Goal: Task Accomplishment & Management: Use online tool/utility

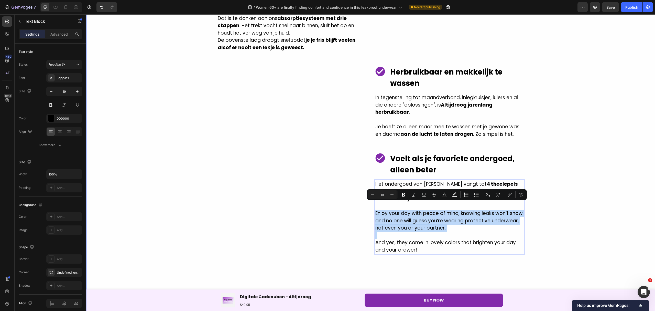
scroll to position [910, 0]
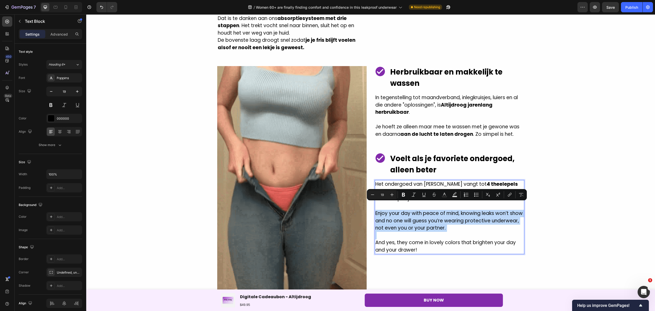
click at [442, 216] on p "Enjoy your day with peace of mind, knowing leaks won’t show and no one will gue…" at bounding box center [449, 221] width 148 height 22
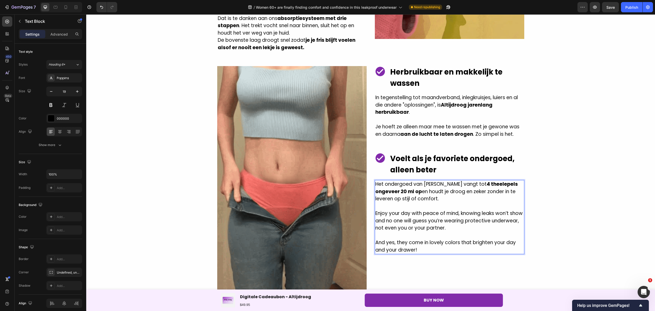
click at [443, 220] on p "Enjoy your day with peace of mind, knowing leaks won’t show and no one will gue…" at bounding box center [449, 221] width 148 height 22
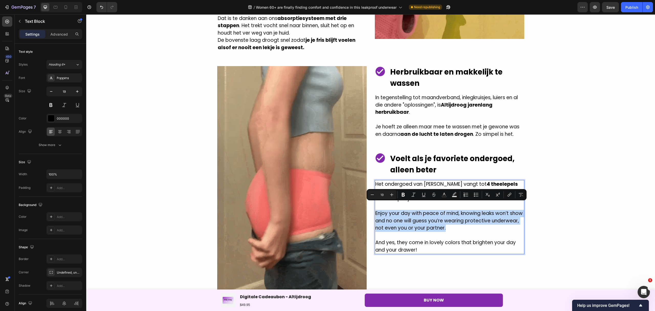
drag, startPoint x: 443, startPoint y: 221, endPoint x: 373, endPoint y: 205, distance: 71.9
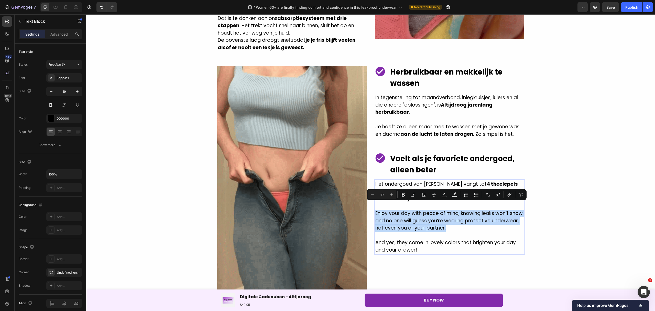
click at [375, 210] on p "Enjoy your day with peace of mind, knowing leaks won’t show and no one will gue…" at bounding box center [449, 221] width 148 height 22
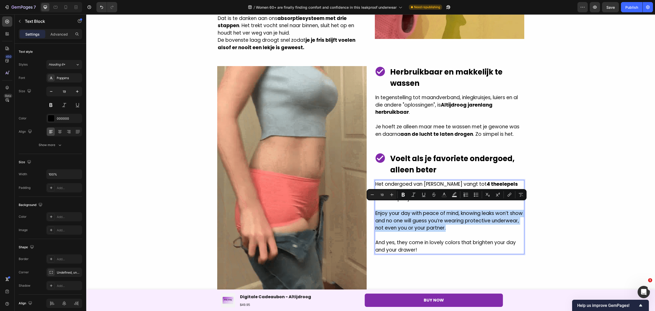
copy p "Enjoy your day with peace of mind, knowing leaks won’t show and no one will gue…"
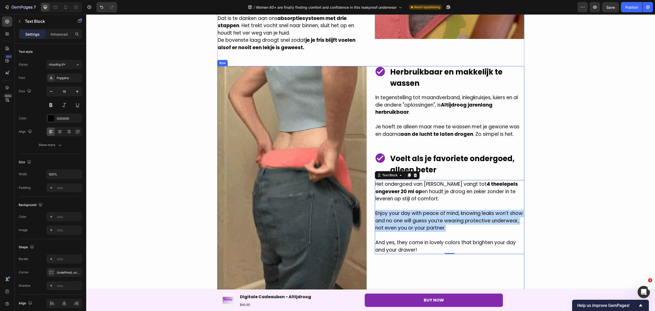
click at [444, 221] on p "Enjoy your day with peace of mind, knowing leaks won’t show and no one will gue…" at bounding box center [449, 221] width 148 height 22
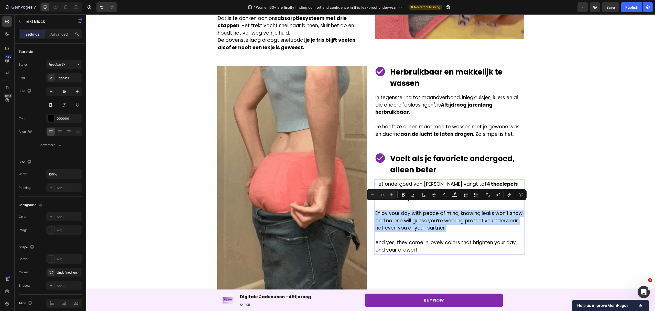
click at [442, 221] on p "Enjoy your day with peace of mind, knowing leaks won’t show and no one will gue…" at bounding box center [449, 221] width 148 height 22
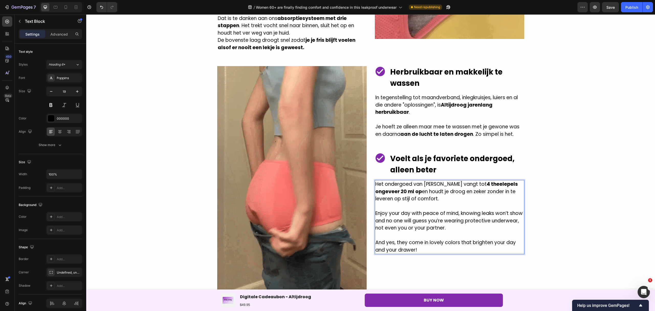
click at [444, 221] on p "Enjoy your day with peace of mind, knowing leaks won’t show and no one will gue…" at bounding box center [449, 221] width 148 height 22
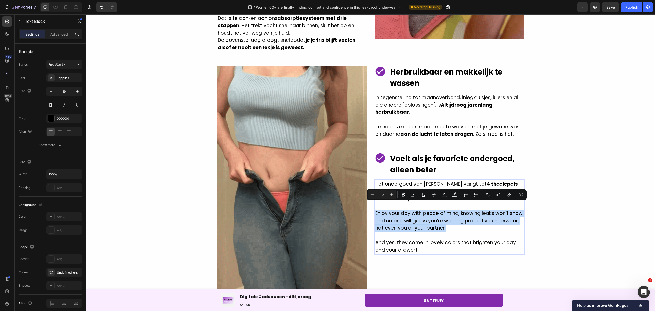
drag, startPoint x: 444, startPoint y: 221, endPoint x: 374, endPoint y: 206, distance: 72.3
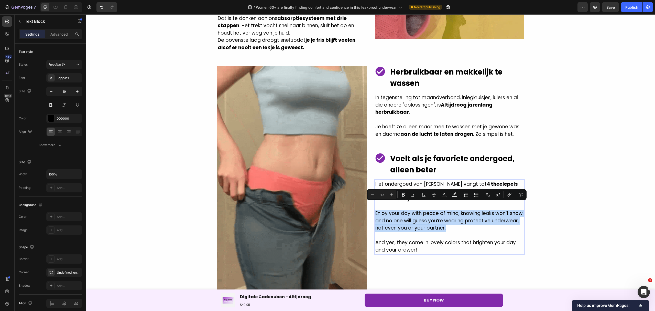
click at [375, 210] on p "Enjoy your day with peace of mind, knowing leaks won’t show and no one will gue…" at bounding box center [449, 221] width 148 height 22
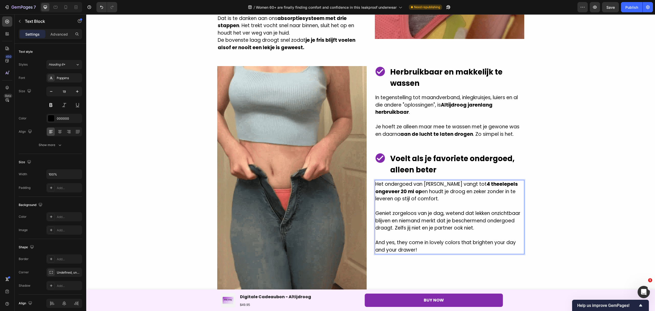
scroll to position [979, 0]
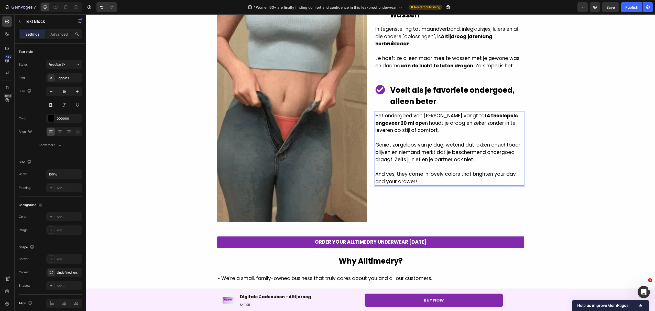
click at [417, 175] on p "And yes, they come in lovely colors that brighten your day and your drawer!" at bounding box center [449, 177] width 148 height 15
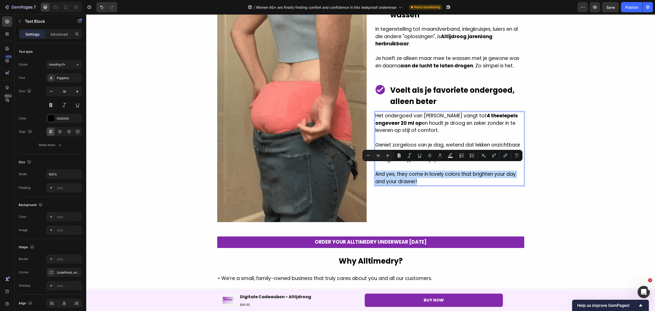
drag, startPoint x: 419, startPoint y: 173, endPoint x: 374, endPoint y: 167, distance: 45.4
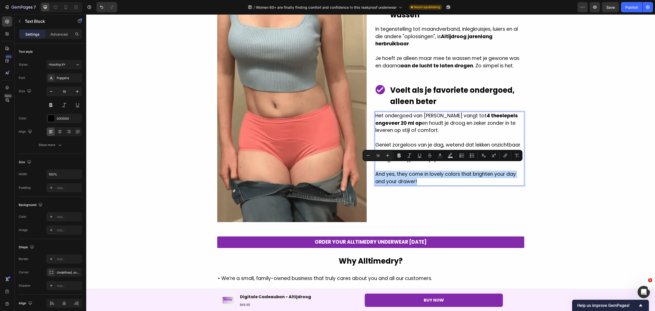
click at [375, 170] on p "And yes, they come in lovely colors that brighten your day and your drawer!" at bounding box center [449, 177] width 148 height 15
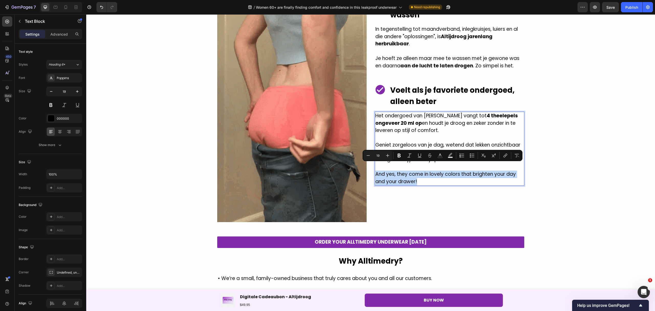
copy p "And yes, they come in lovely colors that brighten your day and your drawer!"
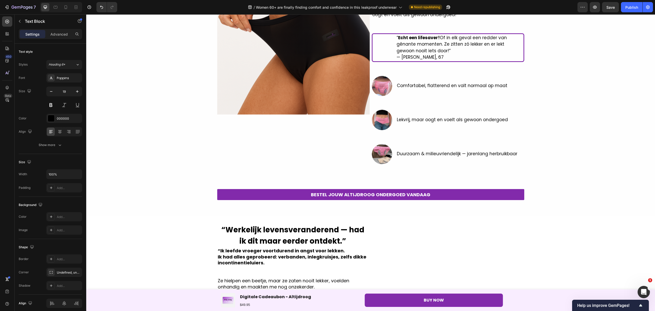
scroll to position [126, 0]
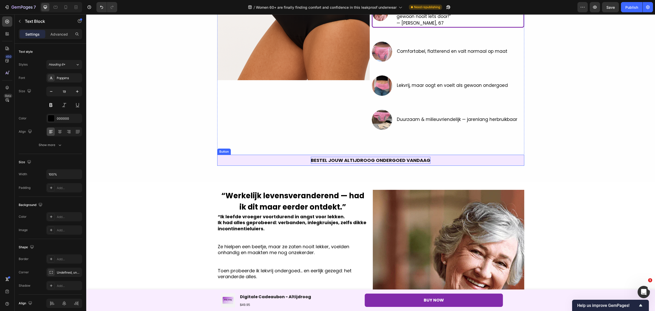
drag, startPoint x: 386, startPoint y: 155, endPoint x: 422, endPoint y: 160, distance: 35.9
click at [386, 155] on link "BESTEL JOUW ALTIJDROOG ONDERGOED VANDAAG" at bounding box center [370, 160] width 307 height 11
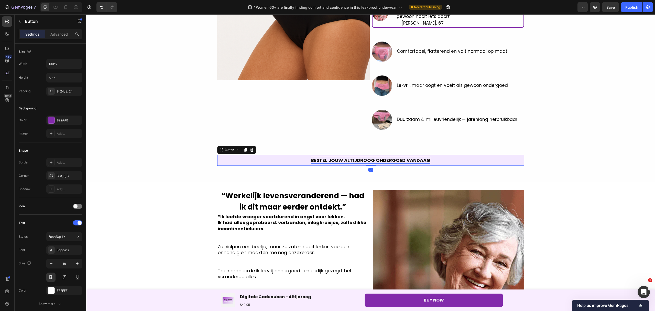
click at [425, 160] on p "BESTEL JOUW ALTIJDROOG ONDERGOED VANDAAG" at bounding box center [371, 160] width 120 height 7
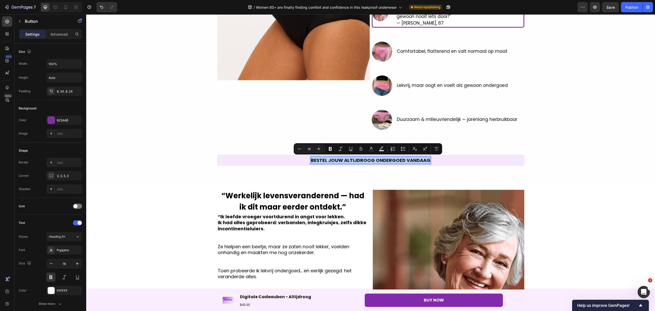
drag, startPoint x: 425, startPoint y: 160, endPoint x: 311, endPoint y: 159, distance: 114.6
click at [311, 159] on p "BESTEL JOUW ALTIJDROOG ONDERGOED VANDAAG" at bounding box center [371, 160] width 120 height 7
copy p "BESTEL JOUW ALTIJDROOG ONDERGOED VANDAAG"
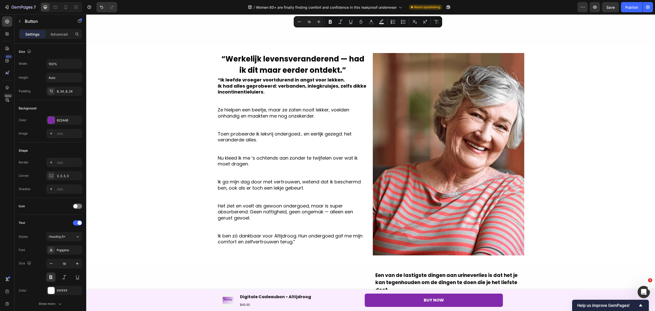
type input "16"
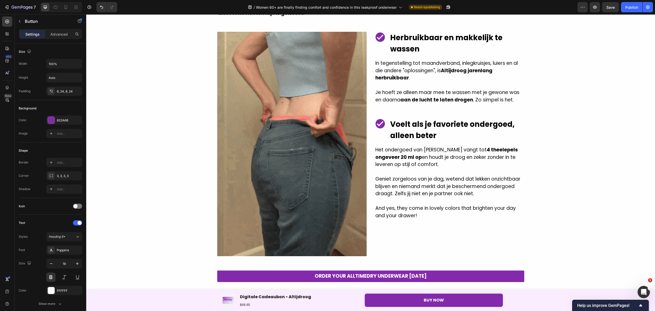
scroll to position [1081, 0]
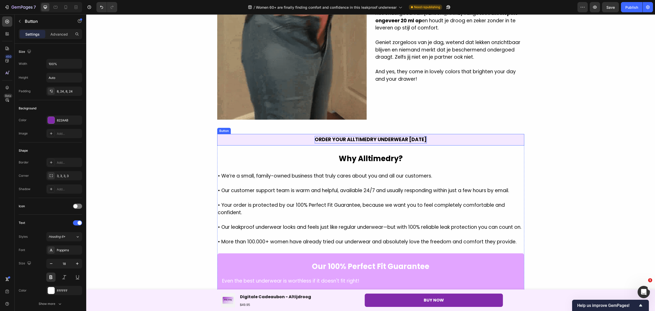
click at [395, 136] on p "ORDER YOUR ALLTIMEDRY UNDERWEAR [DATE]" at bounding box center [371, 139] width 112 height 7
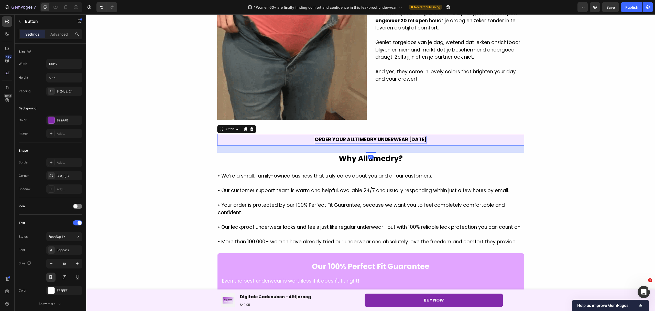
click at [423, 136] on p "ORDER YOUR ALLTIMEDRY UNDERWEAR [DATE]" at bounding box center [371, 139] width 112 height 7
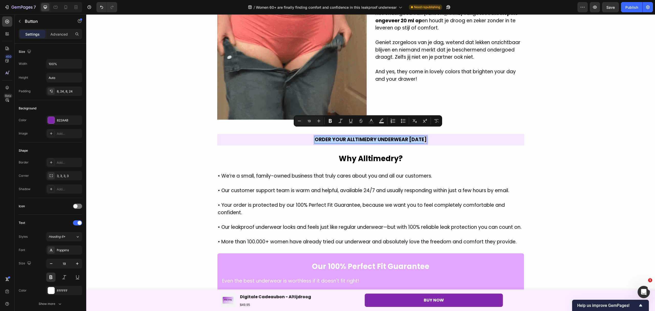
drag, startPoint x: 423, startPoint y: 131, endPoint x: 313, endPoint y: 135, distance: 110.6
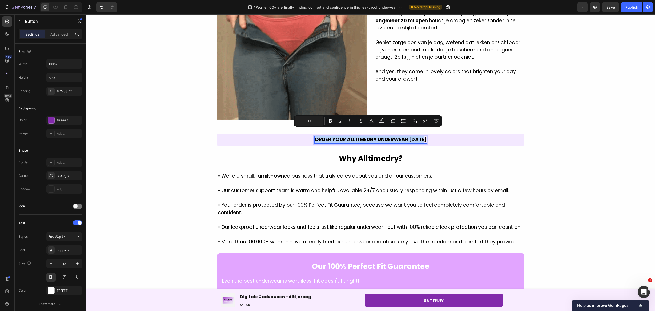
click at [315, 136] on p "ORDER YOUR ALLTIMEDRY UNDERWEAR [DATE]" at bounding box center [371, 139] width 112 height 7
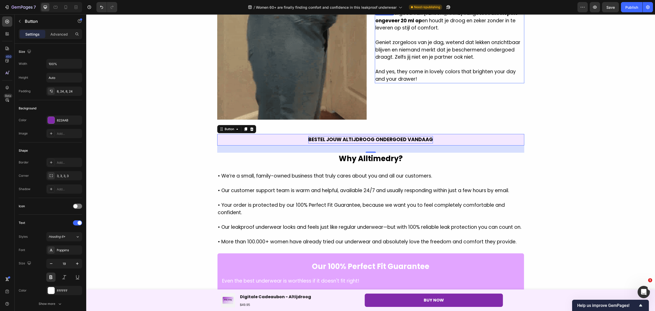
drag, startPoint x: 411, startPoint y: 67, endPoint x: 418, endPoint y: 73, distance: 8.9
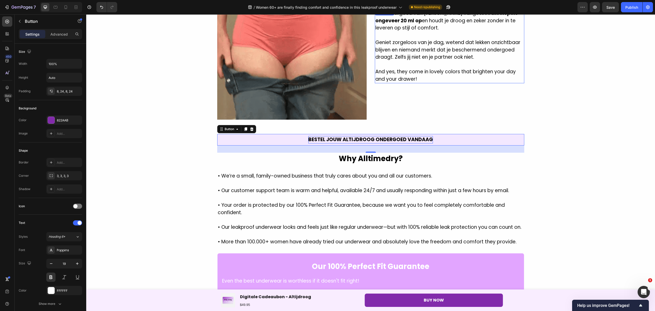
click at [411, 68] on p "And yes, they come in lovely colors that brighten your day and your drawer!" at bounding box center [449, 75] width 148 height 15
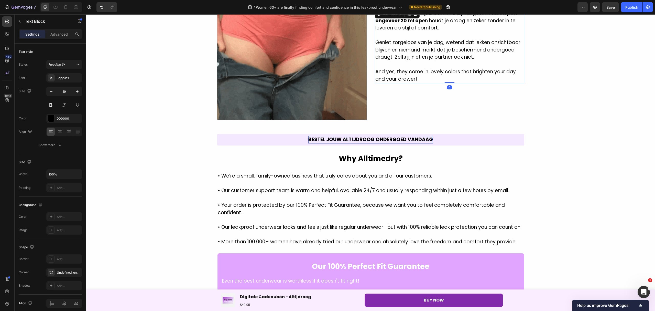
click at [418, 73] on p "And yes, they come in lovely colors that brighten your day and your drawer!" at bounding box center [449, 75] width 148 height 15
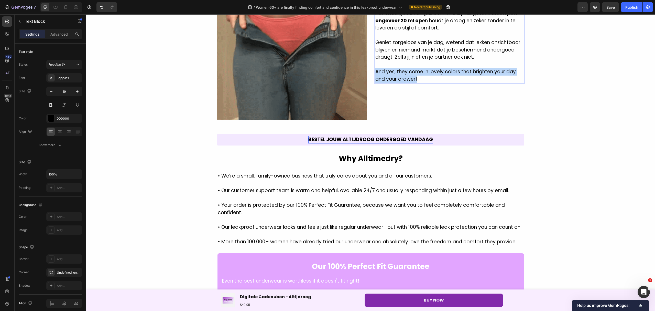
drag, startPoint x: 419, startPoint y: 72, endPoint x: 374, endPoint y: 65, distance: 45.4
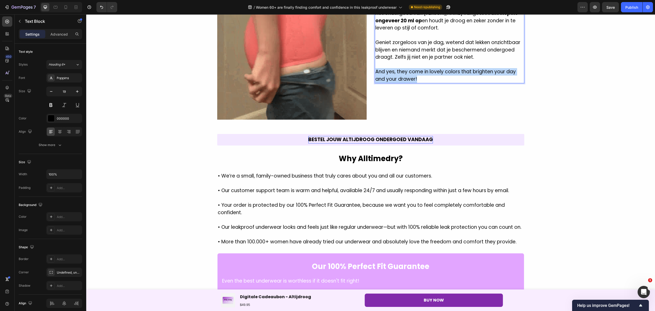
click at [375, 68] on p "And yes, they come in lovely colors that brighten your day and your drawer!" at bounding box center [449, 75] width 148 height 15
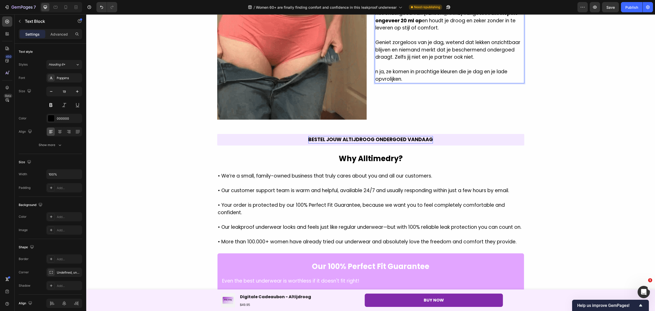
click at [375, 68] on p "n ja, ze komen in prachtige kleuren die je dag en je lade opvrolijken." at bounding box center [449, 75] width 148 height 15
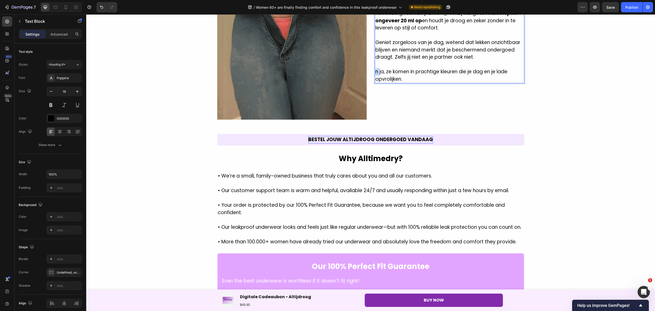
click at [375, 68] on p "n ja, ze komen in prachtige kleuren die je dag en je lade opvrolijken." at bounding box center [449, 75] width 148 height 15
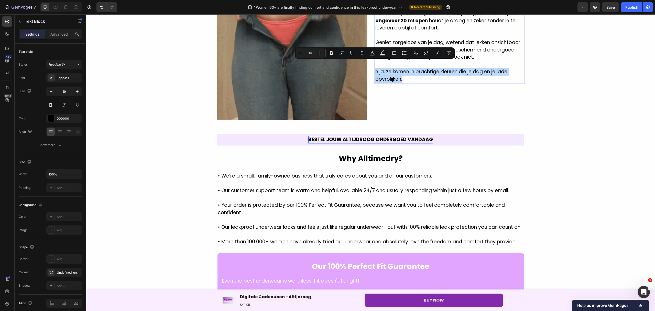
click at [375, 68] on p "n ja, ze komen in prachtige kleuren die je dag en je lade opvrolijken." at bounding box center [449, 75] width 148 height 15
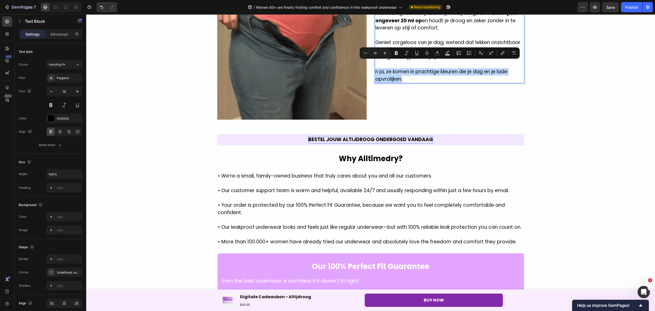
click at [375, 68] on p "n ja, ze komen in prachtige kleuren die je dag en je lade opvrolijken." at bounding box center [449, 75] width 148 height 15
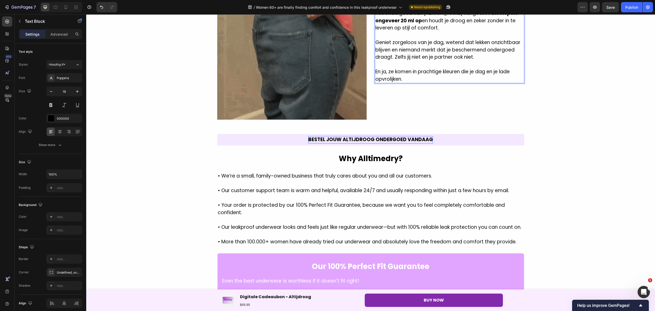
click at [383, 68] on p "En ja, ze komen in prachtige kleuren die je dag en je lade opvrolijken." at bounding box center [449, 75] width 148 height 15
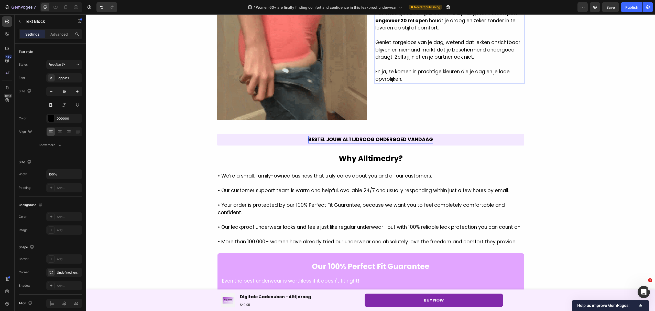
click at [385, 68] on p "En ja, ze komen in prachtige kleuren die je dag en je lade opvrolijken." at bounding box center [449, 75] width 148 height 15
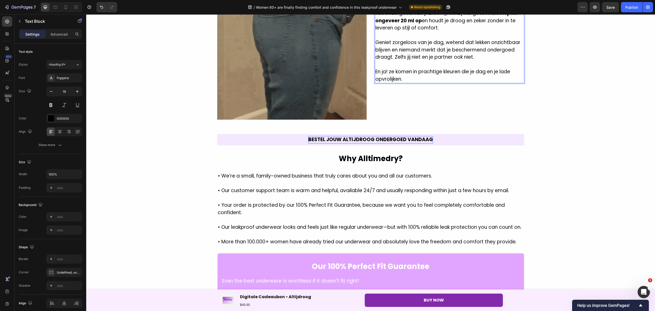
click at [390, 68] on p "En ja! ze komen in prachtige kleuren die je dag en je lade opvrolijken." at bounding box center [449, 75] width 148 height 15
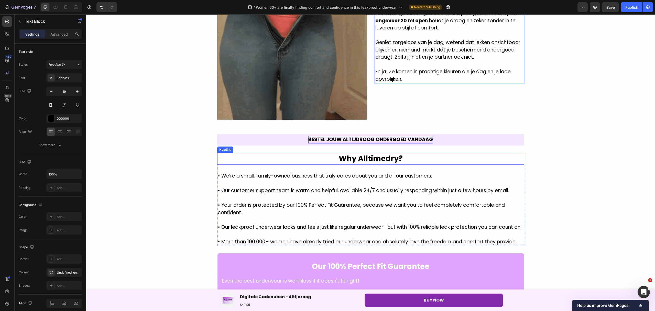
click at [389, 153] on h2 "Why Alltimedry?" at bounding box center [370, 159] width 307 height 12
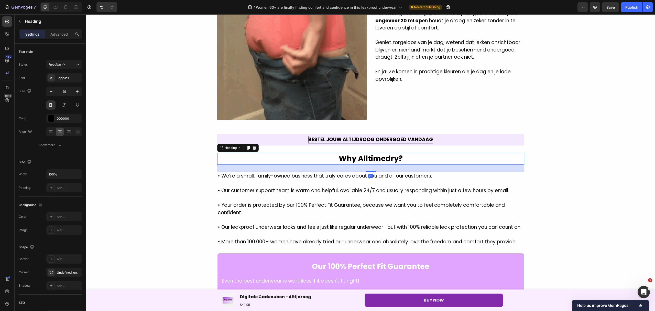
click at [401, 153] on h2 "Why Alltimedry?" at bounding box center [370, 159] width 307 height 12
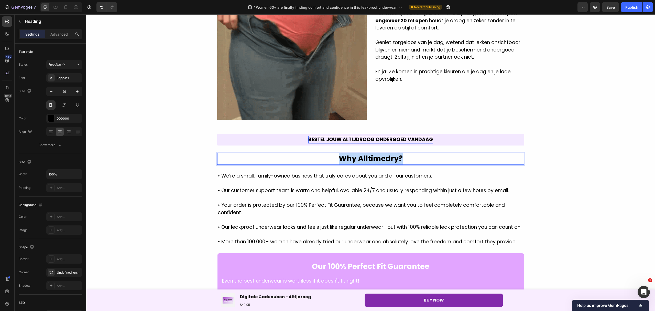
drag, startPoint x: 346, startPoint y: 148, endPoint x: 339, endPoint y: 148, distance: 7.2
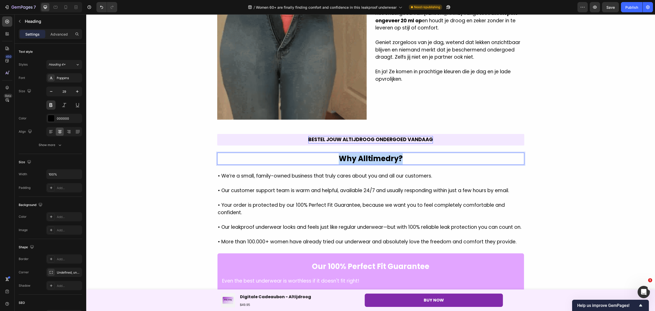
click at [339, 153] on p "Why Alltimedry?" at bounding box center [371, 158] width 306 height 11
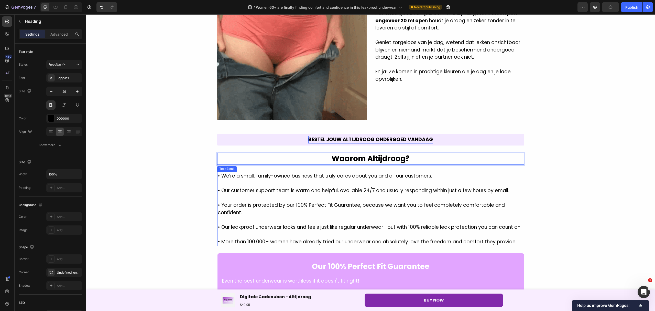
click at [293, 172] on p "• We’re a small, family-owned business that truly cares about you and all our c…" at bounding box center [371, 175] width 306 height 7
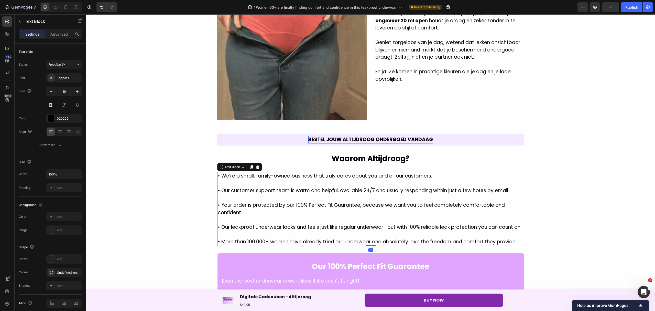
click at [514, 238] on p "• More than 100.000+ women have already tried our underwear and absolutely love…" at bounding box center [371, 241] width 306 height 7
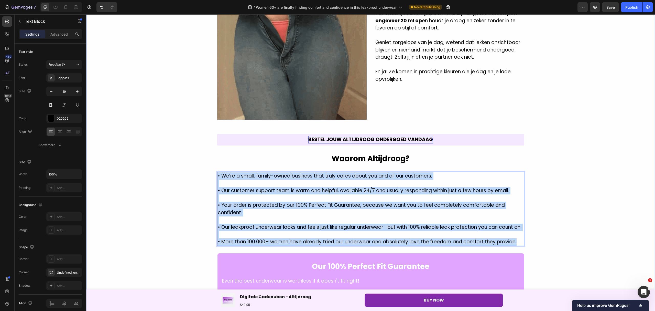
drag, startPoint x: 516, startPoint y: 234, endPoint x: 213, endPoint y: 168, distance: 310.3
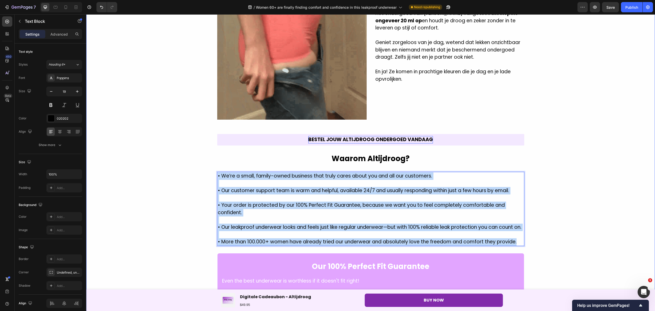
click at [213, 168] on div "Lekvrij & herbruikbaar. En het ziet eruit als JOUW favoriete ondergoed! Heading…" at bounding box center [370, 25] width 569 height 666
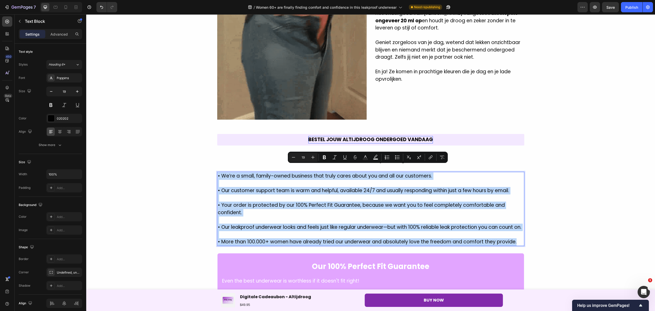
copy div "• We’re a small, family-owned business that truly cares about you and all our c…"
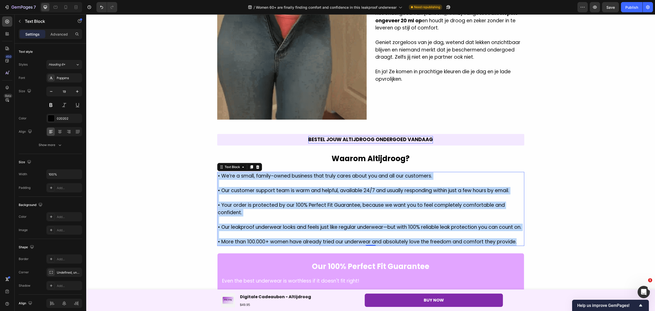
click at [504, 231] on p "Rich Text Editor. Editing area: main" at bounding box center [371, 234] width 306 height 7
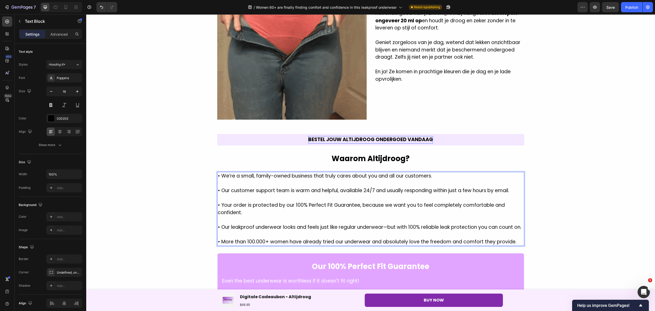
click at [514, 238] on p "• More than 100.000+ women have already tried our underwear and absolutely love…" at bounding box center [371, 241] width 306 height 7
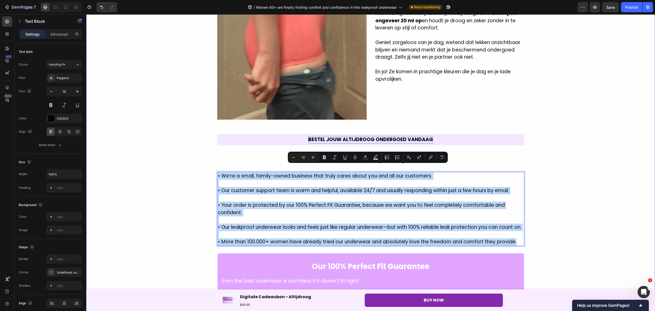
drag, startPoint x: 515, startPoint y: 232, endPoint x: 213, endPoint y: 170, distance: 307.7
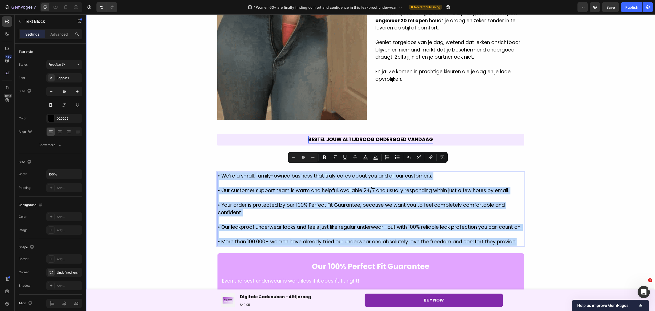
click at [213, 170] on div "Lekvrij & herbruikbaar. En het ziet eruit als JOUW favoriete ondergoed! Heading…" at bounding box center [370, 25] width 569 height 666
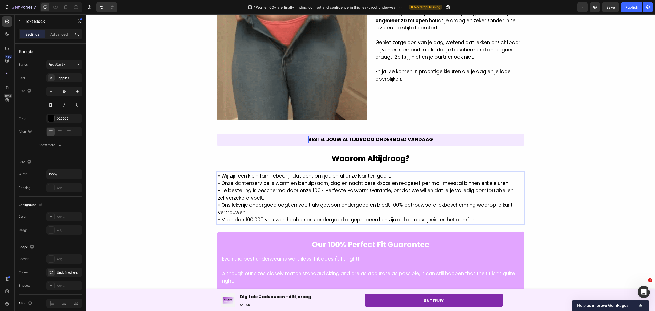
click at [400, 172] on p "• Wij zijn een klein familiebedrijf dat echt om jou en al onze klanten geeft. •…" at bounding box center [371, 197] width 306 height 51
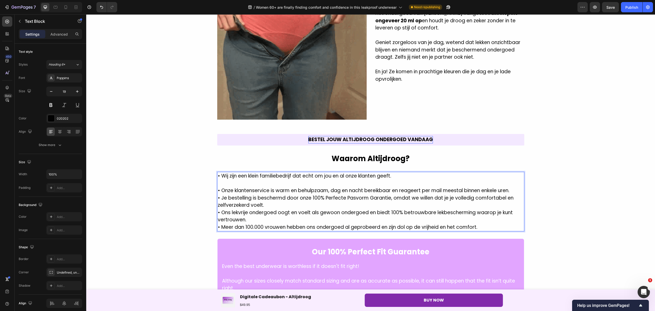
click at [512, 183] on p "⁠⁠⁠⁠⁠⁠⁠ • Onze klantenservice is warm en behulpzaam, dag en nacht bereikbaar en…" at bounding box center [371, 205] width 306 height 51
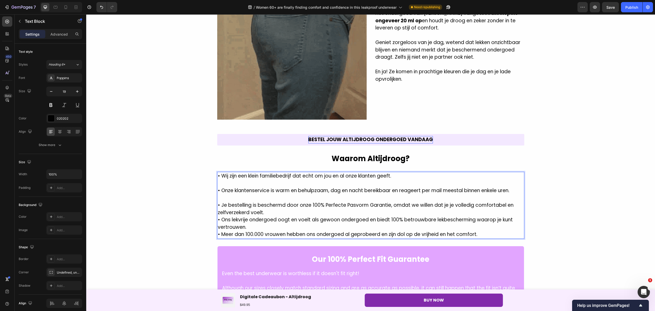
click at [471, 208] on p "⁠⁠⁠⁠⁠⁠⁠ • Je bestelling is beschermd door onze 100% Perfecte Pasvorm Garantie, …" at bounding box center [371, 216] width 306 height 44
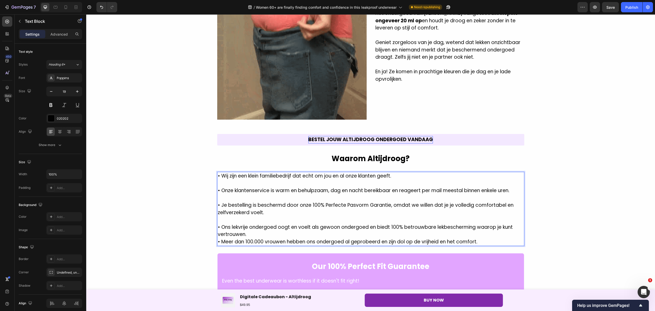
click at [452, 225] on p "⁠⁠⁠⁠⁠⁠⁠ • Ons lekvrije ondergoed oogt en voelt als gewoon ondergoed en biedt 10…" at bounding box center [371, 230] width 306 height 29
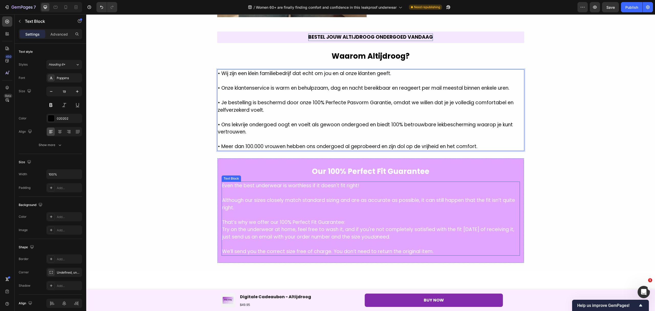
scroll to position [1218, 0]
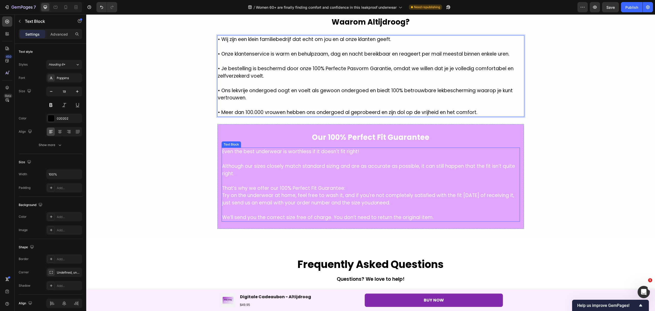
click at [351, 177] on p at bounding box center [370, 180] width 297 height 7
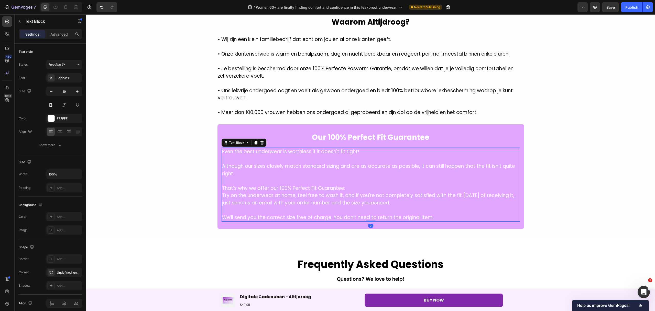
click at [437, 214] on p "We’ll send you the correct size free of charge. You don’t need to return the or…" at bounding box center [370, 217] width 297 height 7
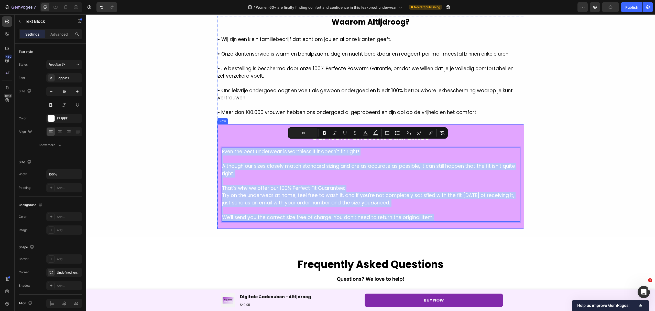
drag, startPoint x: 437, startPoint y: 209, endPoint x: 218, endPoint y: 144, distance: 228.7
click at [218, 144] on div "Our 100% Perfect Fit Guarantee Heading Even the best underwear is worthless if …" at bounding box center [370, 176] width 307 height 105
copy div "Even the best underwear is worthless if it doesn't fit right! Although our size…"
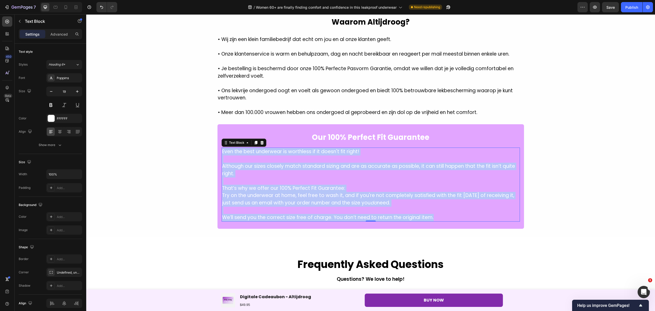
click at [449, 214] on p "We’ll send you the correct size free of charge. You don’t need to return the or…" at bounding box center [370, 217] width 297 height 7
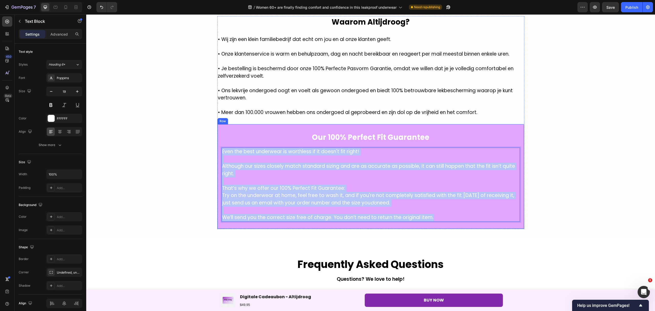
drag, startPoint x: 443, startPoint y: 211, endPoint x: 217, endPoint y: 144, distance: 236.1
click at [217, 144] on div "Our 100% Perfect Fit Guarantee Heading Even the best underwear is worthless if …" at bounding box center [370, 176] width 307 height 105
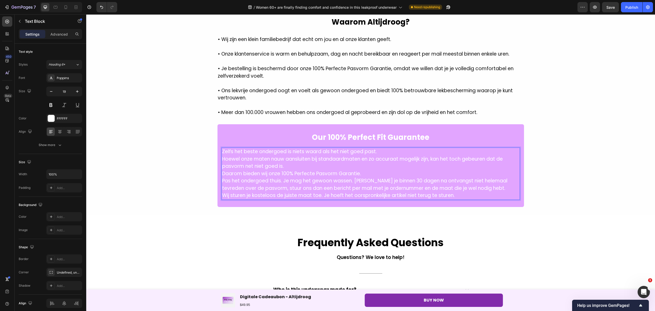
click at [387, 148] on p "Zelfs het beste ondergoed is niets waard als het niet goed past." at bounding box center [370, 151] width 297 height 7
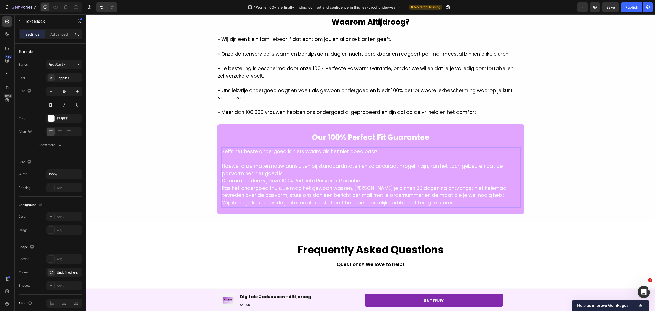
click at [312, 166] on p "Hoewel onze maten nauw aansluiten bij standaardmaten en zo accuraat mogelijk zi…" at bounding box center [370, 169] width 297 height 15
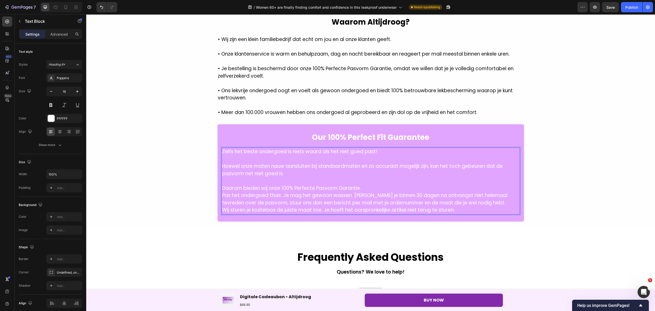
click at [365, 184] on p "Daarom bieden wij onze 100% Perfecte Pasvorm Garantie." at bounding box center [370, 187] width 297 height 7
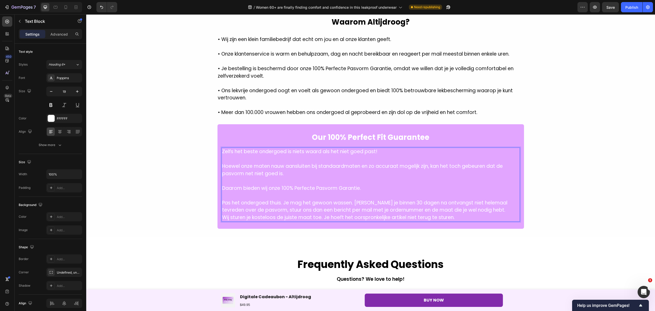
click at [485, 201] on p "Pas het ondergoed thuis. Je mag het gewoon wassen. [PERSON_NAME] je binnen 30 d…" at bounding box center [370, 206] width 297 height 15
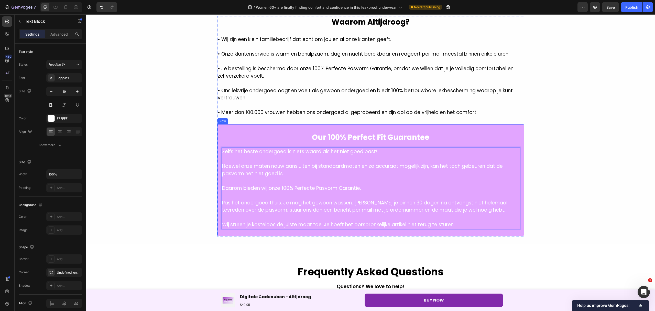
click at [402, 131] on h2 "Our 100% Perfect Fit Guarantee" at bounding box center [371, 137] width 298 height 12
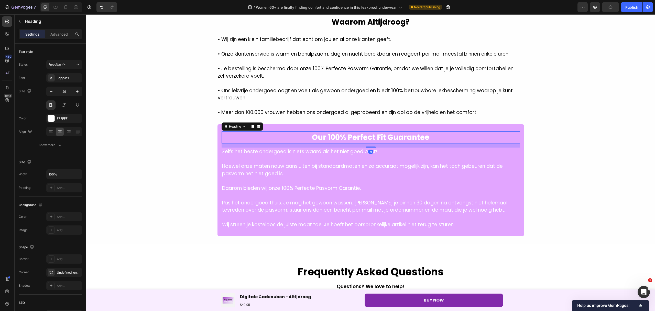
click at [432, 131] on h2 "Our 100% Perfect Fit Guarantee" at bounding box center [371, 137] width 298 height 12
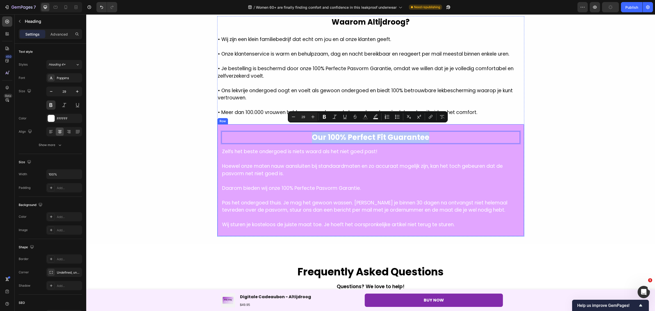
drag, startPoint x: 349, startPoint y: 137, endPoint x: 305, endPoint y: 137, distance: 44.8
click at [305, 137] on div "Our 100% Perfect Fit Guarantee Heading 16 Zelfs het beste ondergoed is niets wa…" at bounding box center [371, 179] width 298 height 97
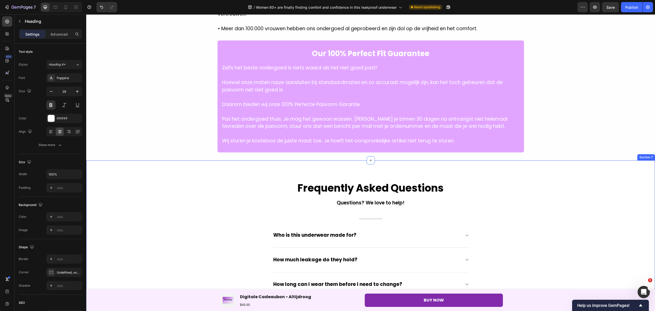
scroll to position [1272, 0]
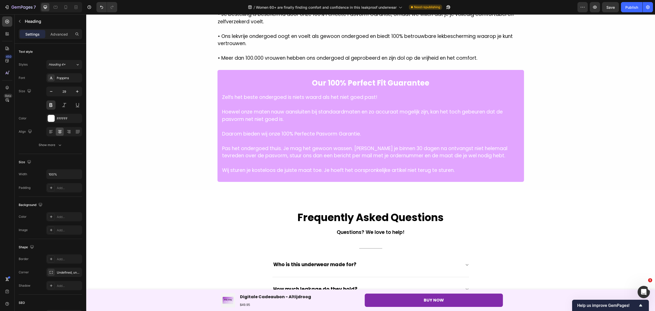
click at [409, 78] on h2 "Our 100% Perfect Fit Guarantee" at bounding box center [371, 83] width 298 height 12
click at [424, 78] on p "Our 100% Perfect Fit Guarantee" at bounding box center [370, 83] width 297 height 11
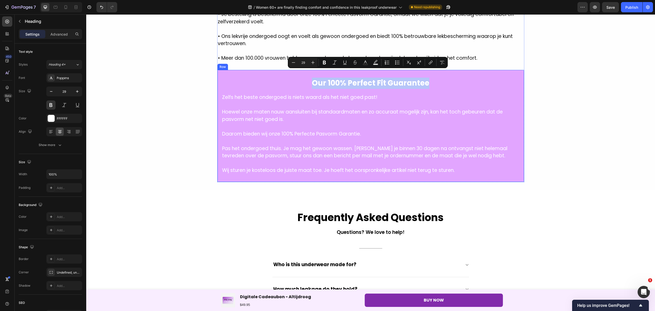
drag, startPoint x: 420, startPoint y: 78, endPoint x: 307, endPoint y: 83, distance: 113.7
click at [307, 83] on div "Our 100% Perfect Fit Guarantee Heading Zelfs het beste ondergoed is niets waard…" at bounding box center [371, 125] width 298 height 97
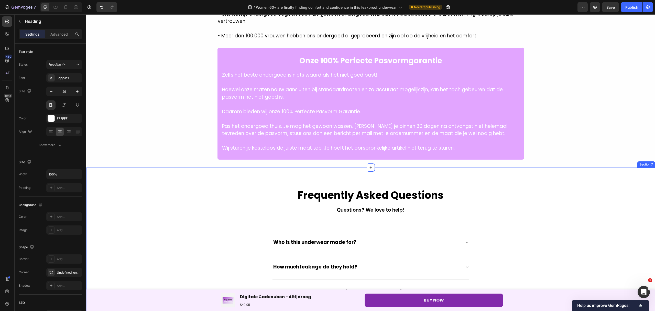
scroll to position [1306, 0]
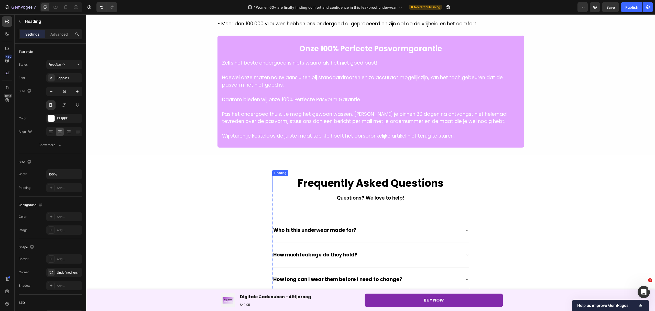
click at [325, 176] on h2 "Frequently Asked Questions" at bounding box center [370, 183] width 197 height 14
click at [443, 176] on h2 "Frequently Asked Questions" at bounding box center [370, 183] width 197 height 14
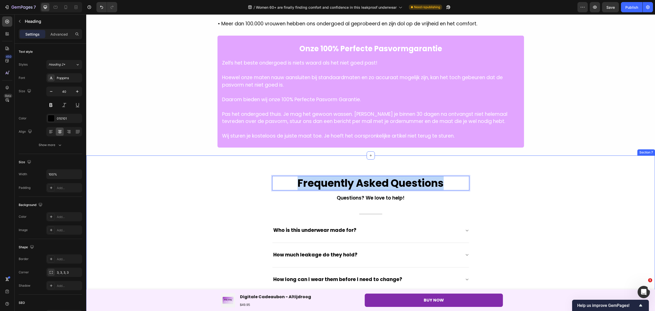
drag, startPoint x: 443, startPoint y: 175, endPoint x: 295, endPoint y: 166, distance: 148.4
click at [295, 166] on div "Frequently Asked Questions Heading 16 Questions? We love to help! Text block Ti…" at bounding box center [370, 294] width 569 height 279
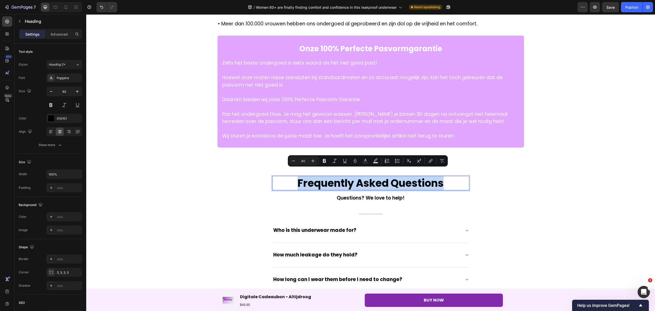
copy p "Frequently Asked Questions"
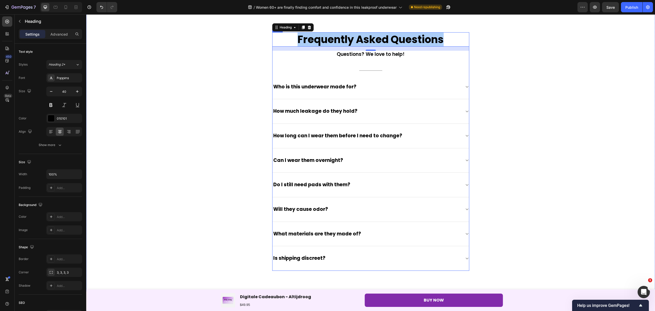
scroll to position [1408, 0]
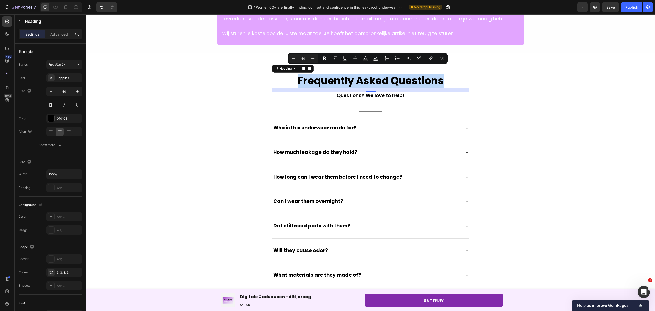
click at [450, 74] on p "Frequently Asked Questions" at bounding box center [371, 80] width 196 height 13
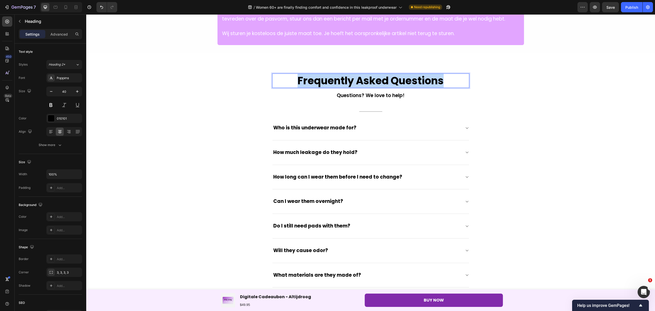
drag, startPoint x: 450, startPoint y: 71, endPoint x: 295, endPoint y: 76, distance: 155.2
click at [295, 76] on p "Frequently Asked Questions" at bounding box center [371, 80] width 196 height 13
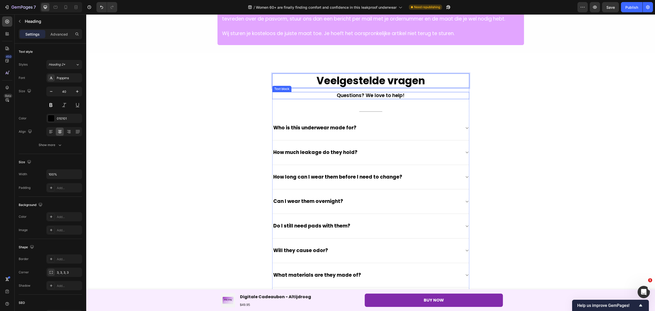
click at [371, 92] on p "Questions? We love to help!" at bounding box center [371, 95] width 196 height 6
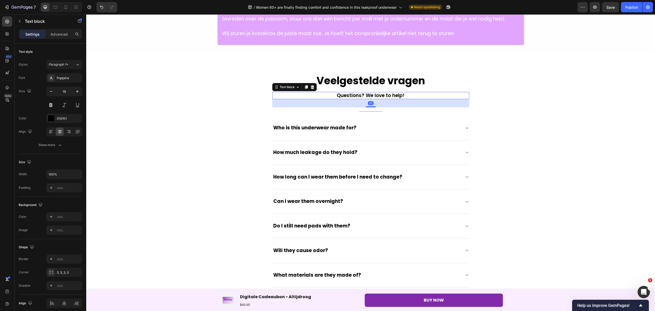
click at [403, 92] on p "Questions? We love to help!" at bounding box center [371, 95] width 196 height 6
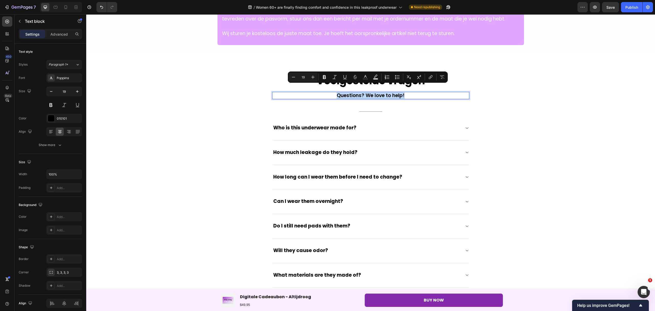
drag, startPoint x: 389, startPoint y: 89, endPoint x: 334, endPoint y: 88, distance: 55.5
click at [334, 92] on p "Questions? We love to help!" at bounding box center [371, 95] width 196 height 6
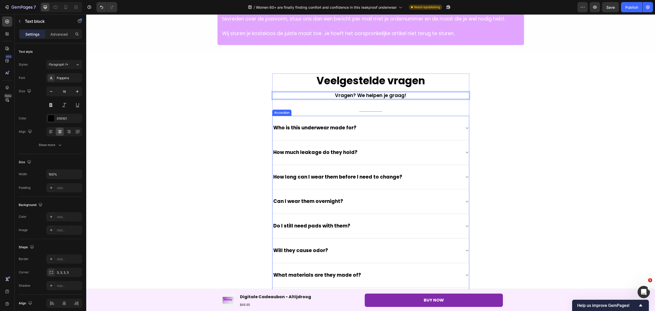
click at [361, 124] on div "Who is this underwear made for?" at bounding box center [367, 128] width 188 height 8
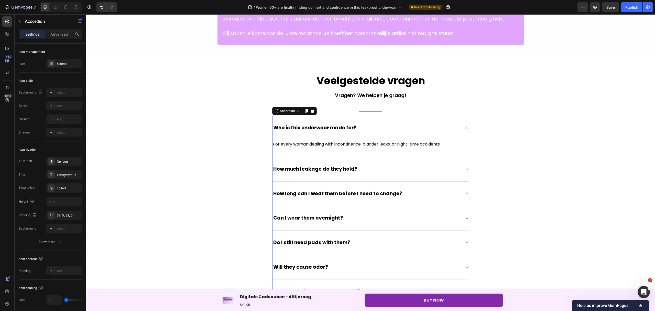
click at [352, 124] on span "Who is this underwear made for?" at bounding box center [314, 127] width 83 height 7
drag, startPoint x: 352, startPoint y: 121, endPoint x: 270, endPoint y: 121, distance: 81.4
click at [273, 124] on div "Who is this underwear made for?" at bounding box center [315, 128] width 85 height 8
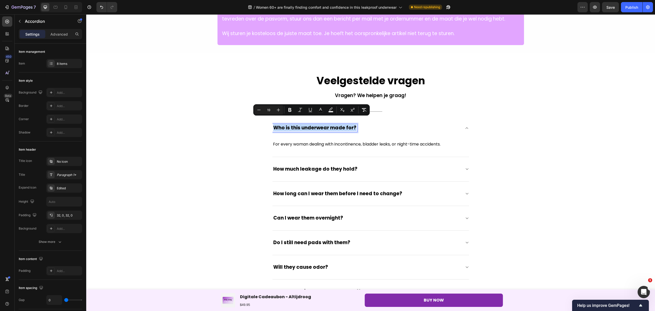
copy span "Who is this underwear made for?"
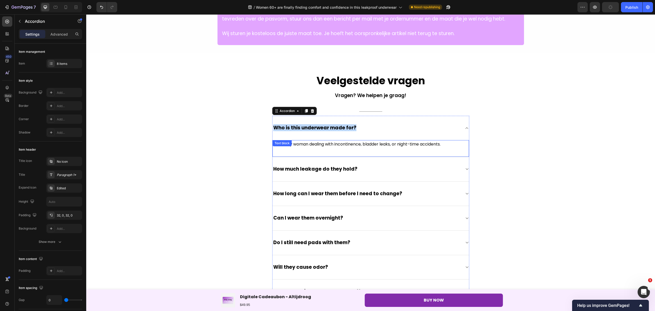
drag, startPoint x: 394, startPoint y: 135, endPoint x: 439, endPoint y: 143, distance: 45.7
click at [394, 140] on p "For every woman dealing with incontinence, bladder leaks, or night-time acciden…" at bounding box center [371, 143] width 196 height 7
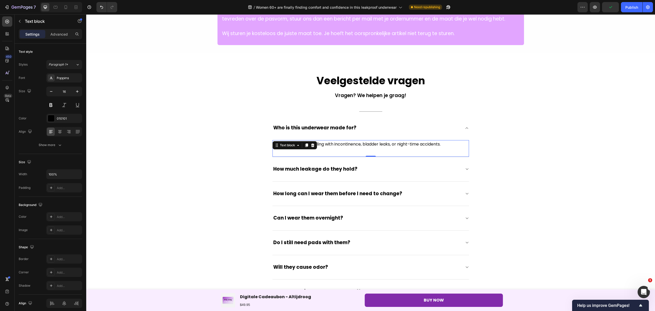
click at [442, 140] on p "For every woman dealing with incontinence, bladder leaks, or night-time acciden…" at bounding box center [371, 143] width 196 height 7
drag, startPoint x: 443, startPoint y: 138, endPoint x: 270, endPoint y: 149, distance: 172.8
click at [273, 149] on div "For every woman dealing with incontinence, bladder leaks, or night-time acciden…" at bounding box center [371, 148] width 197 height 17
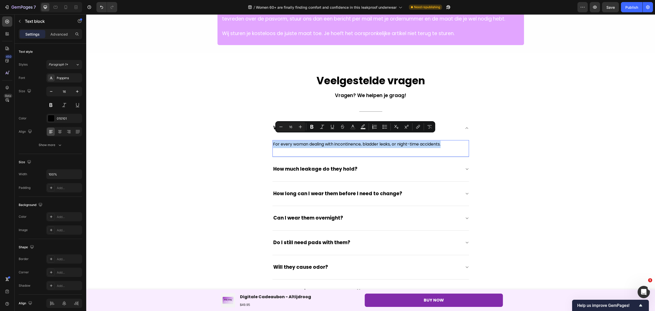
copy p "For every woman dealing with incontinence, bladder leaks, or night-time acciden…"
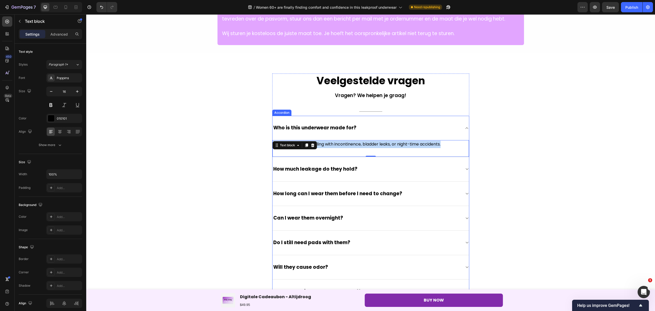
drag, startPoint x: 321, startPoint y: 120, endPoint x: 343, endPoint y: 118, distance: 21.9
click at [321, 124] on span "Who is this underwear made for?" at bounding box center [314, 127] width 83 height 7
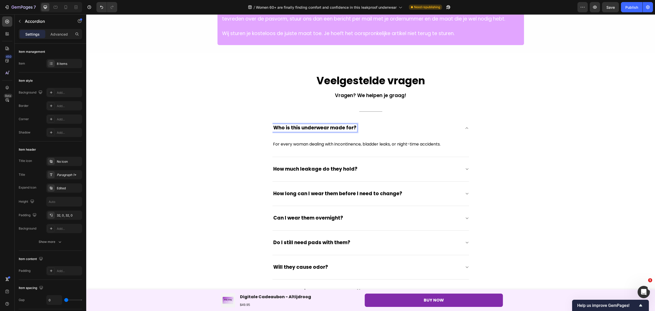
click at [352, 124] on span "Who is this underwear made for?" at bounding box center [314, 127] width 83 height 7
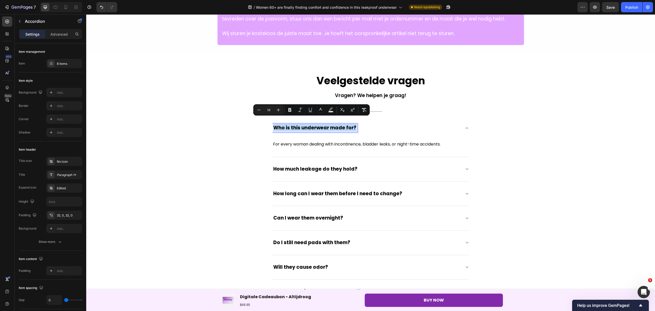
drag, startPoint x: 352, startPoint y: 120, endPoint x: 272, endPoint y: 123, distance: 80.2
click at [273, 124] on span "Who is this underwear made for?" at bounding box center [314, 127] width 83 height 7
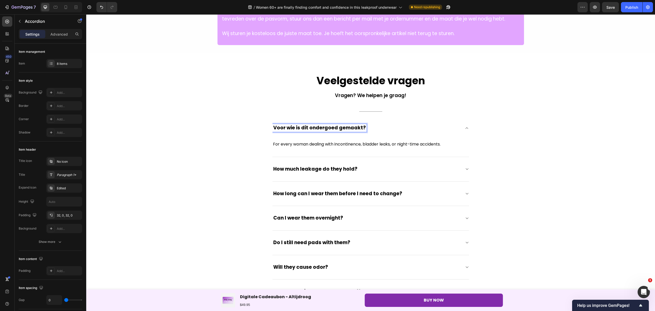
click at [313, 140] on p "For every woman dealing with incontinence, bladder leaks, or night-time acciden…" at bounding box center [371, 143] width 196 height 7
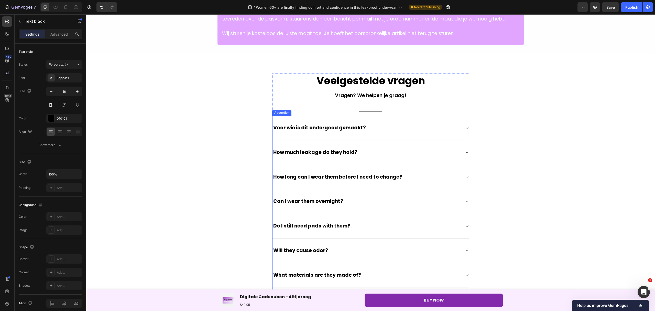
click at [462, 126] on div "Voor wie is dit ondergoed gemaakt?" at bounding box center [371, 128] width 197 height 25
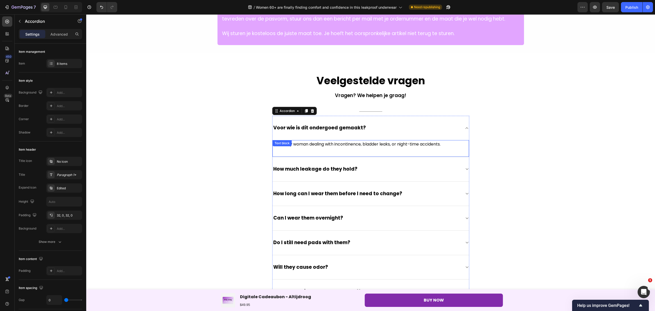
click at [386, 140] on p "For every woman dealing with incontinence, bladder leaks, or night-time acciden…" at bounding box center [371, 143] width 196 height 7
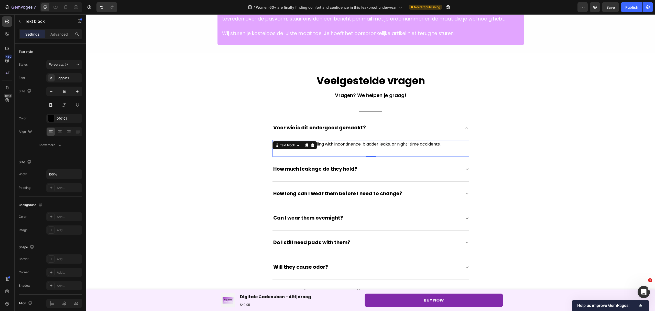
click at [439, 140] on p "For every woman dealing with incontinence, bladder leaks, or night-time acciden…" at bounding box center [371, 143] width 196 height 7
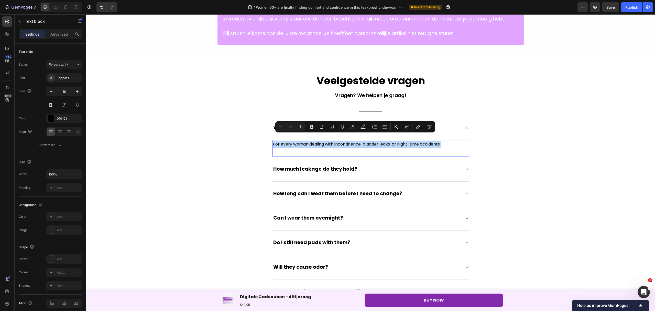
drag, startPoint x: 429, startPoint y: 139, endPoint x: 270, endPoint y: 140, distance: 158.7
click at [273, 140] on p "For every woman dealing with incontinence, bladder leaks, or night-time acciden…" at bounding box center [371, 143] width 196 height 7
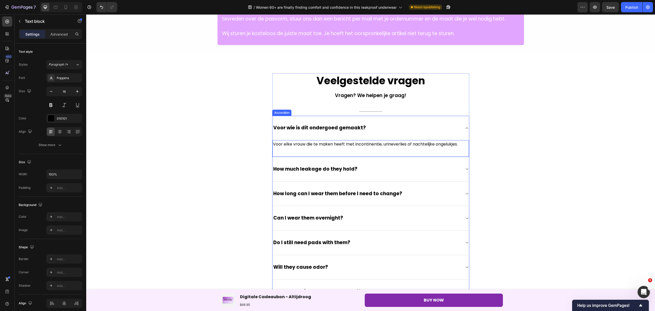
click at [307, 165] on span "How much leakage do they hold?" at bounding box center [315, 168] width 84 height 7
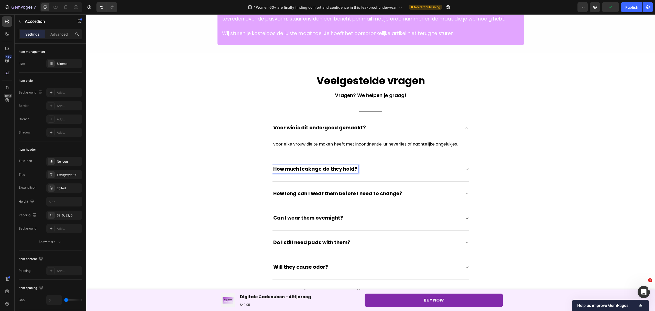
click at [353, 165] on span "How much leakage do they hold?" at bounding box center [315, 168] width 84 height 7
drag, startPoint x: 353, startPoint y: 161, endPoint x: 272, endPoint y: 169, distance: 81.3
click at [273, 169] on div "How much leakage do they hold?" at bounding box center [371, 169] width 197 height 25
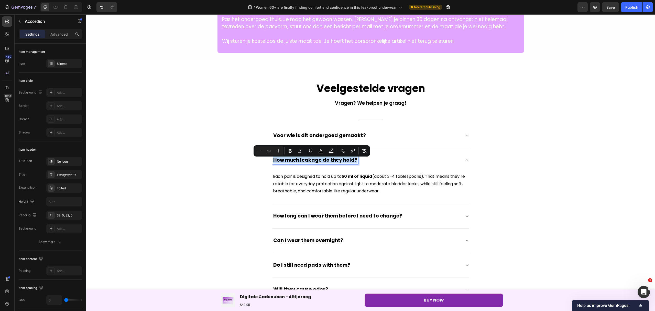
scroll to position [1392, 0]
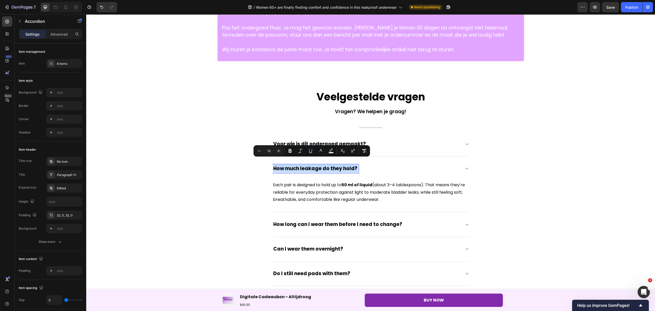
copy span "How much leakage do they hold?"
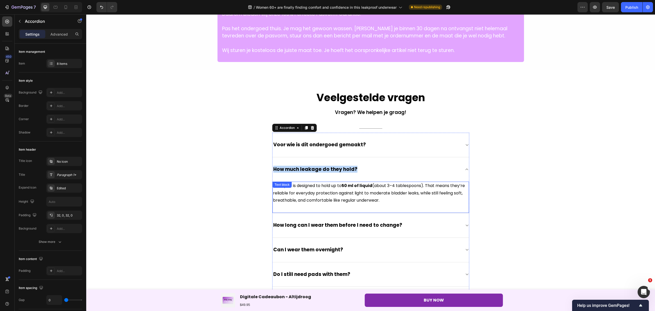
click at [377, 192] on p "Each pair is designed to hold up to 50 ml of liquid (about 3–4 tablespoons). Th…" at bounding box center [371, 193] width 196 height 22
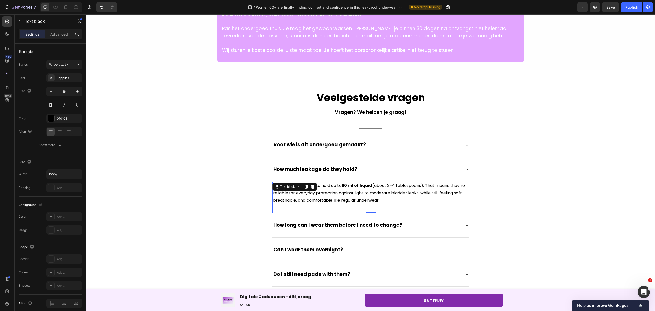
click at [380, 194] on p "Each pair is designed to hold up to 50 ml of liquid (about 3–4 tablespoons). Th…" at bounding box center [371, 193] width 196 height 22
drag, startPoint x: 380, startPoint y: 194, endPoint x: 272, endPoint y: 180, distance: 109.1
click at [273, 182] on p "Each pair is designed to hold up to 50 ml of liquid (about 3–4 tablespoons). Th…" at bounding box center [371, 193] width 196 height 22
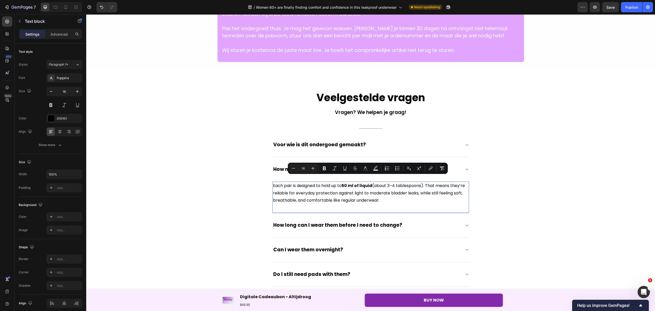
click at [273, 182] on p "Each pair is designed to hold up to 50 ml of liquid (about 3–4 tablespoons). Th…" at bounding box center [371, 193] width 196 height 22
drag, startPoint x: 271, startPoint y: 179, endPoint x: 377, endPoint y: 192, distance: 107.2
click at [377, 192] on p "Each pair is designed to hold up to 50 ml of liquid (about 3–4 tablespoons). Th…" at bounding box center [371, 193] width 196 height 22
copy p "Each pair is designed to hold up to 50 ml of liquid (about 3–4 tablespoons). Th…"
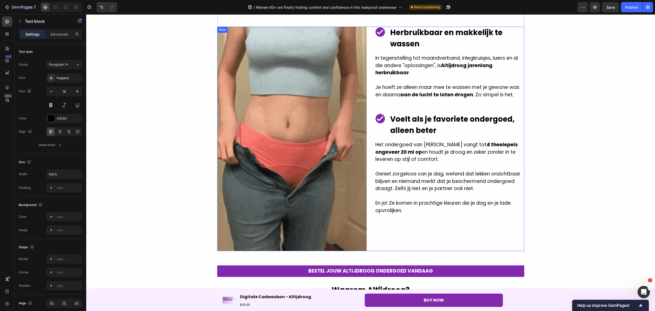
scroll to position [948, 0]
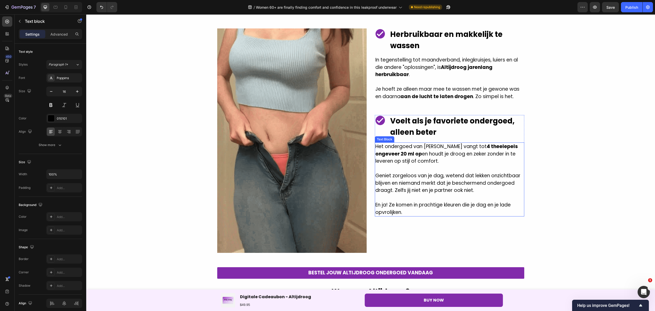
click at [456, 147] on p "Het ondergoed van [PERSON_NAME] vangt tot 4 theelepels ongeveer 20 ml op en hou…" at bounding box center [449, 154] width 148 height 22
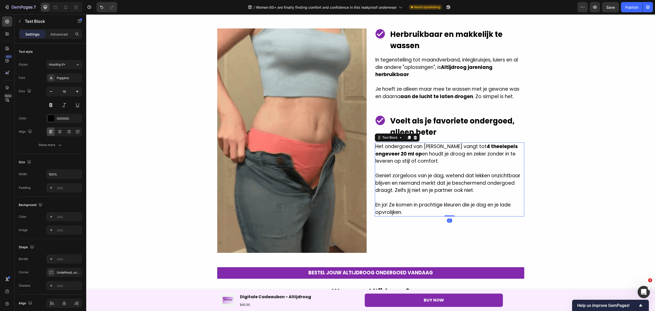
click at [420, 148] on p "Het ondergoed van [PERSON_NAME] vangt tot 4 theelepels ongeveer 20 ml op en hou…" at bounding box center [449, 154] width 148 height 22
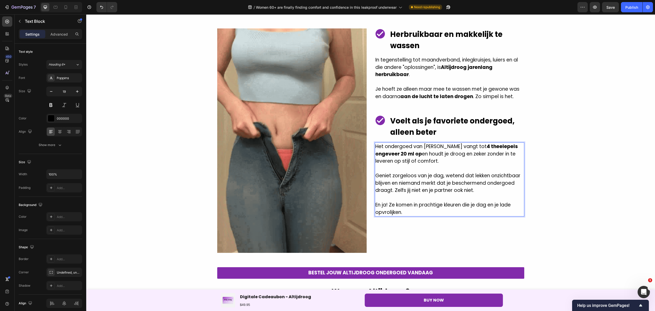
click at [412, 146] on strong "4 theelepels ongeveer 20 ml op" at bounding box center [446, 150] width 143 height 14
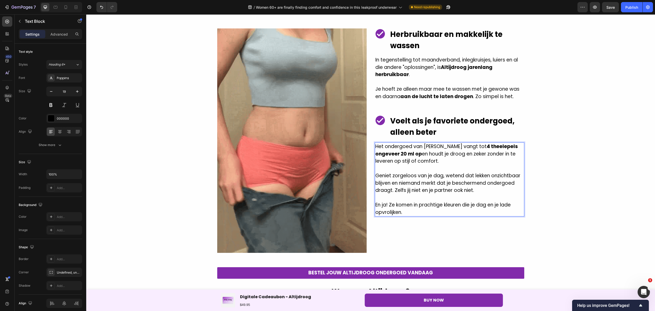
click at [411, 147] on strong "4 theelepels ongeveer 20 ml op" at bounding box center [446, 150] width 143 height 14
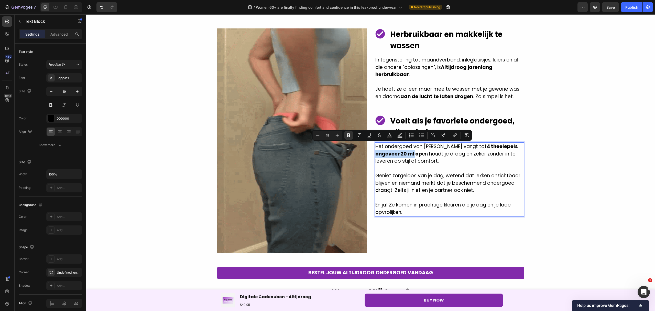
drag, startPoint x: 411, startPoint y: 147, endPoint x: 381, endPoint y: 147, distance: 29.7
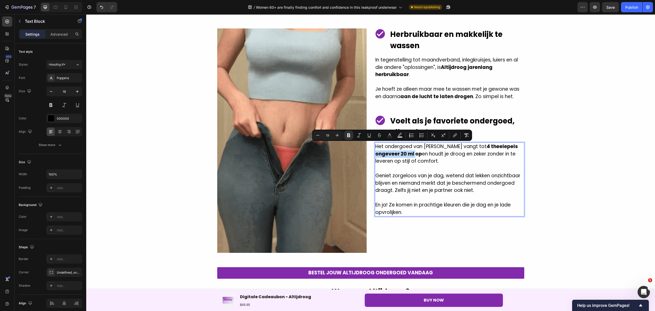
click at [381, 147] on strong "4 theelepels ongeveer 20 ml op" at bounding box center [446, 150] width 143 height 14
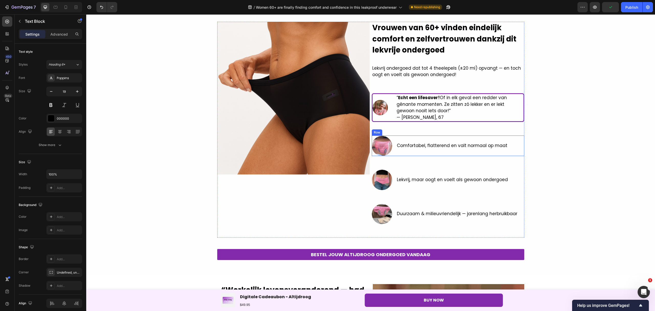
scroll to position [27, 0]
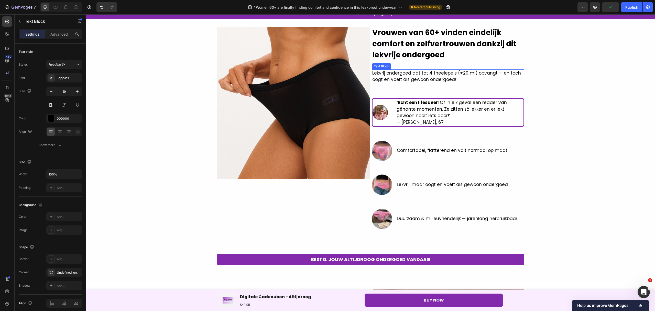
click at [465, 75] on p "Lekvrij ondergoed dat tot 4 theelepels (±20 ml) opvangt — en toch oogt en voelt…" at bounding box center [447, 76] width 151 height 13
click at [452, 74] on p "Lekvrij ondergoed dat tot 4 theelepels (±20 ml) opvangt — en toch oogt en voelt…" at bounding box center [447, 76] width 151 height 13
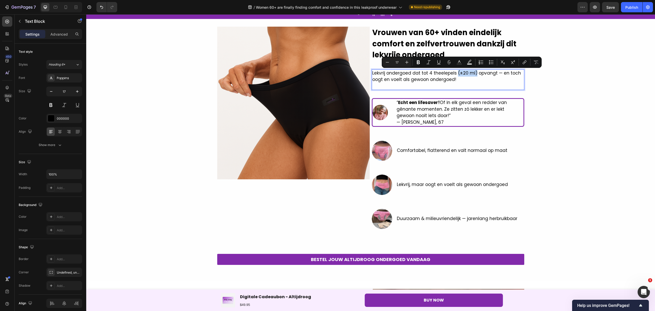
drag, startPoint x: 453, startPoint y: 74, endPoint x: 471, endPoint y: 75, distance: 18.7
click at [471, 75] on p "Lekvrij ondergoed dat tot 4 theelepels (±20 ml) opvangt — en toch oogt en voelt…" at bounding box center [447, 76] width 151 height 13
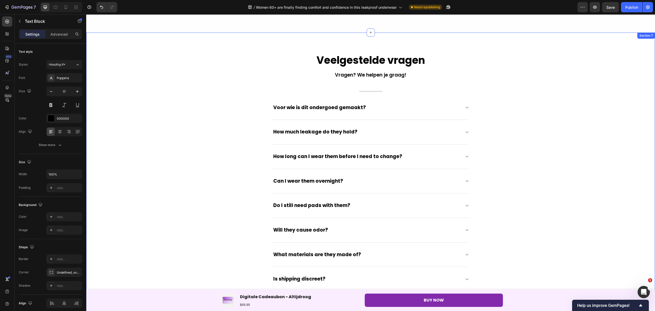
scroll to position [1460, 0]
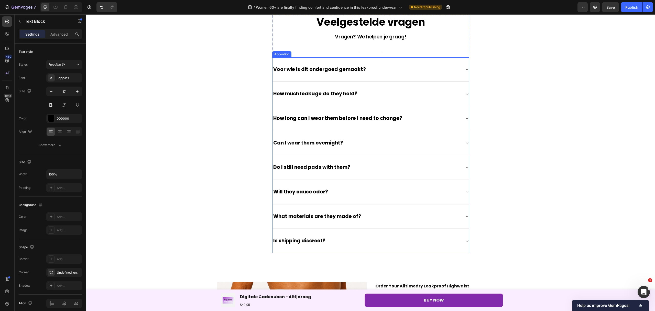
click at [465, 93] on icon at bounding box center [467, 94] width 4 height 4
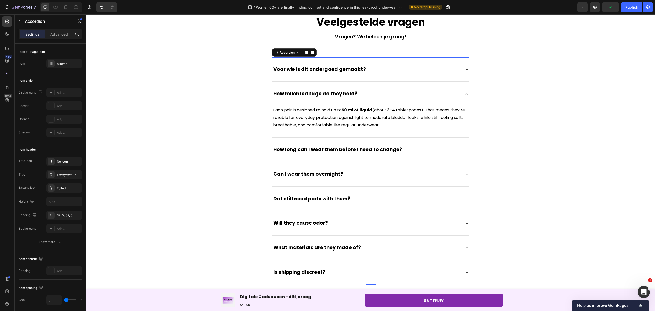
click at [352, 93] on span "How much leakage do they hold?" at bounding box center [315, 93] width 84 height 7
click at [353, 94] on span "How much leakage do they hold?" at bounding box center [315, 93] width 84 height 7
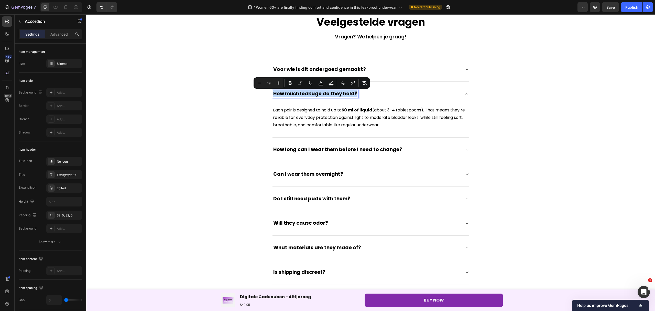
drag, startPoint x: 353, startPoint y: 94, endPoint x: 271, endPoint y: 96, distance: 81.4
click at [273, 96] on span "How much leakage do they hold?" at bounding box center [315, 93] width 84 height 7
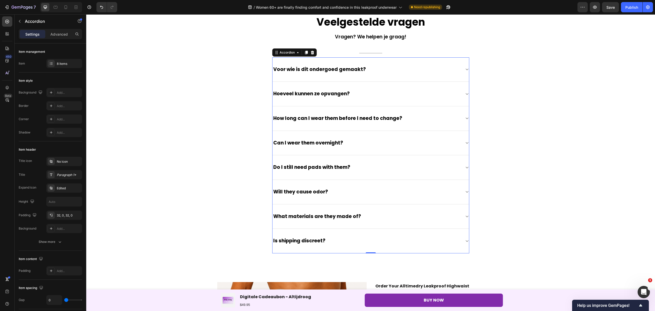
click at [461, 93] on div "Hoeveel kunnen ze opvangen?" at bounding box center [371, 94] width 197 height 25
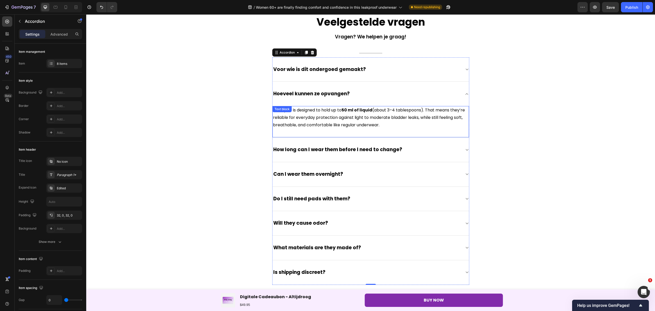
click at [382, 125] on p "Each pair is designed to hold up to 50 ml of liquid (about 3–4 tablespoons). Th…" at bounding box center [371, 117] width 196 height 22
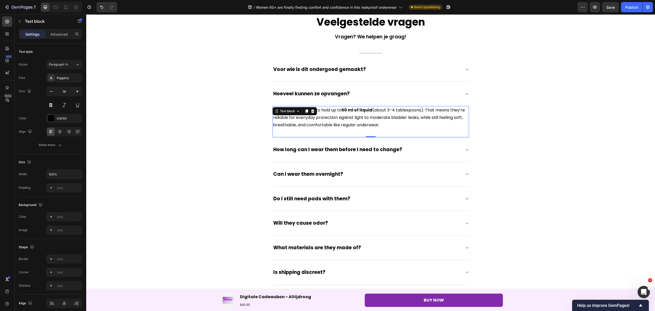
click at [380, 125] on p "Each pair is designed to hold up to 50 ml of liquid (about 3–4 tablespoons). Th…" at bounding box center [371, 117] width 196 height 22
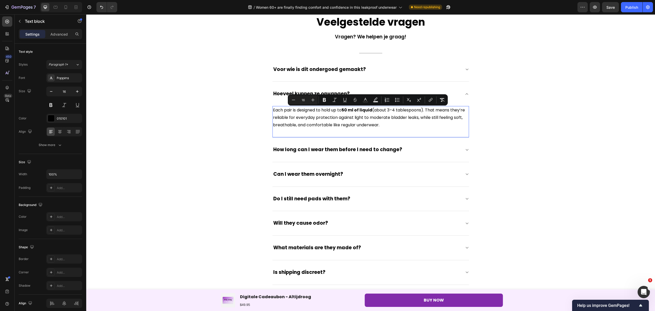
drag, startPoint x: 380, startPoint y: 125, endPoint x: 270, endPoint y: 109, distance: 111.0
click at [273, 109] on p "Each pair is designed to hold up to 50 ml of liquid (about 3–4 tablespoons). Th…" at bounding box center [371, 117] width 196 height 22
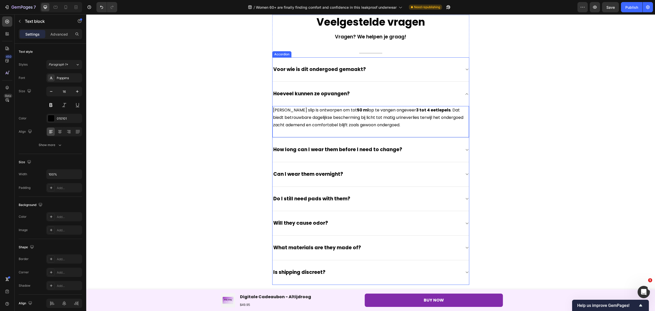
click at [411, 152] on div "How long can I wear them before I need to change?" at bounding box center [367, 150] width 188 height 8
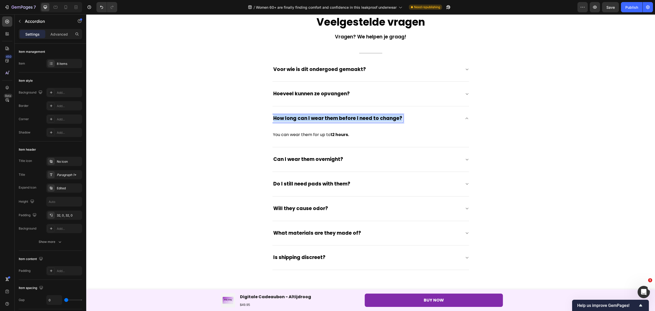
drag, startPoint x: 397, startPoint y: 118, endPoint x: 272, endPoint y: 122, distance: 124.4
click at [273, 122] on div "How long can I wear them before I need to change?" at bounding box center [338, 118] width 131 height 8
click at [346, 135] on strong "12 hours." at bounding box center [340, 135] width 18 height 6
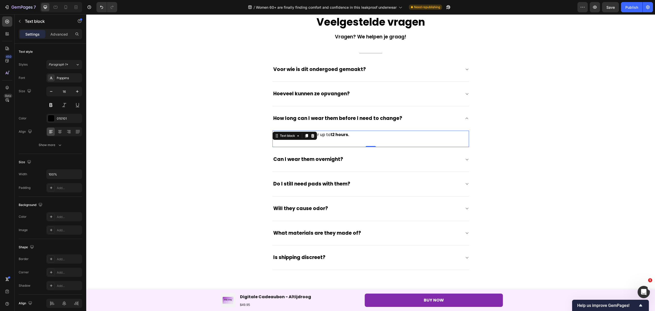
click at [348, 136] on p "You can wear them for up to 12 hours." at bounding box center [371, 134] width 196 height 7
drag, startPoint x: 349, startPoint y: 136, endPoint x: 271, endPoint y: 137, distance: 77.8
click at [273, 137] on p "You can wear them for up to 12 hours." at bounding box center [371, 134] width 196 height 7
drag, startPoint x: 385, startPoint y: 115, endPoint x: 390, endPoint y: 118, distance: 5.8
click at [385, 115] on span "How long can I wear them before I need to change?" at bounding box center [337, 118] width 129 height 7
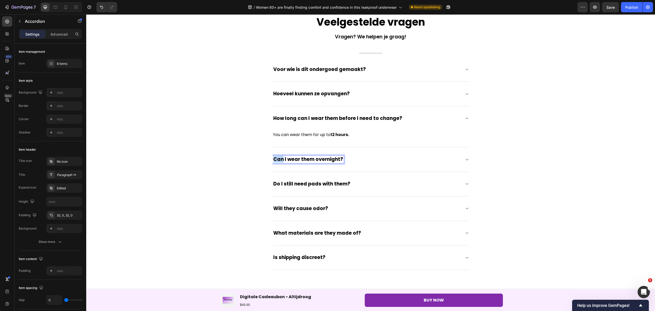
drag, startPoint x: 396, startPoint y: 118, endPoint x: 272, endPoint y: 121, distance: 124.9
click at [273, 121] on span "How long can I wear them before I need to change?" at bounding box center [337, 118] width 129 height 7
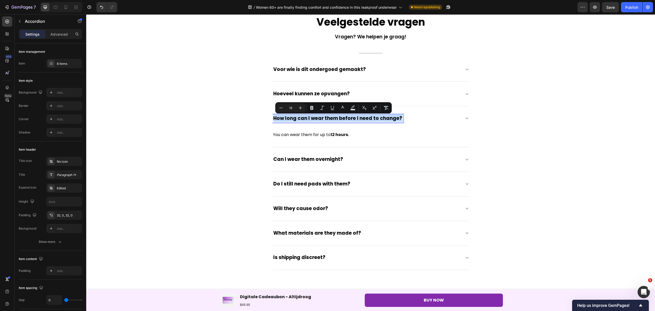
drag, startPoint x: 272, startPoint y: 119, endPoint x: 396, endPoint y: 122, distance: 124.9
click at [396, 122] on span "How long can I wear them before I need to change?" at bounding box center [337, 118] width 129 height 7
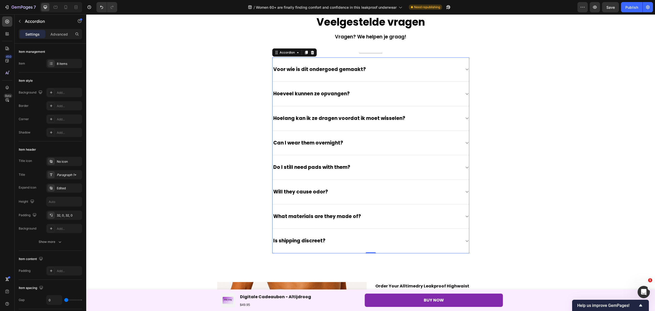
click at [415, 119] on div "Hoelang kan ik ze dragen voordat ik moet wisselen?" at bounding box center [367, 118] width 188 height 8
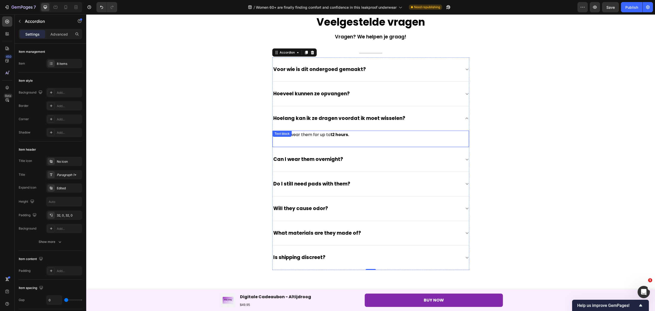
click at [346, 137] on strong "12 hours." at bounding box center [340, 135] width 18 height 6
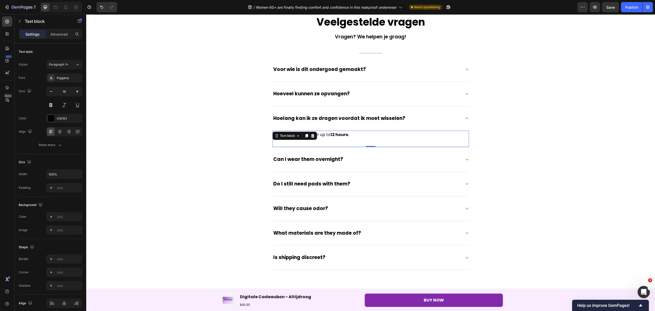
click at [346, 137] on strong "12 hours." at bounding box center [340, 135] width 18 height 6
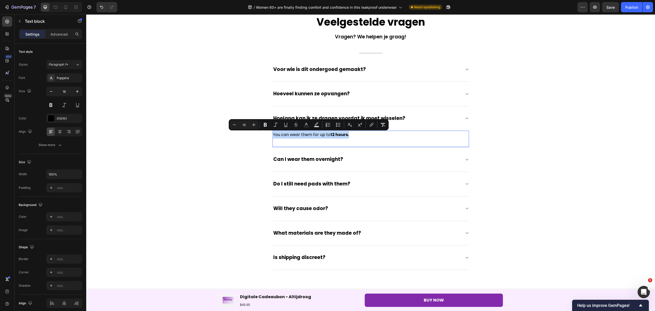
drag, startPoint x: 347, startPoint y: 136, endPoint x: 272, endPoint y: 135, distance: 75.5
click at [273, 135] on p "You can wear them for up to 12 hours." at bounding box center [371, 134] width 196 height 7
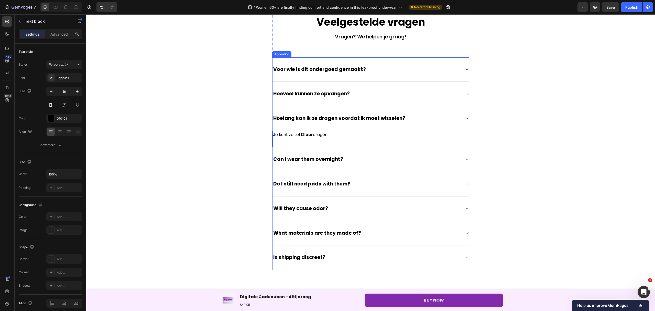
click at [343, 159] on div "Can I wear them overnight?" at bounding box center [367, 159] width 188 height 8
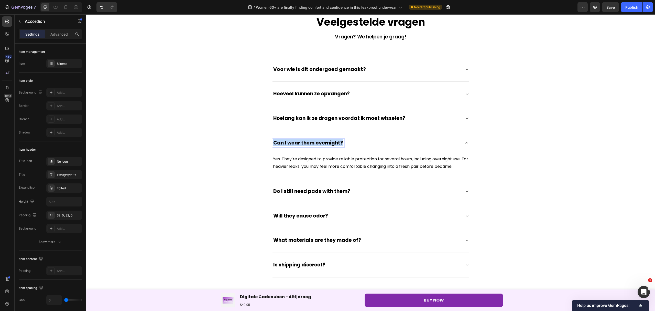
drag, startPoint x: 338, startPoint y: 140, endPoint x: 269, endPoint y: 144, distance: 68.4
click at [273, 144] on div "Can I wear them overnight?" at bounding box center [308, 143] width 71 height 8
drag, startPoint x: 319, startPoint y: 169, endPoint x: 454, endPoint y: 180, distance: 135.5
click at [319, 169] on p "Yes. They’re designed to provide reliable protection for several hours, includi…" at bounding box center [371, 162] width 196 height 15
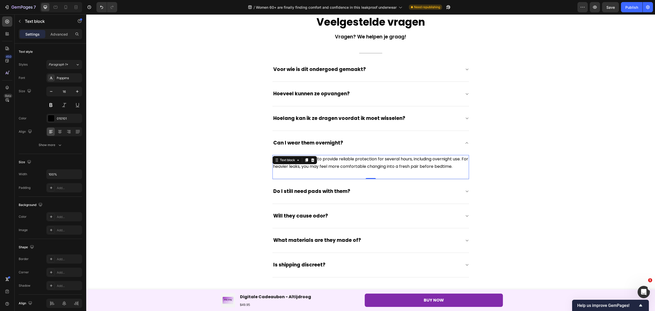
click at [459, 170] on p "Yes. They’re designed to provide reliable protection for several hours, includi…" at bounding box center [371, 162] width 196 height 15
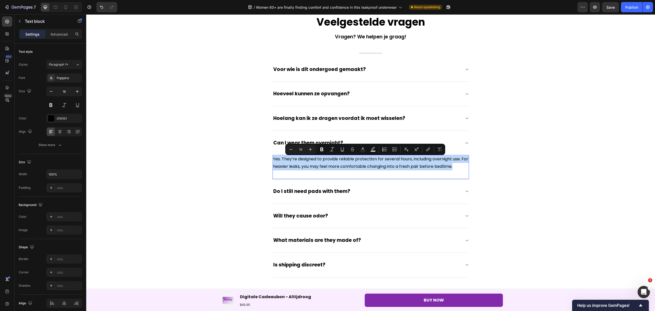
drag, startPoint x: 461, startPoint y: 169, endPoint x: 270, endPoint y: 157, distance: 191.8
click at [273, 157] on div "Yes. They’re designed to provide reliable protection for several hours, includi…" at bounding box center [371, 163] width 197 height 16
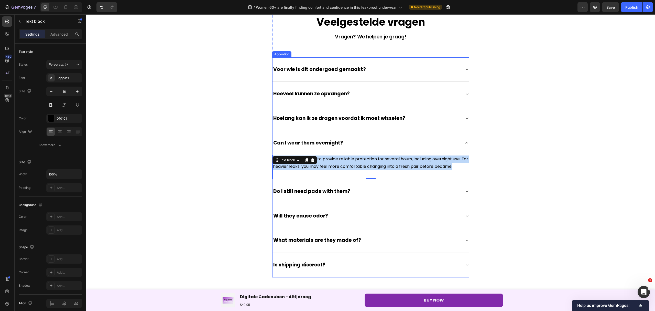
click at [343, 141] on div "Can I wear them overnight?" at bounding box center [367, 143] width 188 height 8
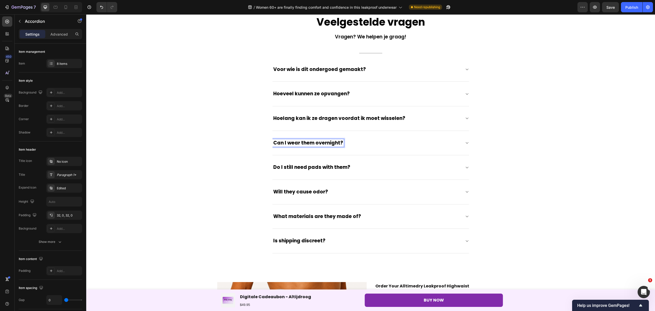
click at [339, 144] on span "Can I wear them overnight?" at bounding box center [308, 142] width 70 height 7
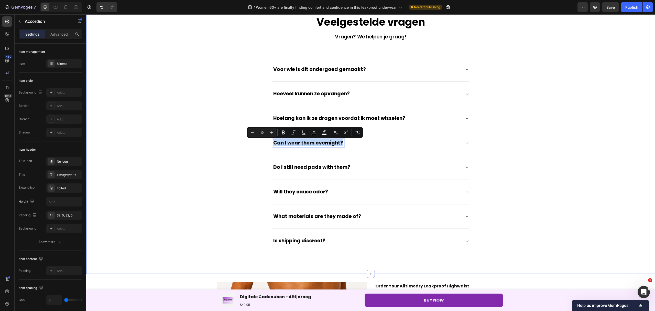
drag, startPoint x: 339, startPoint y: 144, endPoint x: 264, endPoint y: 144, distance: 75.0
click at [264, 144] on div "Veelgestelde vragen Heading Vragen? We helpen je graag! Text block Title Line V…" at bounding box center [370, 134] width 561 height 238
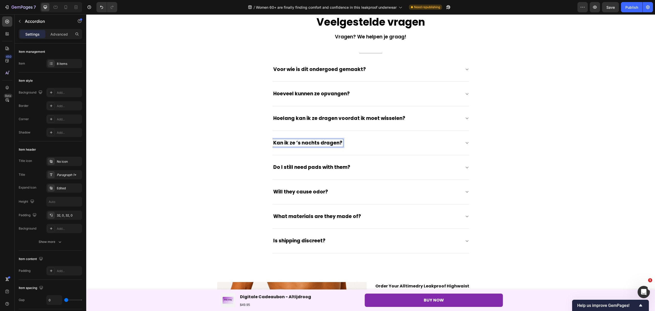
click at [360, 135] on div "Kan ik ze ’s nachts dragen?" at bounding box center [371, 143] width 197 height 25
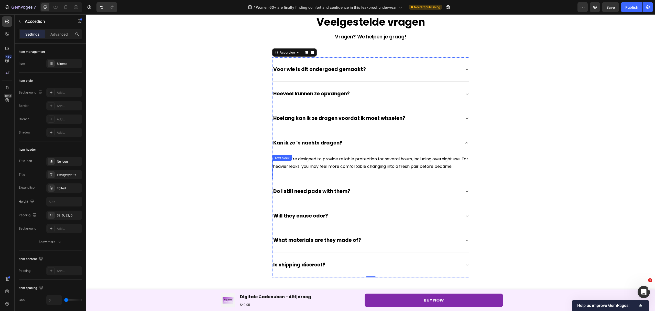
drag, startPoint x: 304, startPoint y: 159, endPoint x: 422, endPoint y: 164, distance: 118.1
click at [304, 159] on p "Yes. They’re designed to provide reliable protection for several hours, includi…" at bounding box center [371, 162] width 196 height 15
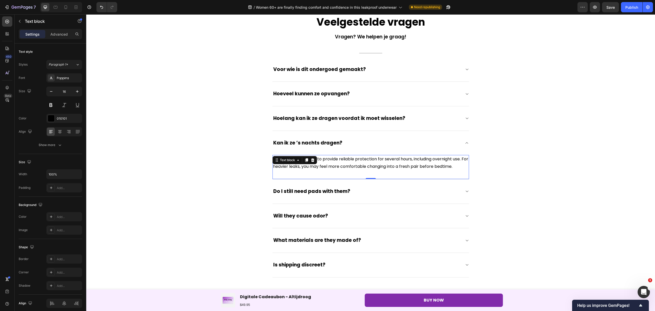
click at [461, 167] on p "Yes. They’re designed to provide reliable protection for several hours, includi…" at bounding box center [371, 162] width 196 height 15
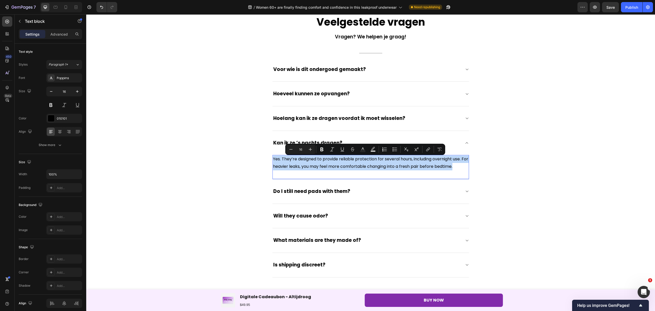
drag, startPoint x: 461, startPoint y: 167, endPoint x: 269, endPoint y: 157, distance: 191.9
click at [273, 157] on div "Yes. They’re designed to provide reliable protection for several hours, includi…" at bounding box center [371, 163] width 197 height 16
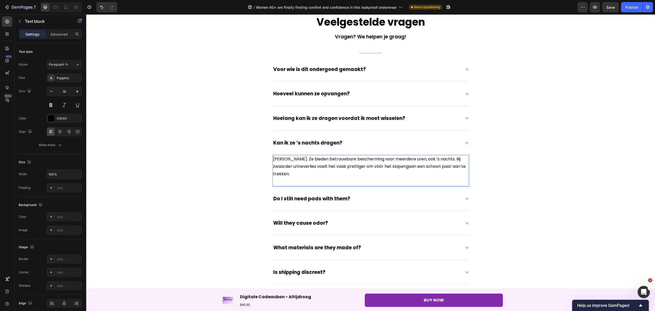
click at [277, 159] on p "[PERSON_NAME]. Ze bieden betrouwbare bescherming voor meerdere uren, ook ’s nac…" at bounding box center [371, 166] width 196 height 22
click at [279, 161] on p "[PERSON_NAME]. Ze bieden betrouwbare bescherming voor meerdere uren, ook ’s nac…" at bounding box center [371, 166] width 196 height 22
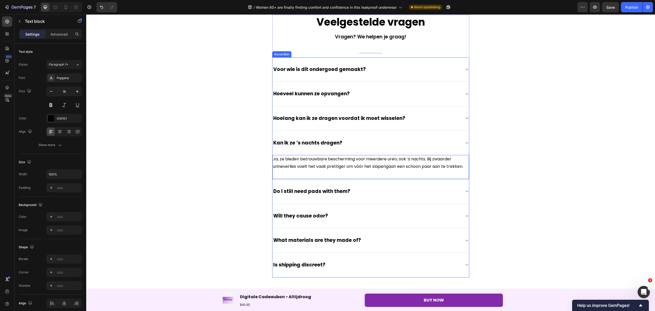
click at [367, 194] on div "Do I still need pads with them?" at bounding box center [367, 191] width 188 height 8
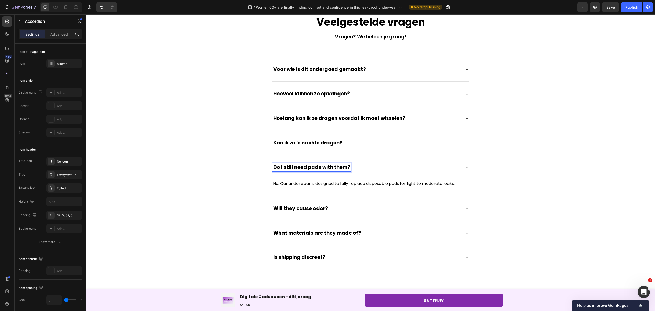
click at [345, 168] on span "Do I still need pads with them?" at bounding box center [311, 167] width 77 height 7
drag, startPoint x: 345, startPoint y: 168, endPoint x: 270, endPoint y: 169, distance: 75.0
click at [273, 169] on div "Do I still need pads with them?" at bounding box center [312, 167] width 79 height 8
drag, startPoint x: 431, startPoint y: 185, endPoint x: 446, endPoint y: 183, distance: 15.5
click at [431, 185] on p "No. Our underwear is designed to fully replace disposable pads for light to mod…" at bounding box center [371, 183] width 196 height 7
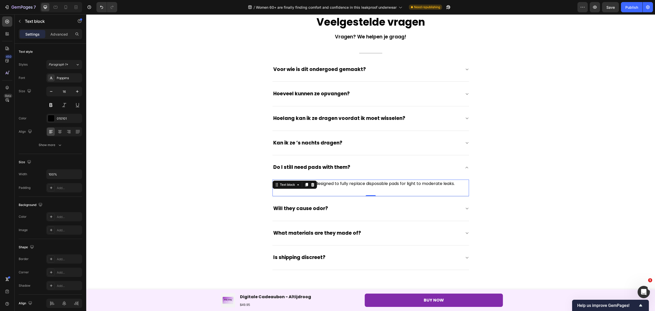
click at [454, 183] on p "No. Our underwear is designed to fully replace disposable pads for light to mod…" at bounding box center [371, 183] width 196 height 7
drag, startPoint x: 456, startPoint y: 184, endPoint x: 269, endPoint y: 185, distance: 187.1
click at [269, 185] on div "Veelgestelde vragen Heading Vragen? We helpen je graag! Text block Title Line V…" at bounding box center [370, 142] width 561 height 255
drag, startPoint x: 325, startPoint y: 167, endPoint x: 334, endPoint y: 167, distance: 9.2
click at [325, 167] on span "Do I still need pads with them?" at bounding box center [311, 167] width 77 height 7
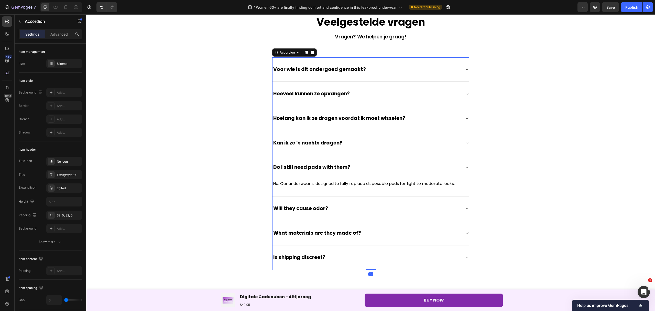
click at [347, 168] on div "Do I still need pads with them?" at bounding box center [367, 167] width 188 height 8
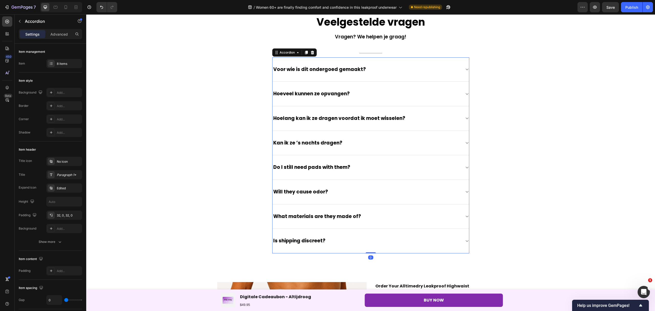
click at [346, 168] on div "Do I still need pads with them?" at bounding box center [312, 167] width 79 height 8
drag, startPoint x: 346, startPoint y: 168, endPoint x: 270, endPoint y: 171, distance: 76.1
click at [273, 171] on div "Do I still need pads with them?" at bounding box center [312, 167] width 79 height 8
click at [379, 166] on div "Heb ik nog inlegkruisjes nodig?" at bounding box center [367, 167] width 188 height 8
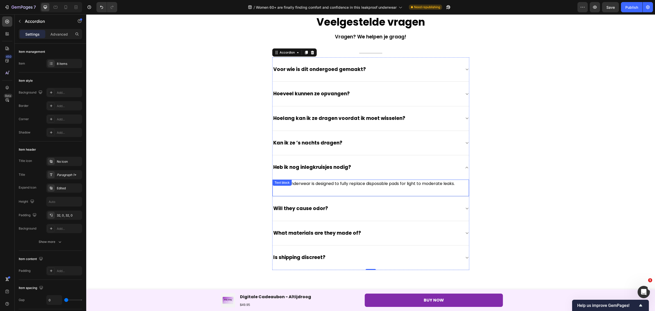
click at [352, 183] on p "No. Our underwear is designed to fully replace disposable pads for light to mod…" at bounding box center [371, 183] width 196 height 7
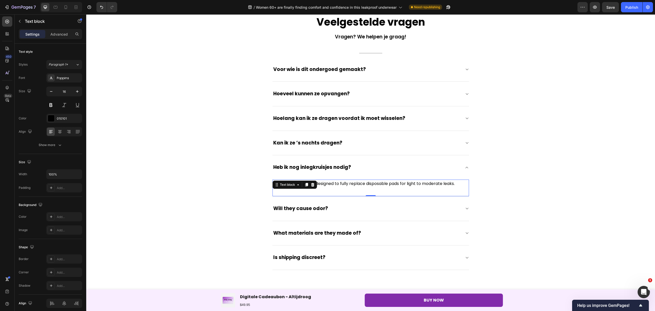
click at [452, 183] on p "No. Our underwear is designed to fully replace disposable pads for light to mod…" at bounding box center [371, 183] width 196 height 7
click at [458, 185] on p "No. Our underwear is designed to fully replace disposable pads for light to mod…" at bounding box center [371, 183] width 196 height 7
drag, startPoint x: 458, startPoint y: 185, endPoint x: 268, endPoint y: 188, distance: 189.4
click at [268, 188] on div "Veelgestelde vragen Heading Vragen? We helpen je graag! Text block Title Line V…" at bounding box center [370, 142] width 561 height 255
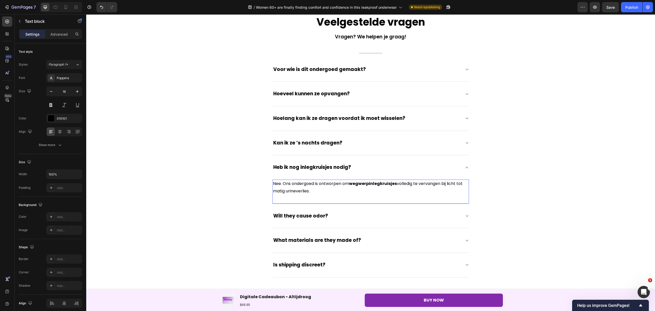
click at [283, 183] on p "Nee. Ons ondergoed is ontworpen om wegwerpinlegkruisjes volledig te vervangen b…" at bounding box center [371, 187] width 196 height 15
click at [294, 193] on p "Nee, ons ondergoed is ontworpen om wegwerpinlegkruisjes volledig te vervangen b…" at bounding box center [371, 187] width 196 height 15
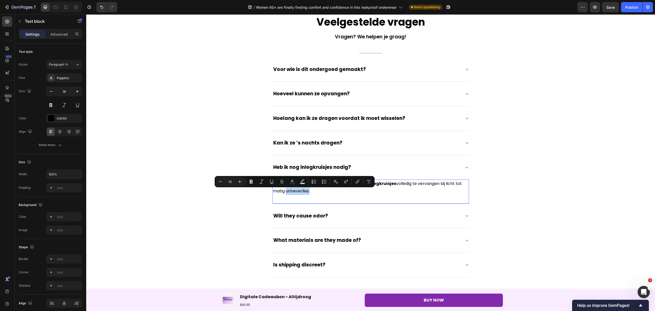
drag, startPoint x: 306, startPoint y: 191, endPoint x: 282, endPoint y: 196, distance: 24.7
click at [282, 195] on p "Nee, ons ondergoed is ontworpen om wegwerpinlegkruisjes volledig te vervangen b…" at bounding box center [371, 187] width 196 height 15
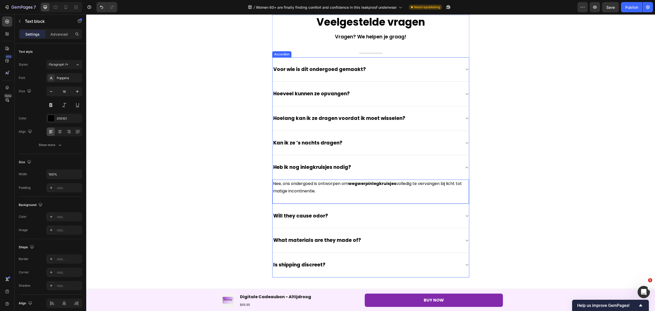
click at [348, 215] on div "Will they cause odor?" at bounding box center [367, 216] width 188 height 8
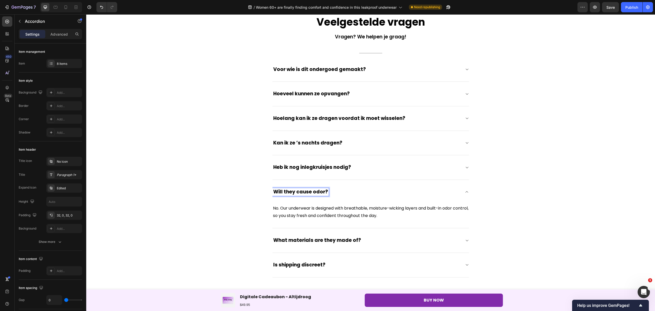
click at [323, 194] on span "Will they cause odor?" at bounding box center [300, 191] width 55 height 7
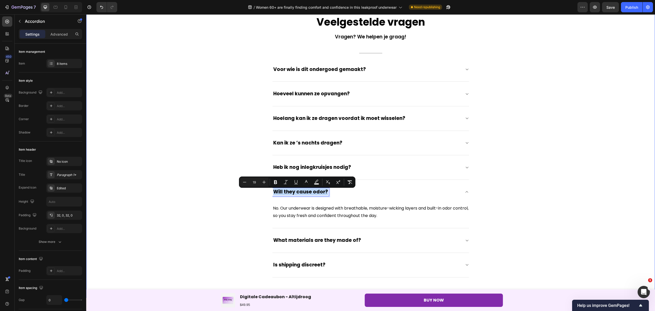
drag, startPoint x: 323, startPoint y: 193, endPoint x: 267, endPoint y: 190, distance: 56.9
click at [267, 190] on div "Veelgestelde vragen Heading Vragen? We helpen je graag! Text block Title Line V…" at bounding box center [370, 146] width 561 height 262
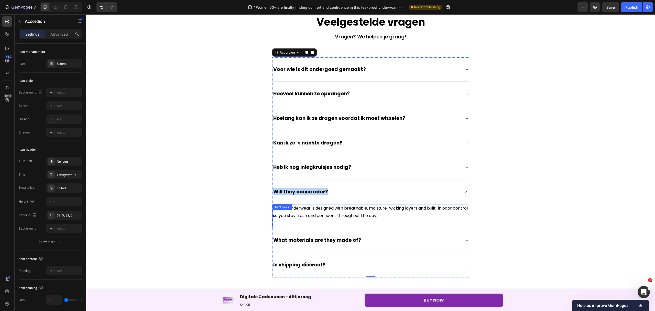
click at [337, 217] on p "No. Our underwear is designed with breathable, moisture-wicking layers and buil…" at bounding box center [371, 211] width 196 height 15
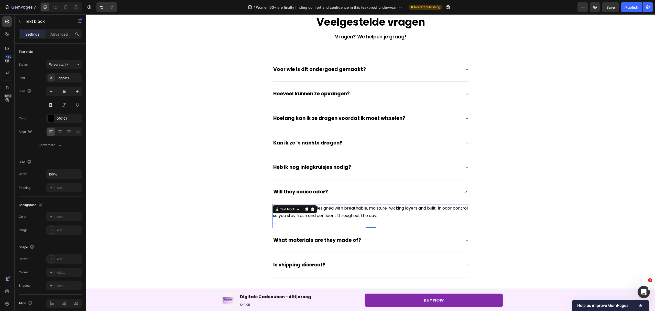
click at [395, 216] on p "No. Our underwear is designed with breathable, moisture-wicking layers and buil…" at bounding box center [371, 211] width 196 height 15
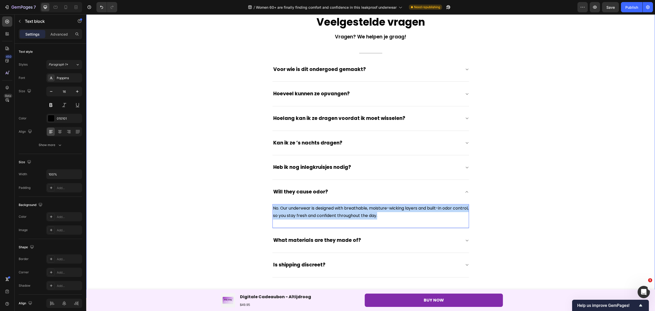
drag, startPoint x: 398, startPoint y: 217, endPoint x: 269, endPoint y: 212, distance: 129.3
click at [269, 212] on div "Veelgestelde vragen Heading Vragen? We helpen je graag! Text block Title Line V…" at bounding box center [370, 146] width 561 height 262
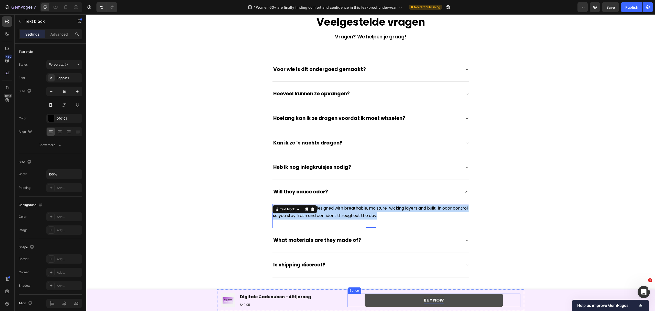
click at [436, 301] on p "BUY NOW" at bounding box center [434, 299] width 20 height 7
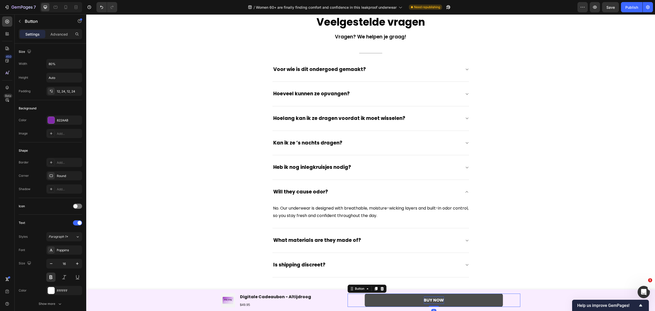
click at [440, 301] on p "BUY NOW" at bounding box center [434, 299] width 20 height 7
drag, startPoint x: 440, startPoint y: 301, endPoint x: 422, endPoint y: 301, distance: 17.4
click at [424, 301] on p "BUY NOW" at bounding box center [434, 299] width 20 height 7
click at [323, 193] on span "Will they cause odor?" at bounding box center [300, 191] width 55 height 7
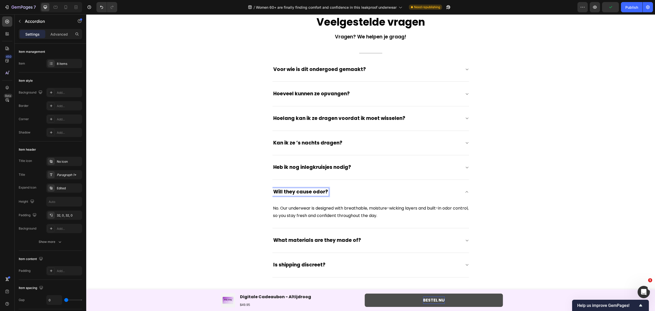
click at [323, 193] on span "Will they cause odor?" at bounding box center [300, 191] width 55 height 7
drag, startPoint x: 324, startPoint y: 194, endPoint x: 270, endPoint y: 200, distance: 53.8
click at [273, 200] on div "Will they cause odor?" at bounding box center [371, 192] width 197 height 24
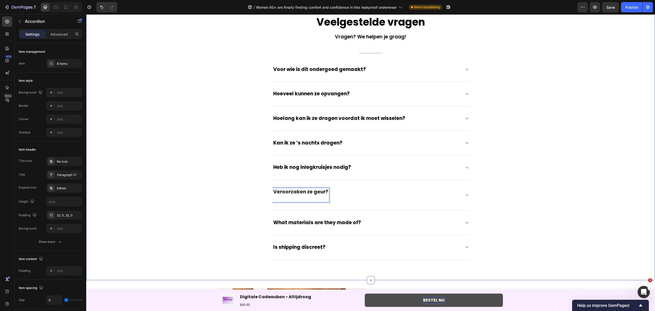
click at [534, 187] on div "Veelgestelde vragen Heading Vragen? We helpen je graag! Text block Title Line V…" at bounding box center [370, 137] width 561 height 245
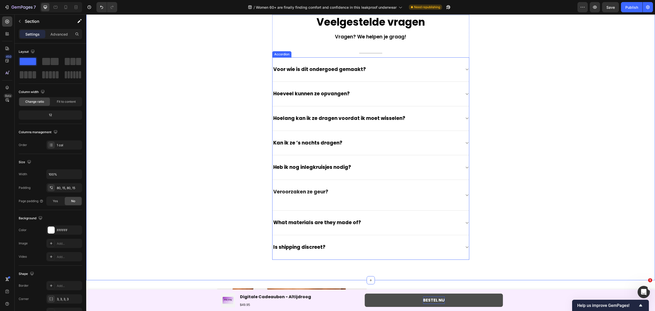
click at [465, 197] on icon at bounding box center [467, 195] width 4 height 4
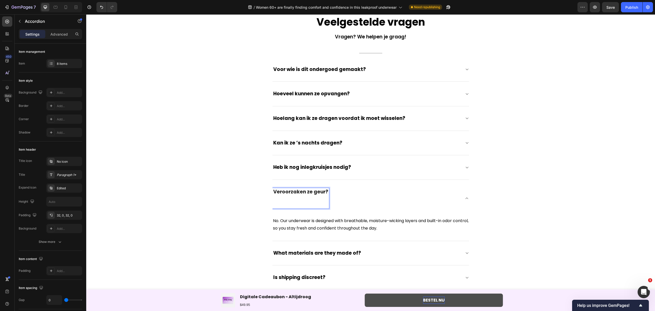
click at [311, 200] on p "Veroorzaken ze geur?" at bounding box center [300, 198] width 55 height 19
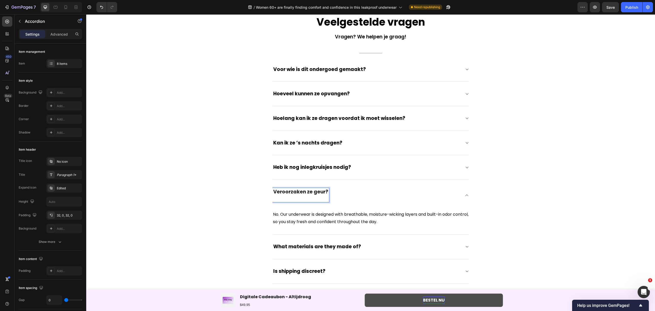
click at [310, 199] on p "Veroorzaken ze geur?" at bounding box center [300, 195] width 55 height 13
click at [309, 201] on p "Veroorzaken ze geur?" at bounding box center [300, 195] width 55 height 13
click at [304, 201] on p "Veroorzaken ze geur?" at bounding box center [300, 195] width 55 height 13
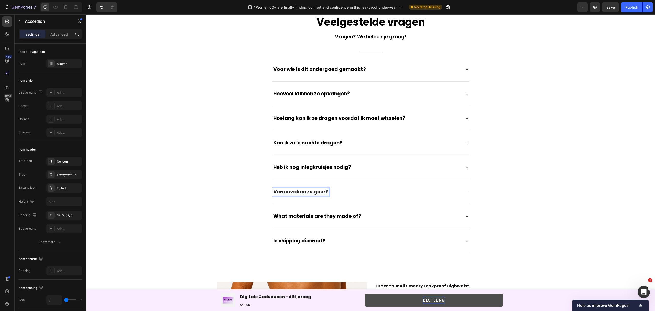
click at [341, 192] on div "Veroorzaken ze geur?" at bounding box center [367, 192] width 188 height 8
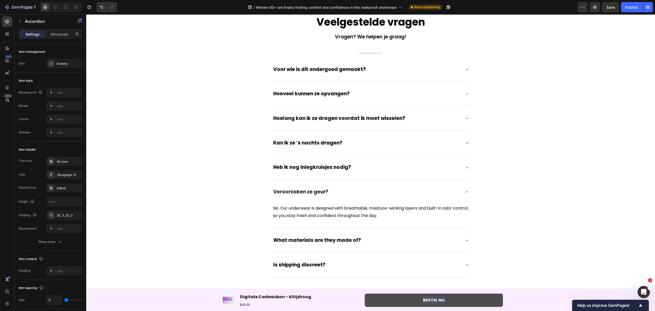
click at [462, 193] on div "Veroorzaken ze geur?" at bounding box center [371, 192] width 197 height 24
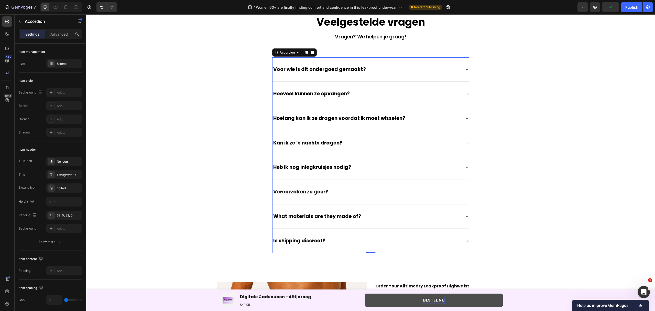
click at [463, 189] on div "Veroorzaken ze geur?" at bounding box center [371, 192] width 197 height 25
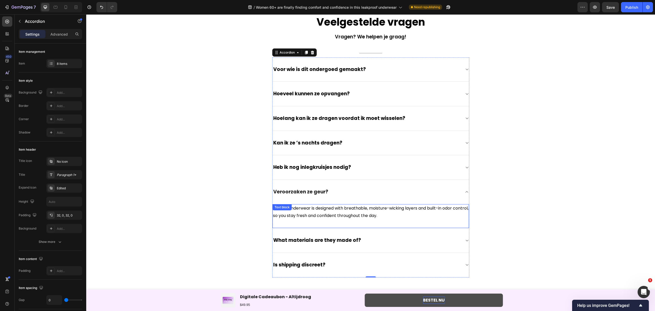
drag, startPoint x: 385, startPoint y: 215, endPoint x: 394, endPoint y: 216, distance: 8.2
click at [385, 215] on p "No. Our underwear is designed with breathable, moisture-wicking layers and buil…" at bounding box center [371, 211] width 196 height 15
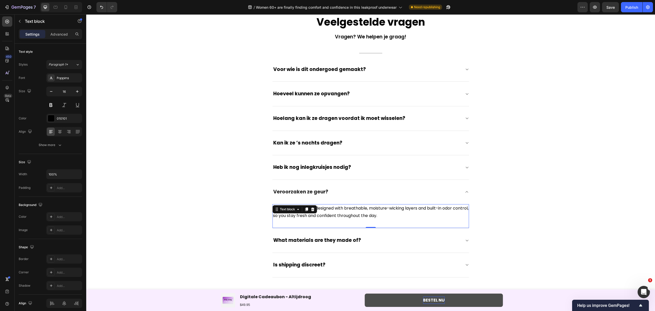
click at [394, 216] on p "No. Our underwear is designed with breathable, moisture-wicking layers and buil…" at bounding box center [371, 211] width 196 height 15
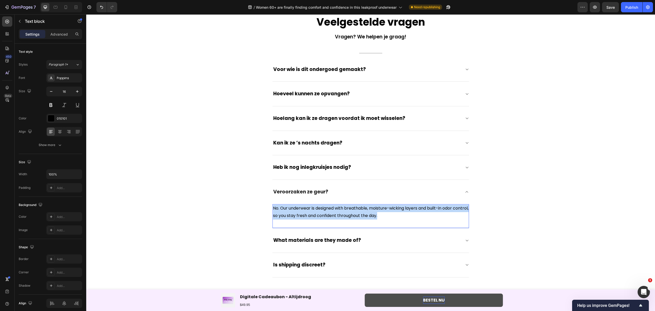
drag, startPoint x: 397, startPoint y: 217, endPoint x: 272, endPoint y: 209, distance: 125.9
click at [273, 209] on p "No. Our underwear is designed with breathable, moisture-wicking layers and buil…" at bounding box center [371, 211] width 196 height 15
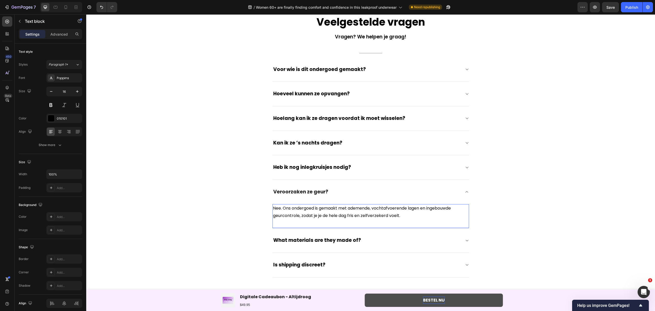
click at [284, 209] on p "Nee. Ons ondergoed is gemaakt met ademende, vochtafvoerende lagen en ingebouwde…" at bounding box center [371, 211] width 196 height 15
click at [616, 5] on button "Save" at bounding box center [610, 7] width 17 height 10
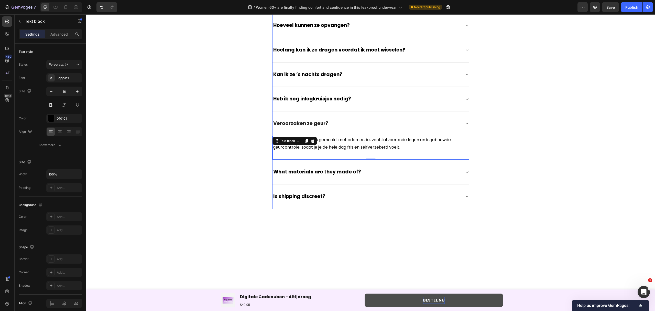
scroll to position [1528, 0]
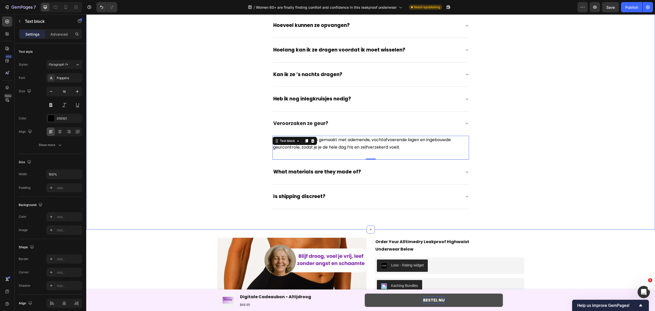
click at [524, 158] on div "Veelgestelde vragen Heading Vragen? We helpen je graag! Text block Title Line V…" at bounding box center [370, 78] width 561 height 262
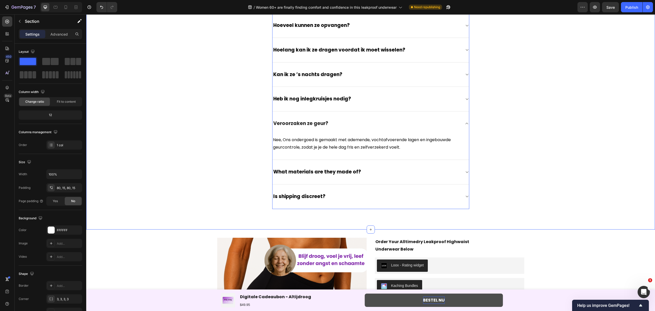
click at [425, 168] on div "What materials are they made of?" at bounding box center [371, 172] width 197 height 25
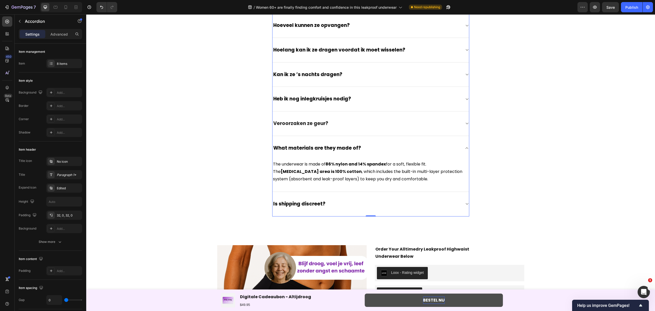
click at [357, 150] on div "What materials are they made of?" at bounding box center [367, 148] width 188 height 8
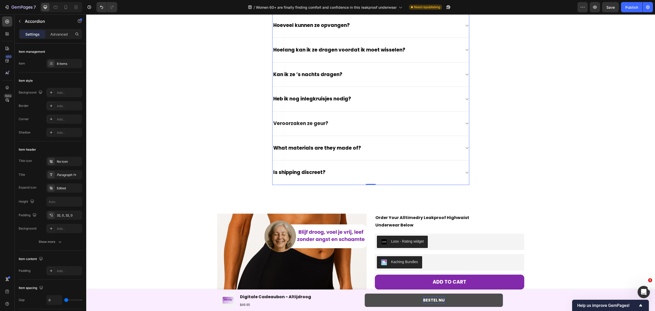
click at [356, 150] on div "What materials are they made of?" at bounding box center [317, 148] width 89 height 8
drag, startPoint x: 356, startPoint y: 150, endPoint x: 273, endPoint y: 150, distance: 83.4
click at [273, 150] on div "What materials are they made of?" at bounding box center [317, 148] width 89 height 8
click at [465, 149] on icon at bounding box center [467, 148] width 4 height 4
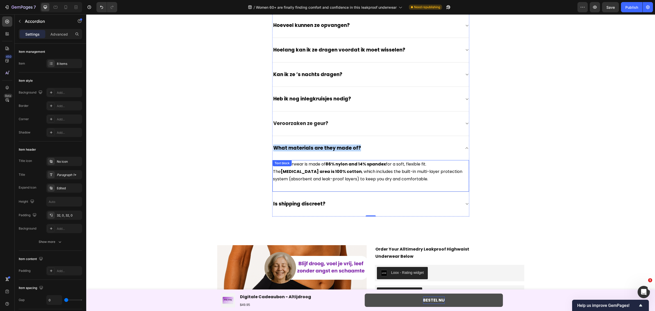
click at [366, 180] on p "The underwear is made of 86% nylon and 14% spandex for a soft, flexible fit. Th…" at bounding box center [371, 171] width 196 height 22
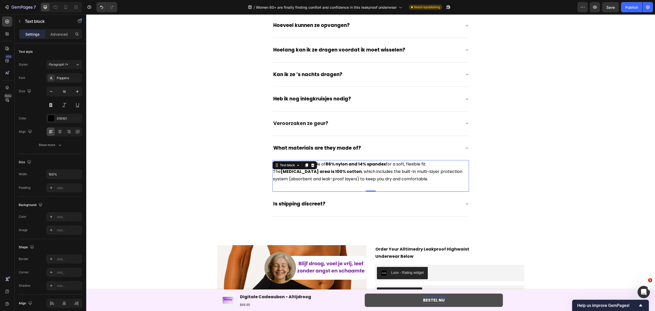
click at [368, 178] on p "The underwear is made of 86% nylon and 14% spandex for a soft, flexible fit. Th…" at bounding box center [371, 171] width 196 height 22
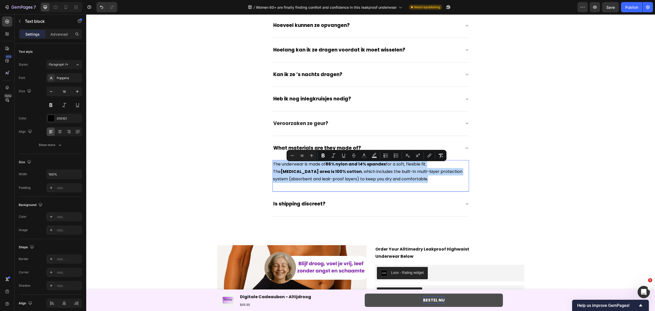
drag, startPoint x: 367, startPoint y: 179, endPoint x: 269, endPoint y: 165, distance: 98.8
click at [269, 165] on div "Veelgestelde vragen Heading Vragen? We helpen je graag! Text block Title Line V…" at bounding box center [370, 82] width 561 height 270
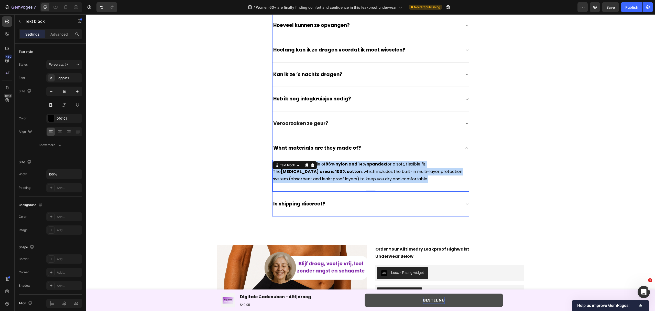
click at [412, 146] on div "What materials are they made of?" at bounding box center [367, 148] width 188 height 8
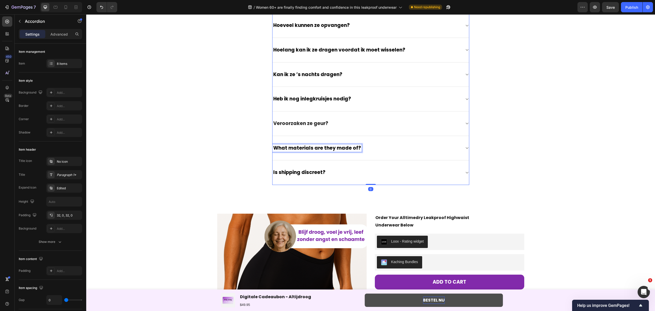
click at [355, 149] on span "What materials are they made of?" at bounding box center [317, 147] width 88 height 7
drag, startPoint x: 355, startPoint y: 149, endPoint x: 273, endPoint y: 149, distance: 82.4
click at [273, 149] on span "What materials are they made of?" at bounding box center [317, 147] width 88 height 7
click at [465, 150] on icon at bounding box center [467, 148] width 4 height 4
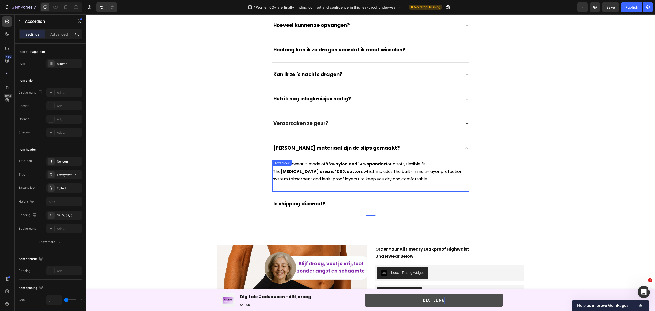
click at [366, 182] on p "The underwear is made of 86% nylon and 14% spandex for a soft, flexible fit. Th…" at bounding box center [371, 171] width 196 height 22
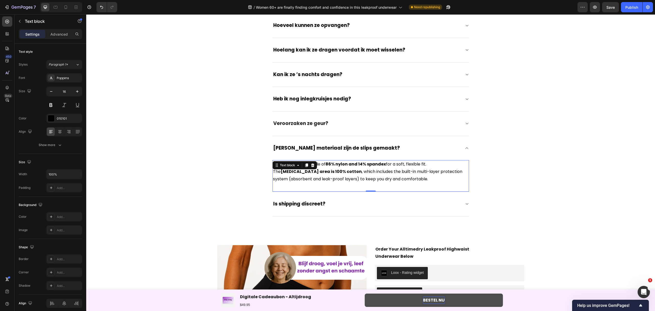
click at [367, 182] on p "The underwear is made of 86% nylon and 14% spandex for a soft, flexible fit. Th…" at bounding box center [371, 171] width 196 height 22
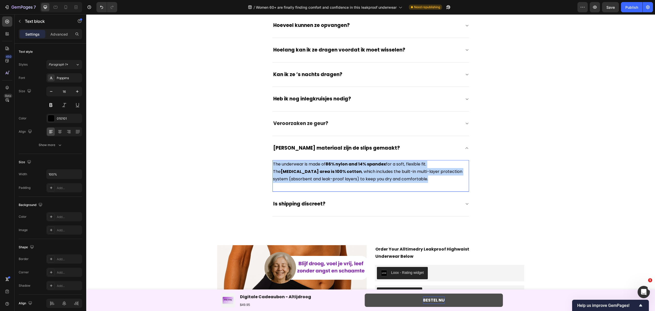
drag, startPoint x: 368, startPoint y: 181, endPoint x: 271, endPoint y: 166, distance: 97.6
click at [273, 166] on p "The underwear is made of 86% nylon and 14% spandex for a soft, flexible fit. Th…" at bounding box center [371, 171] width 196 height 22
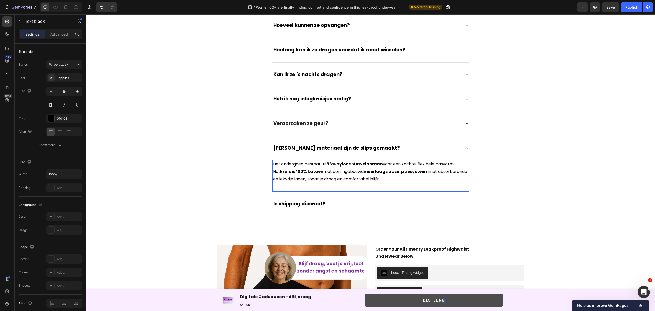
click at [334, 202] on div "Is shipping discreet?" at bounding box center [367, 204] width 188 height 8
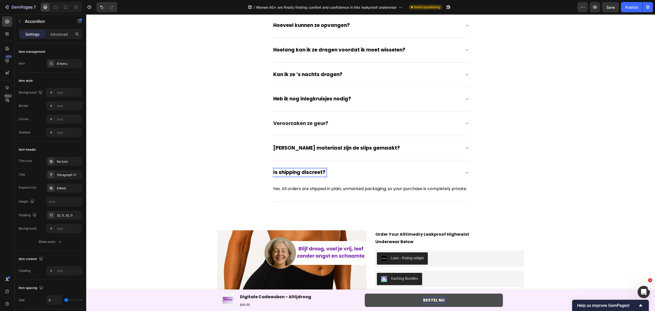
click at [321, 175] on span "Is shipping discreet?" at bounding box center [299, 172] width 52 height 7
drag, startPoint x: 321, startPoint y: 175, endPoint x: 272, endPoint y: 177, distance: 49.9
click at [273, 176] on span "Is shipping discreet?" at bounding box center [299, 172] width 52 height 7
click at [312, 173] on span "Is shipping discreet?" at bounding box center [299, 172] width 52 height 7
click at [321, 173] on span "Is shipping discreet?" at bounding box center [299, 172] width 52 height 7
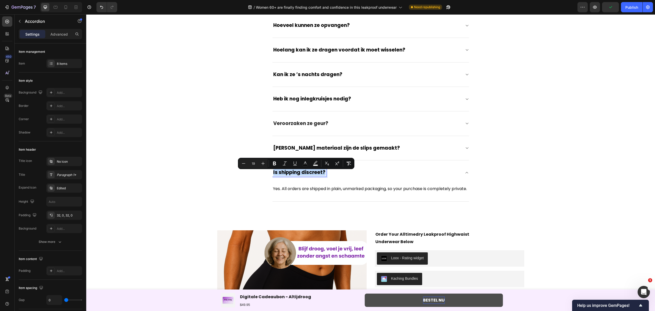
drag, startPoint x: 322, startPoint y: 173, endPoint x: 271, endPoint y: 173, distance: 50.9
click at [273, 173] on span "Is shipping discreet?" at bounding box center [299, 172] width 52 height 7
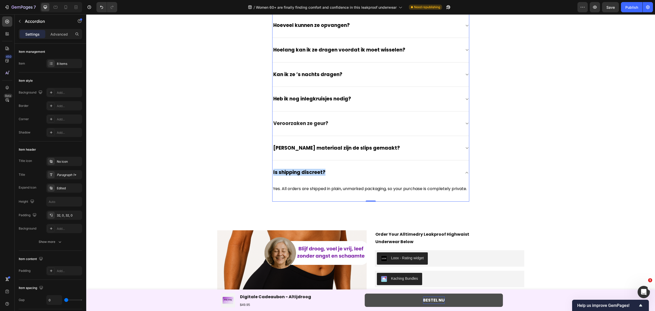
click at [312, 171] on span "Is shipping discreet?" at bounding box center [299, 172] width 52 height 7
click at [321, 174] on span "Is shipping discreet?" at bounding box center [299, 172] width 52 height 7
drag, startPoint x: 322, startPoint y: 174, endPoint x: 272, endPoint y: 178, distance: 50.3
click at [273, 176] on div "Is shipping discreet?" at bounding box center [300, 172] width 54 height 8
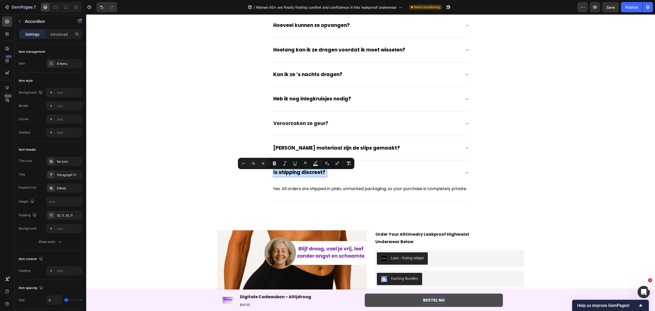
drag, startPoint x: 270, startPoint y: 175, endPoint x: 325, endPoint y: 179, distance: 54.9
click at [325, 179] on div "Is shipping discreet?" at bounding box center [371, 172] width 197 height 24
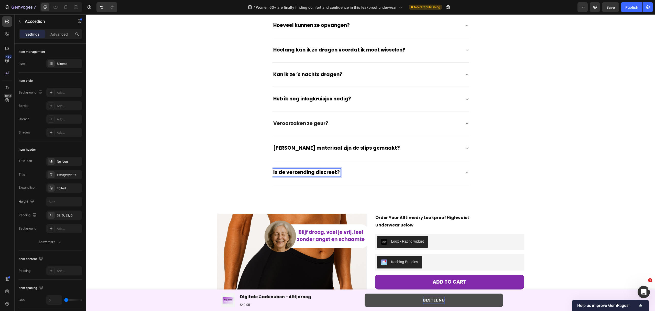
click at [353, 169] on div "Is de verzending discreet?" at bounding box center [371, 172] width 197 height 25
click at [465, 173] on icon at bounding box center [467, 172] width 4 height 4
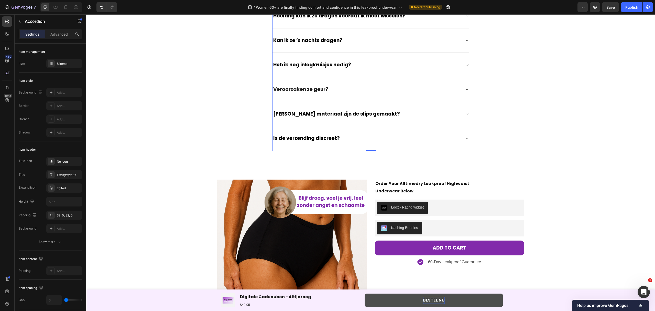
click at [386, 146] on div "Is de verzending discreet?" at bounding box center [371, 138] width 197 height 25
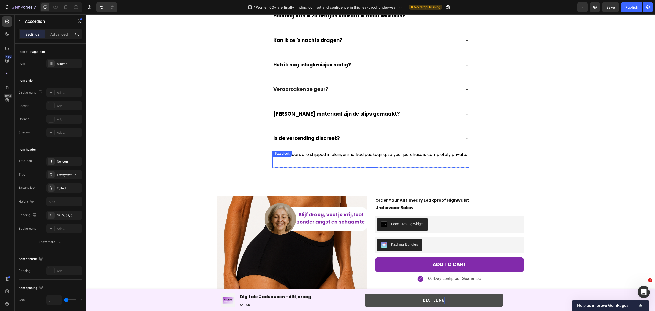
drag, startPoint x: 296, startPoint y: 158, endPoint x: 287, endPoint y: 163, distance: 10.3
click at [296, 158] on p "Yes. All orders are shipped in plain, unmarked packaging, so your purchase is c…" at bounding box center [371, 154] width 196 height 7
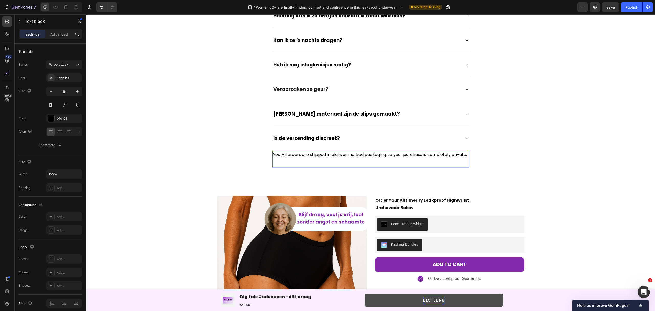
click at [285, 158] on p "Yes. All orders are shipped in plain, unmarked packaging, so your purchase is c…" at bounding box center [371, 154] width 196 height 7
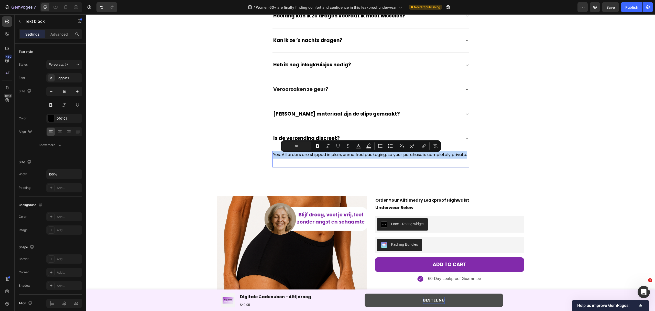
drag, startPoint x: 286, startPoint y: 165, endPoint x: 271, endPoint y: 156, distance: 17.6
click at [273, 156] on p "Yes. All orders are shipped in plain, unmarked packaging, so your purchase is c…" at bounding box center [371, 154] width 196 height 7
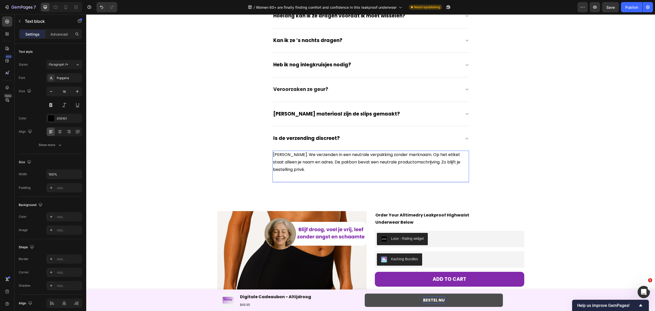
click at [277, 156] on p "[PERSON_NAME]. We verzenden in een neutrale verpakking zonder merknaam. Op het …" at bounding box center [371, 162] width 196 height 22
click at [280, 157] on p "[PERSON_NAME]. We verzenden in een neutrale verpakking zonder merknaam. Op het …" at bounding box center [371, 162] width 196 height 22
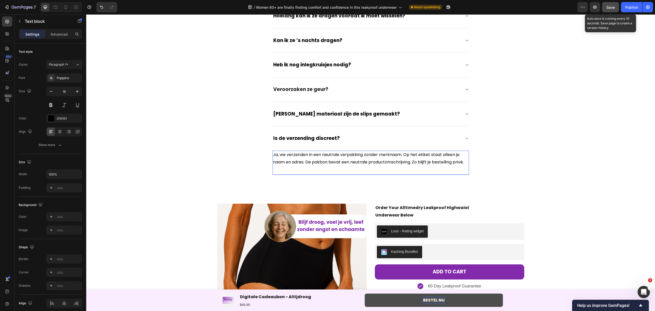
drag, startPoint x: 605, startPoint y: 6, endPoint x: 487, endPoint y: 16, distance: 118.6
click at [605, 6] on button "Save" at bounding box center [610, 7] width 17 height 10
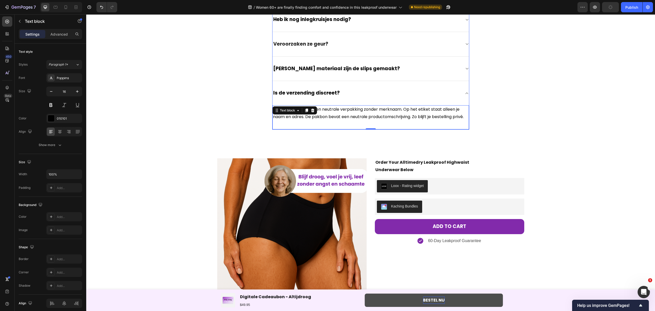
scroll to position [1699, 0]
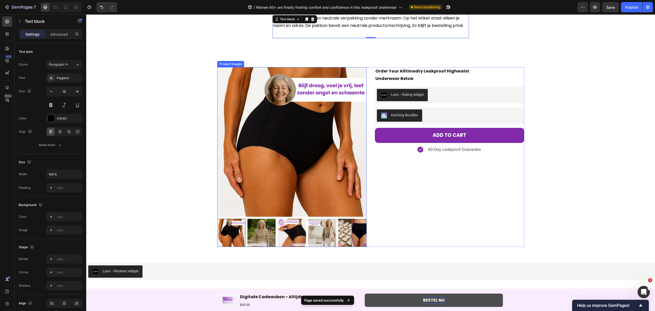
click at [303, 144] on img at bounding box center [291, 141] width 149 height 149
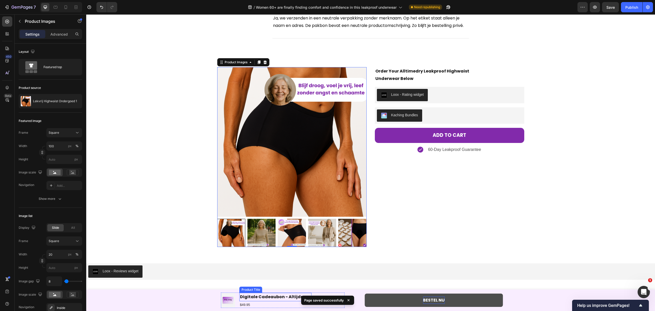
click at [258, 301] on h1 "Digitale Cadeaubon - Altijdroog" at bounding box center [276, 296] width 72 height 8
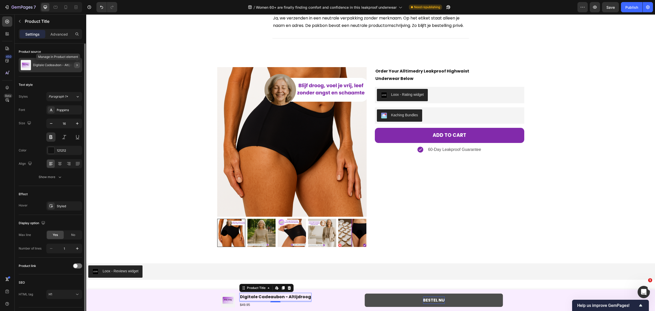
click at [75, 64] on icon "button" at bounding box center [77, 65] width 4 height 4
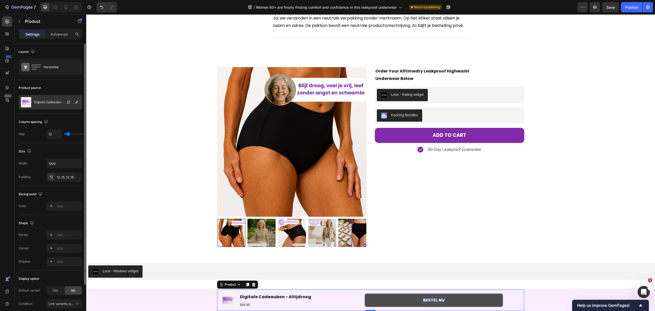
click at [55, 105] on div "Digitale Cadeaubon - Altijdroog" at bounding box center [50, 102] width 63 height 14
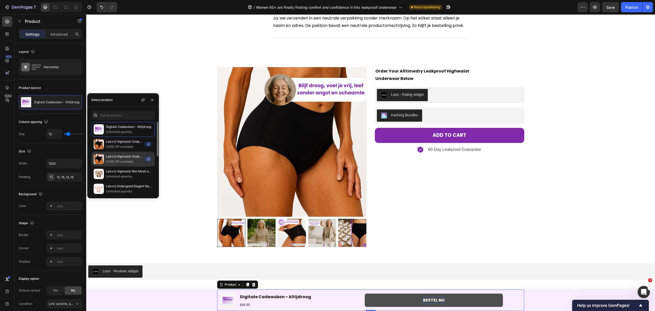
click at [116, 154] on div "Lekvrij Highwaist Ondergoed 1 3,599,791 available" at bounding box center [122, 158] width 63 height 15
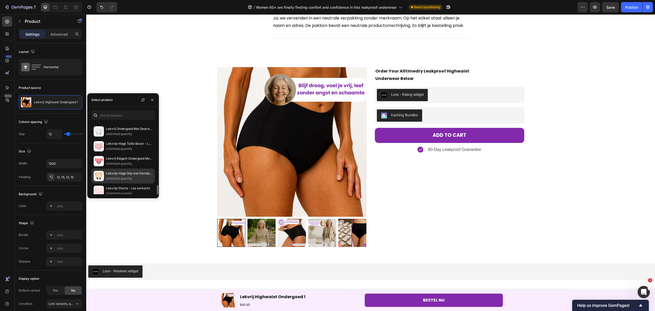
scroll to position [189, 0]
click at [626, 228] on div "Product Images Order Your Alltimedry Leakproof Highwaist Underwear Below Text B…" at bounding box center [370, 157] width 569 height 180
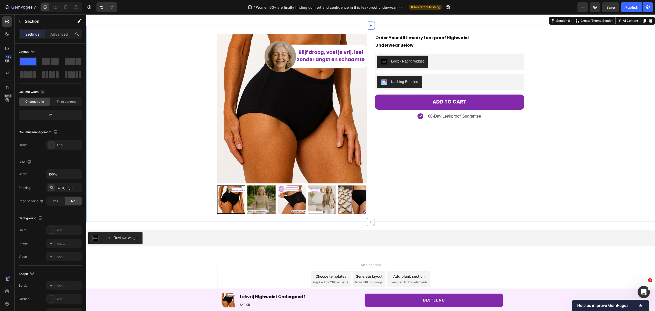
scroll to position [1739, 0]
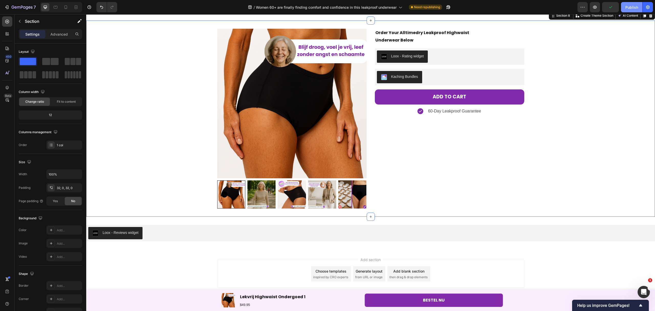
click at [631, 5] on div "Publish" at bounding box center [631, 7] width 13 height 5
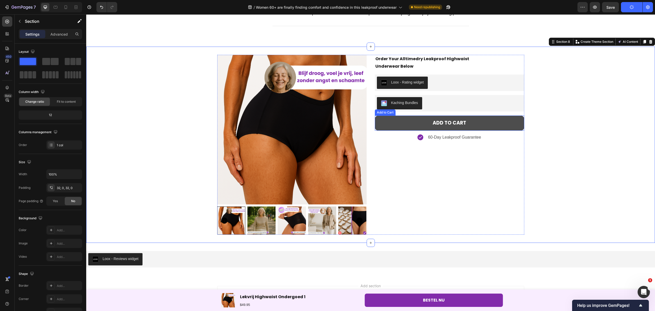
scroll to position [1705, 0]
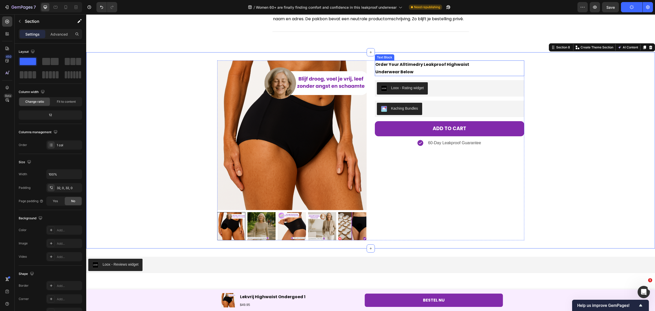
click at [419, 72] on p "Underwear Below" at bounding box center [449, 71] width 148 height 7
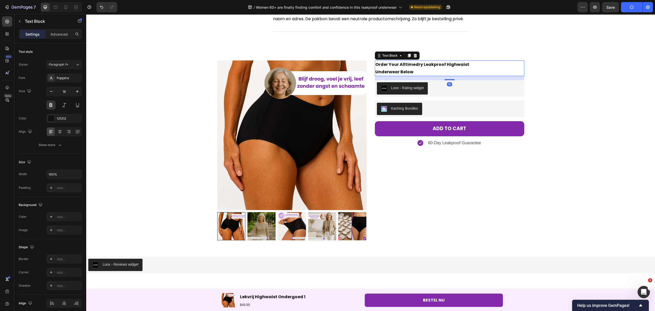
click at [419, 72] on p "Underwear Below" at bounding box center [449, 71] width 148 height 7
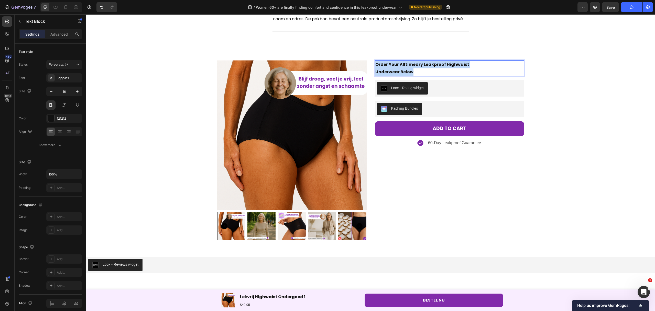
drag, startPoint x: 419, startPoint y: 72, endPoint x: 373, endPoint y: 64, distance: 46.2
click at [375, 64] on div "Order Your Alltimedry Leakproof Highwaist Underwear Below" at bounding box center [449, 68] width 149 height 16
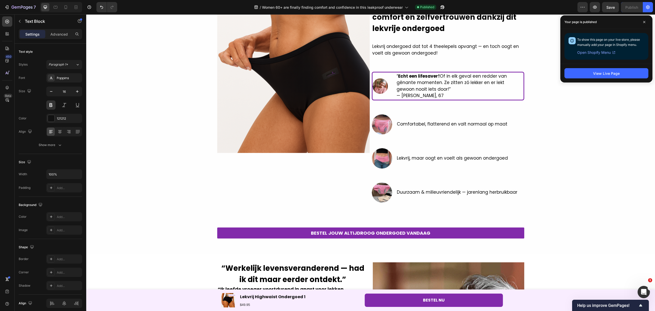
scroll to position [0, 0]
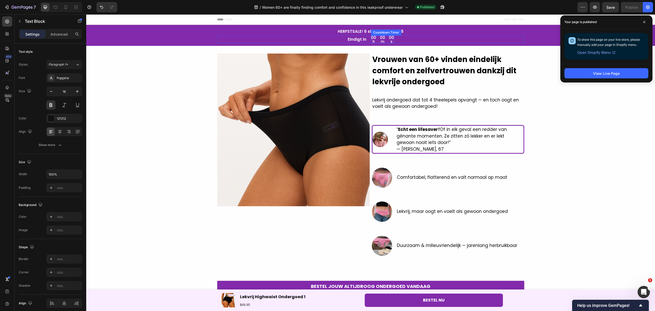
click at [381, 36] on div "00" at bounding box center [382, 38] width 5 height 4
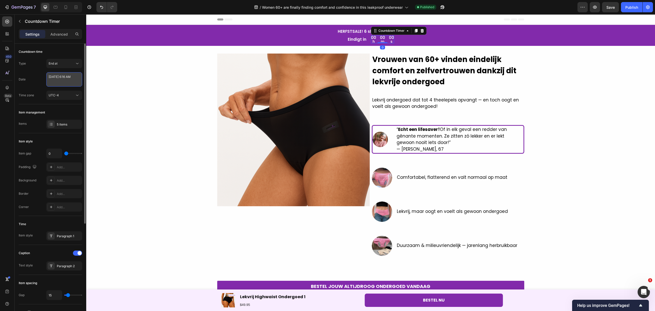
click at [63, 83] on textarea "[DATE] 6:16 AM" at bounding box center [64, 79] width 36 height 14
select select "6"
select select "16"
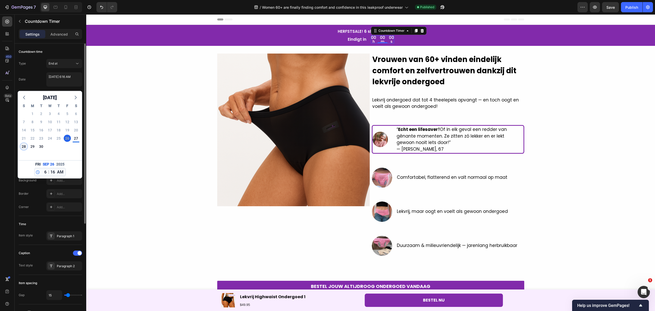
click at [23, 147] on div "28" at bounding box center [23, 146] width 7 height 7
type textarea "[DATE] 6:16 AM"
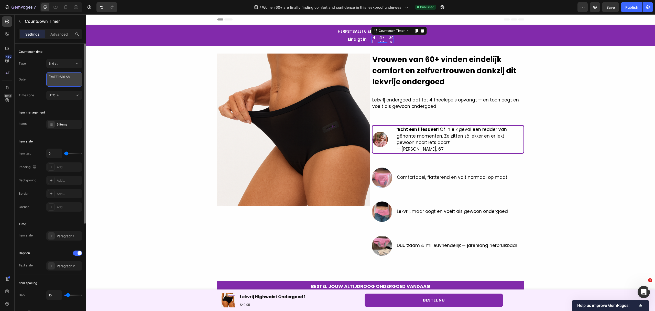
click at [69, 79] on textarea "[DATE] 6:16 AM" at bounding box center [64, 79] width 36 height 14
select select "6"
select select "16"
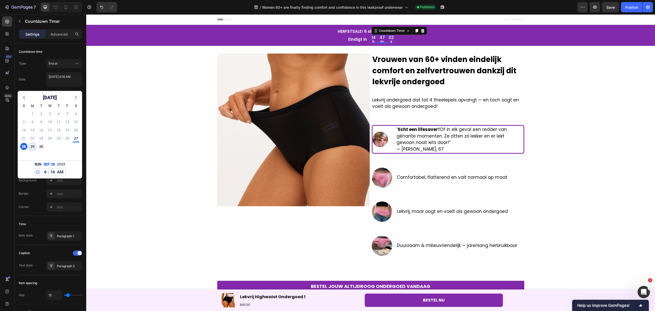
click at [33, 147] on div "29" at bounding box center [32, 146] width 7 height 7
type textarea "[DATE] 6:16 AM"
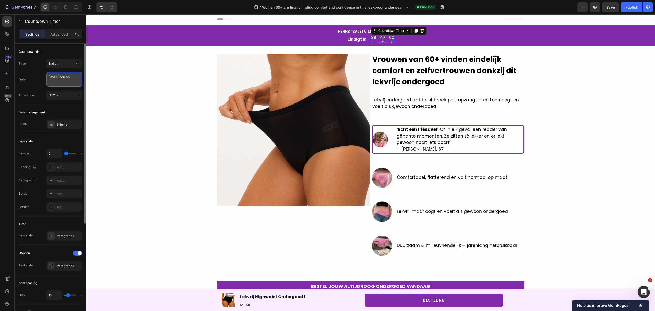
click at [62, 82] on textarea "[DATE] 6:16 AM" at bounding box center [64, 79] width 36 height 14
select select "6"
select select "16"
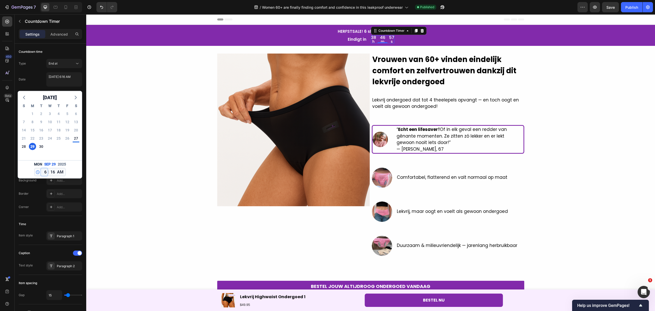
click at [45, 171] on select "12 1 2 3 4 5 6 7 8 9 10 11" at bounding box center [44, 172] width 7 height 8
select select "0"
click at [41, 168] on select "12 1 2 3 4 5 6 7 8 9 10 11" at bounding box center [44, 172] width 7 height 8
type textarea "[DATE] 12:16 AM"
click at [53, 171] on select "00 01 02 03 04 05 06 07 08 09 10 11 12 13 14 15 16 17 18 19 20 21 22 23 24 25 2…" at bounding box center [52, 172] width 7 height 8
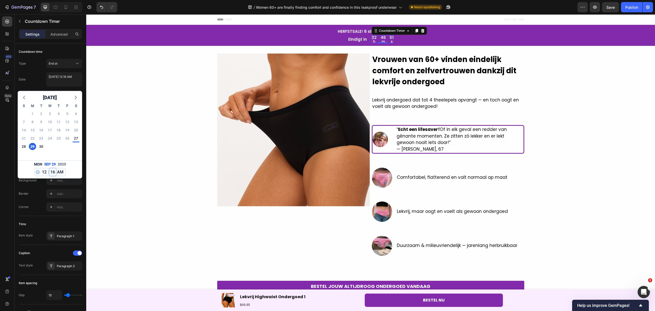
select select "0"
click at [49, 168] on select "00 01 02 03 04 05 06 07 08 09 10 11 12 13 14 15 16 17 18 19 20 21 22 23 24 25 2…" at bounding box center [52, 172] width 7 height 8
type textarea "[DATE] 12:00 AM"
click at [104, 160] on div "Image Vrouwen van 60+ vinden eindelijk comfort en zelfvertrouwen dankzij dit le…" at bounding box center [370, 176] width 569 height 246
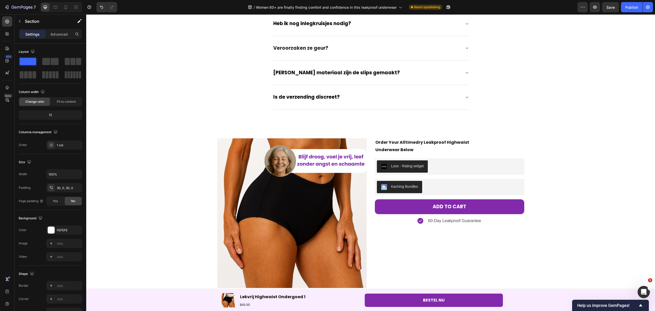
scroll to position [1706, 0]
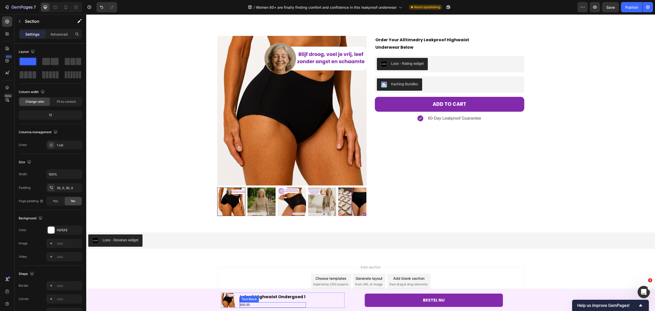
click at [248, 306] on p "$49.95" at bounding box center [273, 304] width 66 height 4
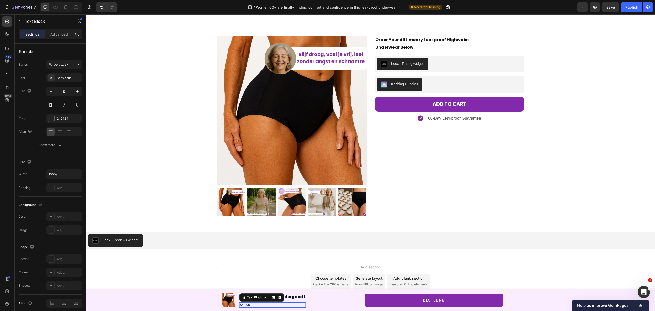
click at [249, 305] on p "$49.95" at bounding box center [273, 304] width 66 height 4
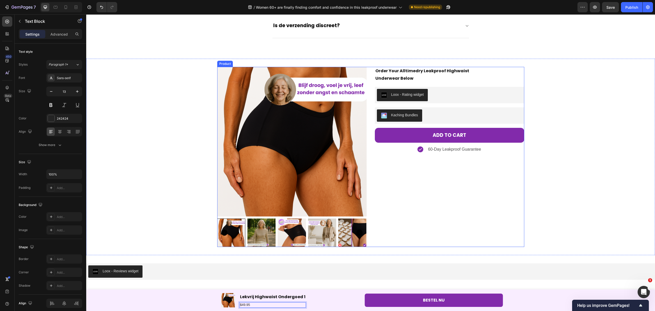
scroll to position [1638, 0]
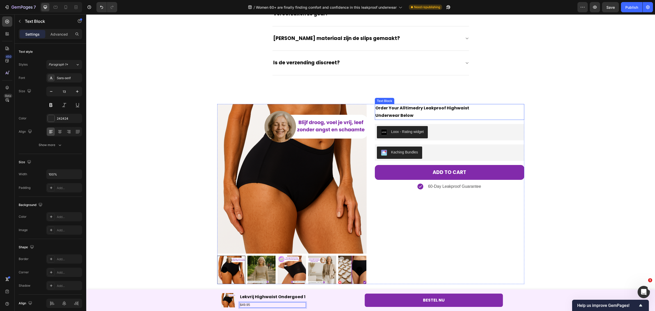
click at [410, 116] on p "Underwear Below" at bounding box center [449, 115] width 148 height 7
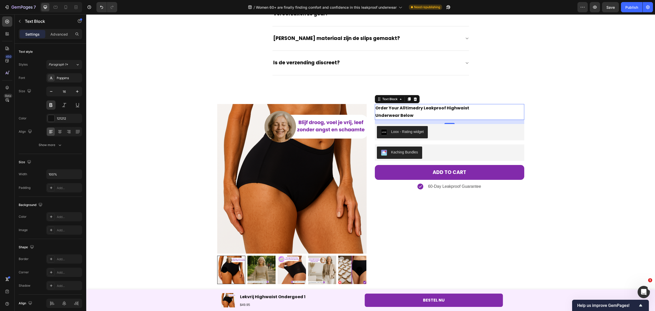
click at [424, 115] on p "Underwear Below" at bounding box center [449, 115] width 148 height 7
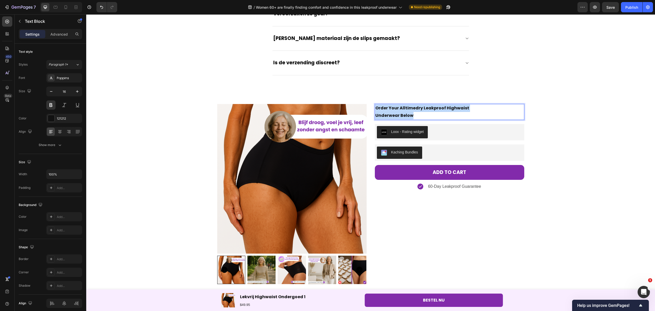
drag, startPoint x: 385, startPoint y: 111, endPoint x: 373, endPoint y: 106, distance: 13.0
click at [375, 106] on div "Order Your Alltimedry Leakproof Highwaist Underwear Below" at bounding box center [449, 112] width 149 height 16
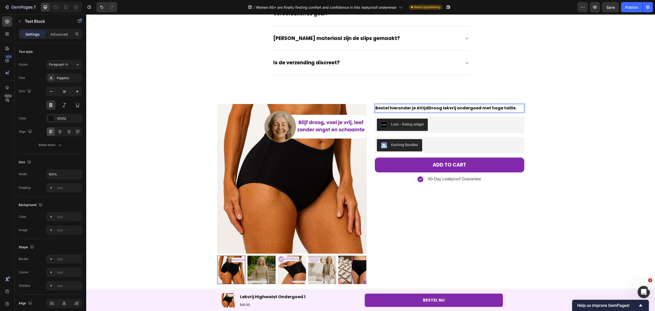
click at [426, 110] on p "Bestel hieronder je AltijdDroog lekvrij ondergoed met hoge taille." at bounding box center [449, 107] width 148 height 7
click at [615, 11] on button "Save" at bounding box center [610, 7] width 17 height 10
click at [626, 10] on button "Publish" at bounding box center [631, 7] width 21 height 10
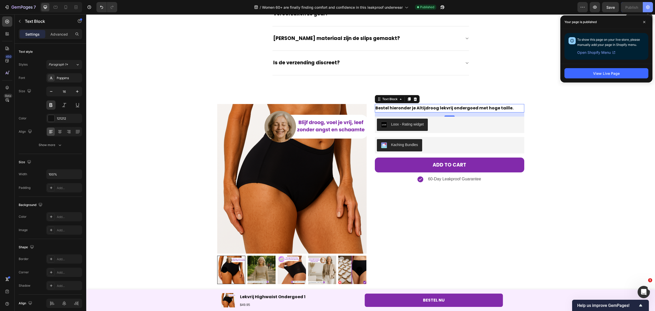
click at [650, 10] on button "button" at bounding box center [648, 7] width 10 height 10
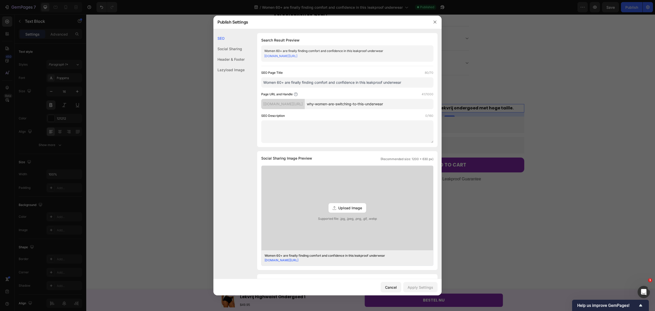
click at [308, 50] on div "Women 60+ are finally finding comfort and confidence in this leakproof underwear" at bounding box center [343, 50] width 158 height 5
click at [384, 50] on div "Women 60+ are finally finding comfort and confidence in this leakproof underwear" at bounding box center [343, 50] width 158 height 5
drag, startPoint x: 387, startPoint y: 50, endPoint x: 264, endPoint y: 49, distance: 123.3
click at [264, 49] on div "Women 60+ are finally finding comfort and confidence in this leakproof underwea…" at bounding box center [347, 53] width 172 height 16
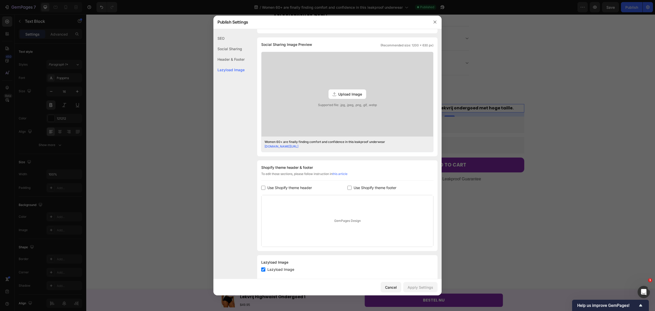
scroll to position [124, 0]
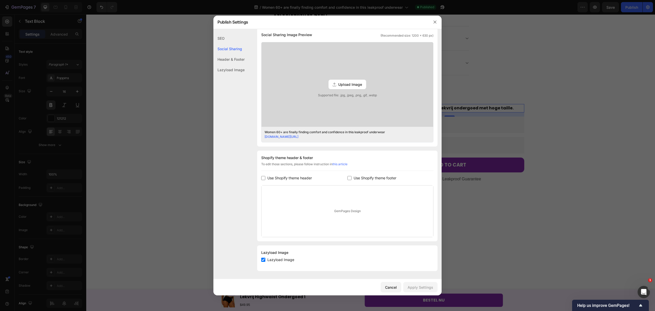
click at [264, 177] on input "checkbox" at bounding box center [263, 178] width 4 height 4
click at [264, 177] on input "checkbox" at bounding box center [263, 177] width 4 height 4
checkbox input "false"
click at [227, 60] on div "Header & Footer" at bounding box center [228, 59] width 31 height 10
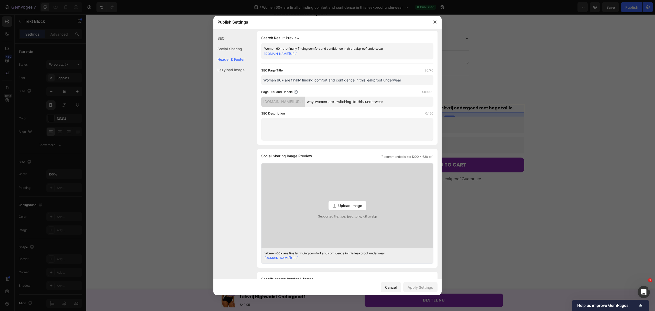
scroll to position [0, 0]
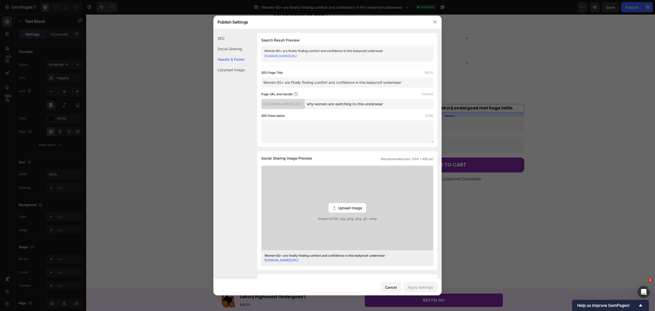
drag, startPoint x: 383, startPoint y: 57, endPoint x: 371, endPoint y: 56, distance: 12.1
click at [371, 56] on div "[DOMAIN_NAME][URL]" at bounding box center [343, 55] width 158 height 5
click at [385, 58] on div "[DOMAIN_NAME][URL]" at bounding box center [343, 55] width 158 height 5
click at [297, 57] on link "[DOMAIN_NAME][URL]" at bounding box center [280, 56] width 33 height 4
click at [389, 49] on div "Women 60+ are finally finding comfort and confidence in this leakproof underwear" at bounding box center [343, 50] width 158 height 5
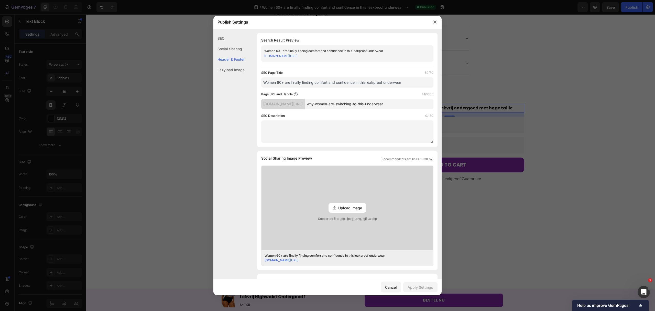
click at [388, 51] on div "Women 60+ are finally finding comfort and confidence in this leakproof underwear" at bounding box center [343, 50] width 158 height 5
click at [385, 51] on div "Women 60+ are finally finding comfort and confidence in this leakproof underwear" at bounding box center [343, 50] width 158 height 5
click at [382, 50] on div "Women 60+ are finally finding comfort and confidence in this leakproof underwear" at bounding box center [343, 50] width 158 height 5
drag, startPoint x: 383, startPoint y: 49, endPoint x: 264, endPoint y: 50, distance: 119.0
click at [264, 50] on div "Women 60+ are finally finding comfort and confidence in this leakproof underwear" at bounding box center [343, 50] width 158 height 5
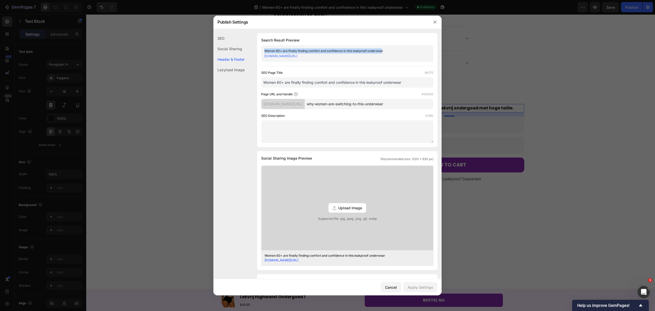
drag, startPoint x: 341, startPoint y: 51, endPoint x: 347, endPoint y: 51, distance: 6.1
click at [341, 51] on div "Women 60+ are finally finding comfort and confidence in this leakproof underwear" at bounding box center [343, 50] width 158 height 5
click at [394, 49] on div "Women 60+ are finally finding comfort and confidence in this leakproof underwear" at bounding box center [343, 50] width 158 height 5
click at [388, 51] on div "Women 60+ are finally finding comfort and confidence in this leakproof underwear" at bounding box center [343, 50] width 158 height 5
click at [384, 51] on div "Women 60+ are finally finding comfort and confidence in this leakproof underwear" at bounding box center [343, 50] width 158 height 5
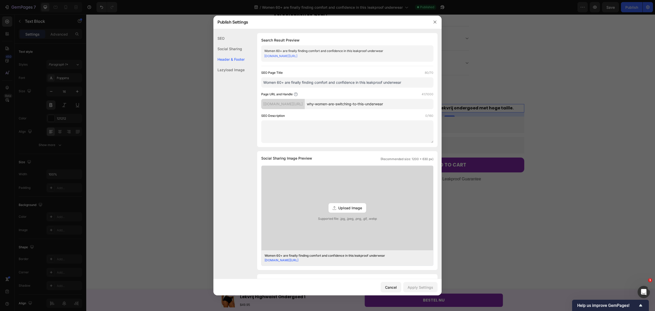
click at [383, 49] on div "Women 60+ are finally finding comfort and confidence in this leakproof underwear" at bounding box center [343, 50] width 158 height 5
click at [384, 50] on div "Women 60+ are finally finding comfort and confidence in this leakproof underwear" at bounding box center [343, 50] width 158 height 5
click at [382, 50] on div "Women 60+ are finally finding comfort and confidence in this leakproof underwear" at bounding box center [343, 50] width 158 height 5
drag, startPoint x: 384, startPoint y: 51, endPoint x: 376, endPoint y: 51, distance: 7.9
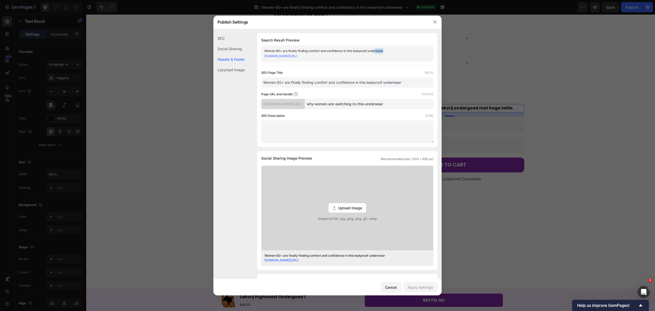
click at [376, 51] on div "Women 60+ are finally finding comfort and confidence in this leakproof underwear" at bounding box center [343, 50] width 158 height 5
click at [229, 39] on div "SEO" at bounding box center [228, 38] width 31 height 10
click at [360, 86] on input "Women 60+ are finally finding comfort and confidence in this leakproof underwear" at bounding box center [347, 82] width 172 height 10
click at [407, 84] on input "Women 60+ are finally finding comfort and confidence in this leakproof underwear" at bounding box center [347, 82] width 172 height 10
drag, startPoint x: 409, startPoint y: 81, endPoint x: 249, endPoint y: 81, distance: 160.4
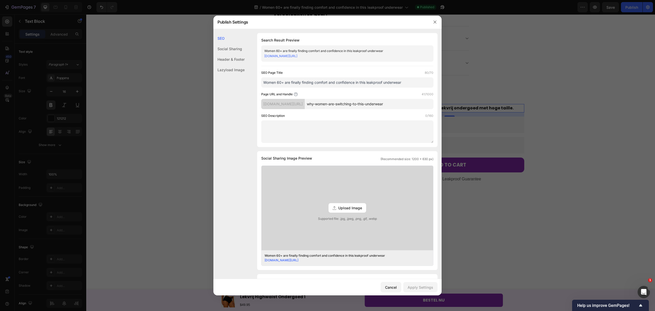
click at [249, 81] on div "SEO Search Result Preview Women 60+ are finally finding comfort and confidence …" at bounding box center [327, 215] width 228 height 365
paste input "Vrouwen van 60+ vinden eindelijk comfort en zelfvertrouwen in dit lekvrije onde…"
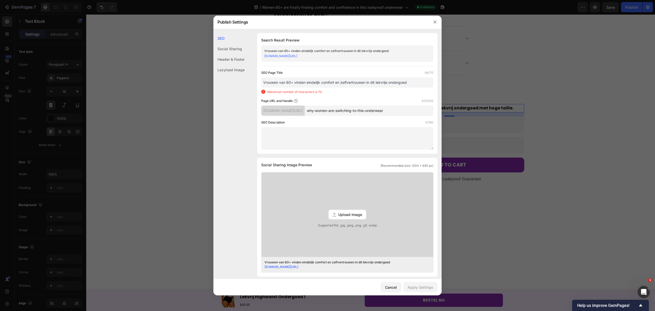
drag, startPoint x: 366, startPoint y: 81, endPoint x: 335, endPoint y: 84, distance: 31.9
click at [335, 84] on input "Vrouwen van 60+ vinden eindelijk comfort en zelfvertrouwen in dit lekvrije onde…" at bounding box center [347, 82] width 172 height 10
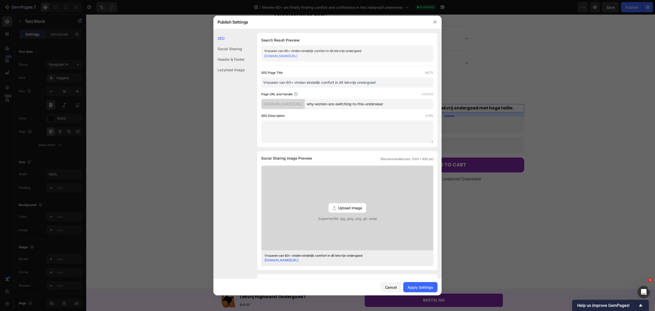
click at [378, 80] on input "Vrouwen van 60+ vinden eindelijk comfort in dit lekvrije ondergoed" at bounding box center [347, 82] width 172 height 10
type input "Vrouwen van 60+ vinden eindelijk comfort in dit lekvrije ondergoed"
click at [409, 102] on input "why-women-are-switching-to-this-underwear" at bounding box center [369, 104] width 129 height 10
drag, startPoint x: 413, startPoint y: 99, endPoint x: 408, endPoint y: 102, distance: 5.5
click at [408, 102] on input "why-women-are-switching-to-this-underwear" at bounding box center [369, 104] width 129 height 10
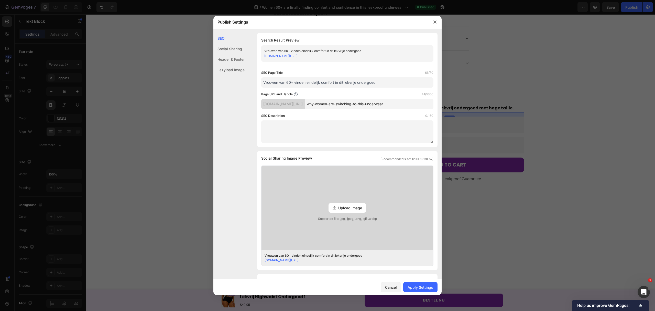
drag, startPoint x: 406, startPoint y: 102, endPoint x: 324, endPoint y: 96, distance: 82.0
click at [324, 96] on div "Page URL and Handle 41/1000 [DOMAIN_NAME][URL] why-women-are-switching-to-this-…" at bounding box center [347, 100] width 172 height 17
click at [412, 101] on input "why-women-are-switching-to-this-underwear" at bounding box center [369, 104] width 129 height 10
drag, startPoint x: 398, startPoint y: 104, endPoint x: 316, endPoint y: 105, distance: 81.4
click at [316, 105] on div "[DOMAIN_NAME][URL] why-women-are-switching-to-this-underwear" at bounding box center [347, 104] width 172 height 10
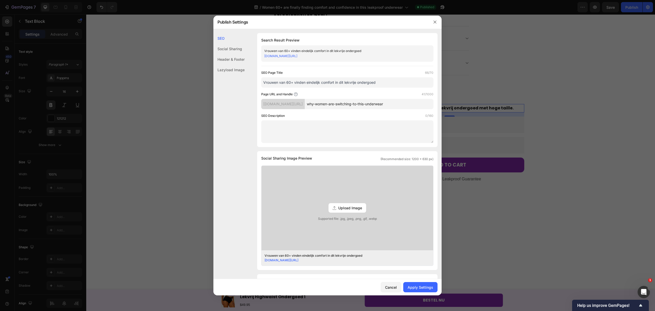
paste input "Waarom vrouwen overstappen op dit ondergoed"
type input "Waarom-vrouwen-overstappen-op-dit-ondergoed"
drag, startPoint x: 429, startPoint y: 286, endPoint x: 432, endPoint y: 283, distance: 4.2
click at [429, 286] on div "Apply Settings" at bounding box center [421, 286] width 26 height 5
click at [434, 24] on icon "button" at bounding box center [435, 22] width 4 height 4
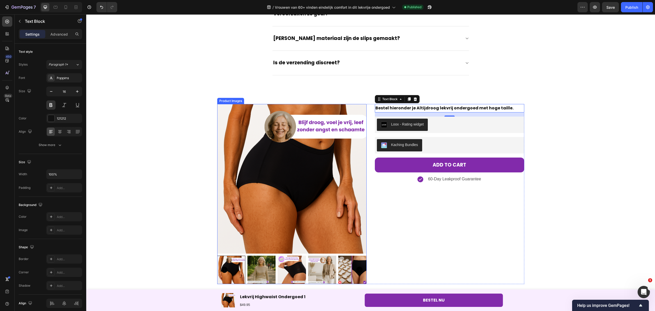
click at [250, 134] on img at bounding box center [291, 178] width 149 height 149
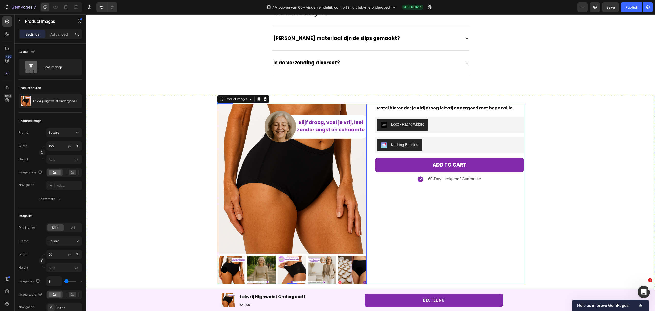
click at [406, 201] on div "Bestel hieronder je Altijdroog lekvrij ondergoed met hoge taille. Text Block Lo…" at bounding box center [449, 194] width 149 height 180
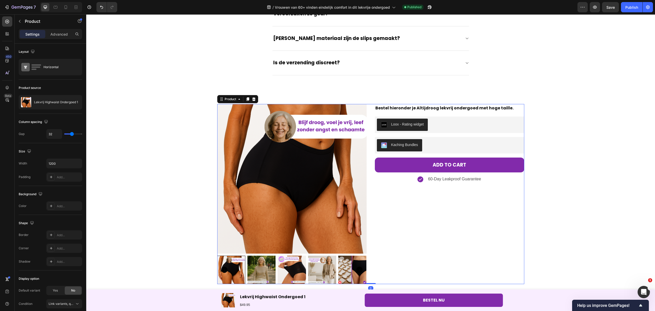
click at [406, 201] on div "Bestel hieronder je Altijdroog lekvrij ondergoed met hoge taille. Text Block Lo…" at bounding box center [449, 194] width 149 height 180
click at [75, 101] on icon "button" at bounding box center [77, 102] width 4 height 4
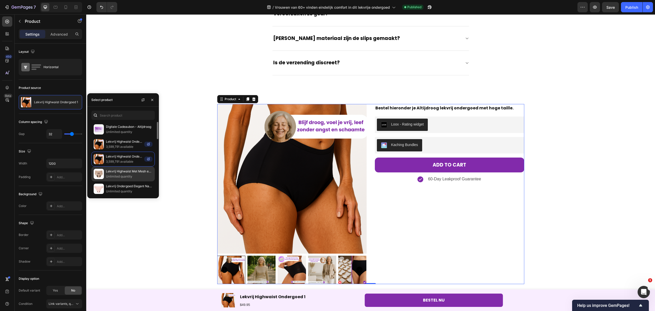
click at [125, 170] on p "Lekvrij Highwaist Met Mesh en Kruisband - Los Verkocht" at bounding box center [129, 171] width 47 height 5
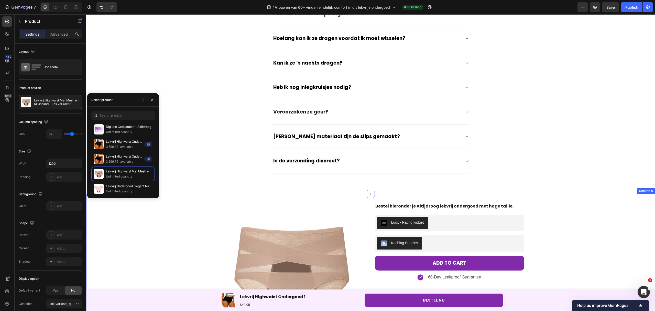
scroll to position [1638, 0]
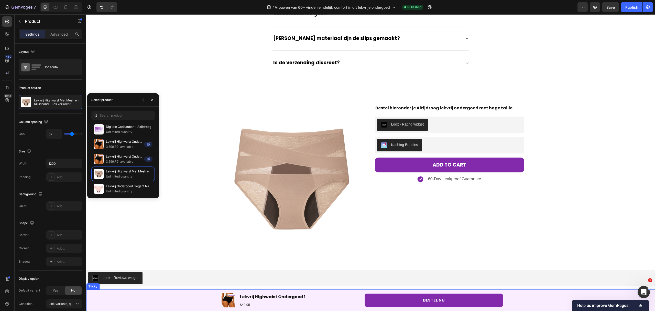
click at [158, 300] on div "Product Images Lekvrij Highwaist Ondergoed 1 Product Title $49.95 Text Block Ro…" at bounding box center [370, 299] width 569 height 21
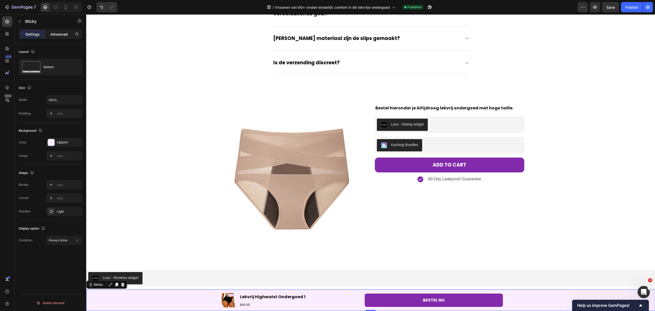
click at [59, 36] on p "Advanced" at bounding box center [58, 33] width 17 height 5
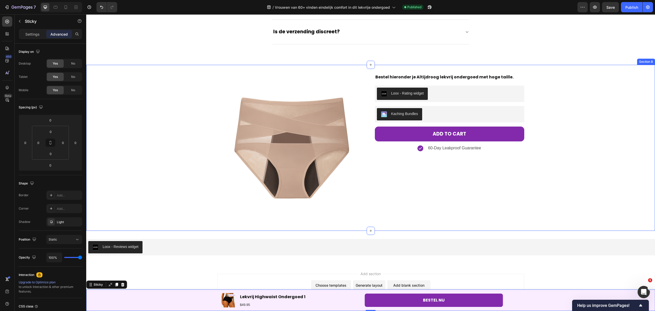
scroll to position [1685, 0]
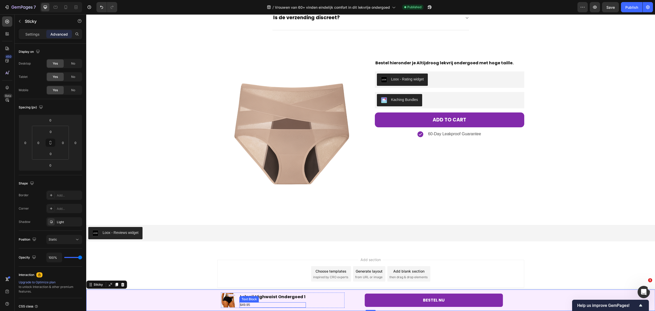
click at [264, 303] on p "$49.95" at bounding box center [273, 304] width 66 height 4
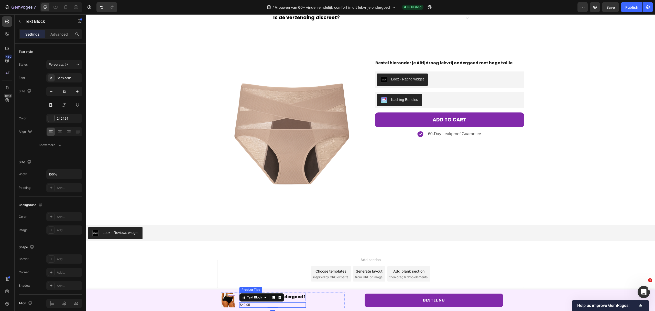
click at [294, 299] on h1 "Lekvrij Highwaist Ondergoed 1" at bounding box center [273, 296] width 67 height 8
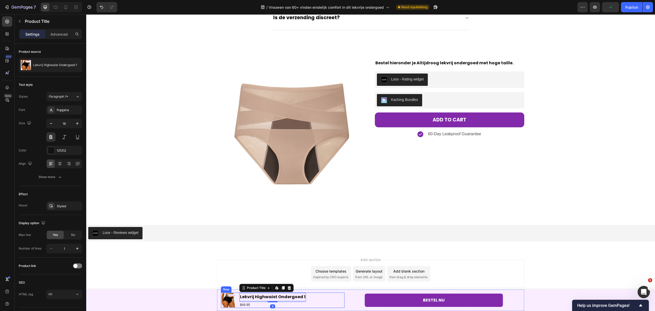
click at [303, 296] on div "Product Images Lekvrij Highwaist Ondergoed 1 Product Title Edit content in Shop…" at bounding box center [283, 299] width 124 height 15
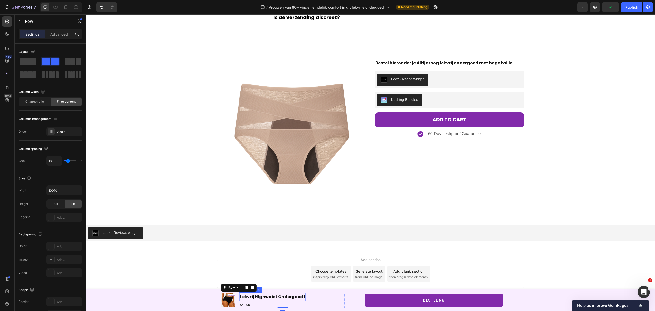
click at [286, 297] on h1 "Lekvrij Highwaist Ondergoed 1" at bounding box center [273, 296] width 67 height 8
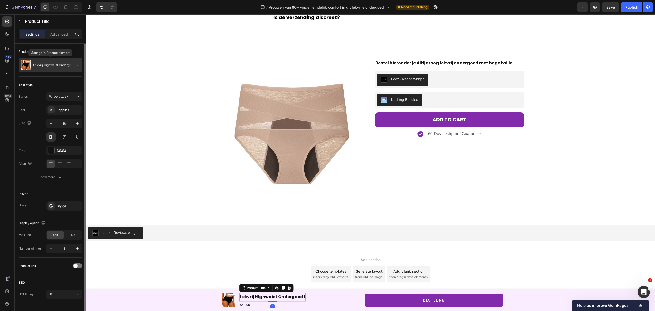
click at [55, 65] on p "Lekvrij Highwaist Ondergoed 1" at bounding box center [55, 65] width 44 height 4
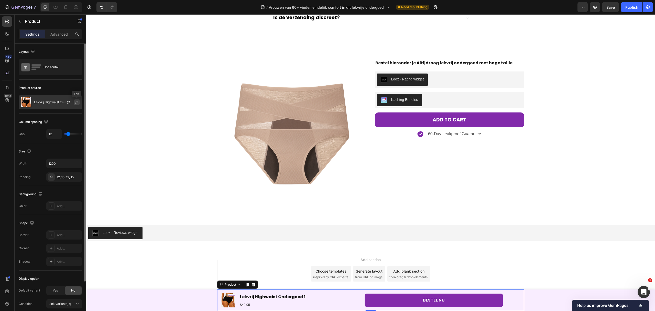
click at [77, 100] on button "button" at bounding box center [77, 102] width 6 height 6
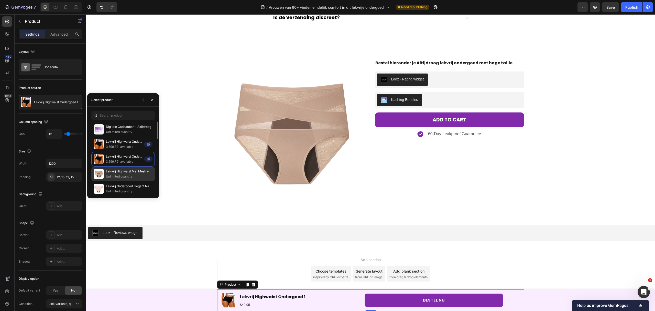
click at [123, 171] on p "Lekvrij Highwaist Met Mesh en Kruisband - Los Verkocht" at bounding box center [129, 171] width 47 height 5
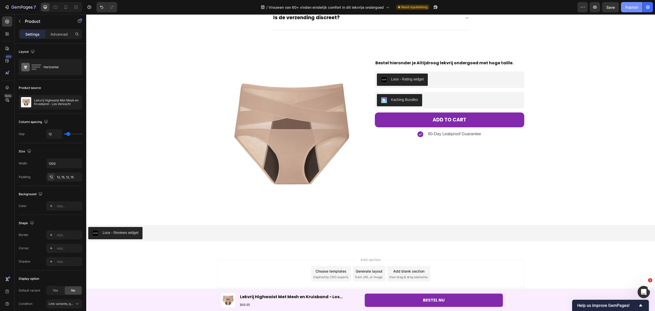
click at [632, 5] on div "Publish" at bounding box center [631, 7] width 13 height 5
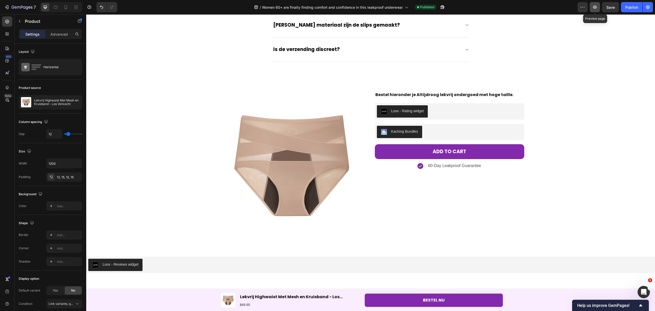
click at [597, 8] on icon "button" at bounding box center [594, 7] width 5 height 5
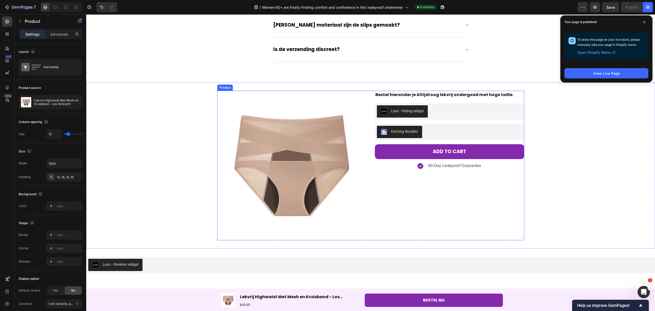
drag, startPoint x: 402, startPoint y: 186, endPoint x: 310, endPoint y: 171, distance: 93.9
click at [402, 186] on div "Bestel hieronder je Altijdroog lekvrij ondergoed met hoge taille. Text Block Lo…" at bounding box center [449, 165] width 149 height 149
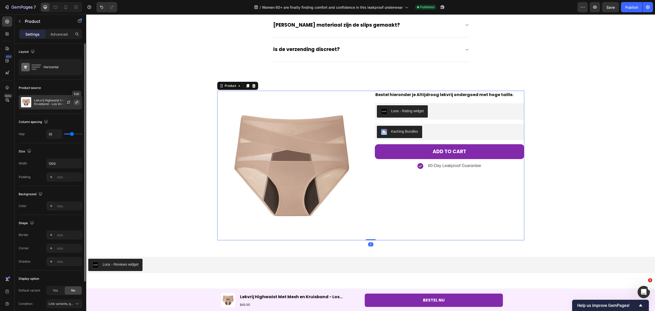
click at [75, 105] on button "button" at bounding box center [77, 102] width 6 height 6
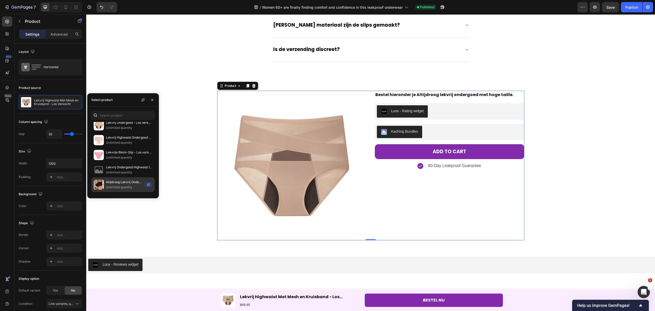
scroll to position [305, 0]
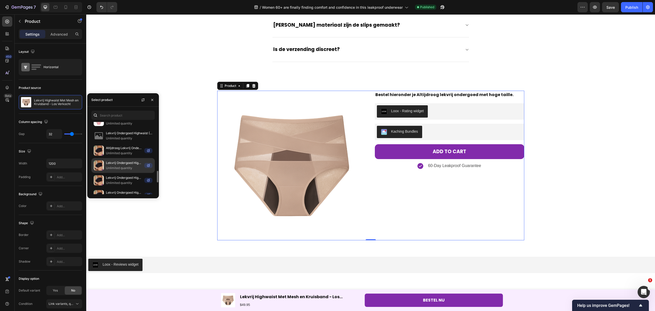
click at [133, 165] on p "Lekvrij Ondergoed Highwaist UNIT PRICE" at bounding box center [124, 162] width 36 height 5
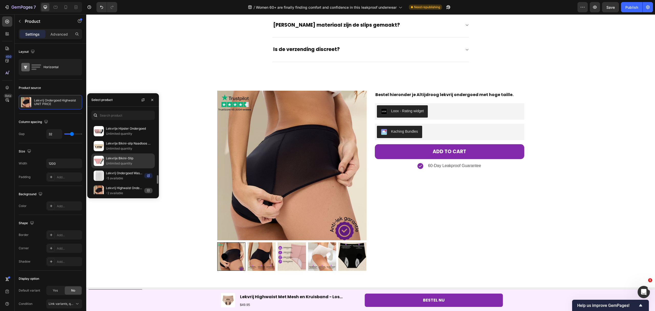
scroll to position [409, 0]
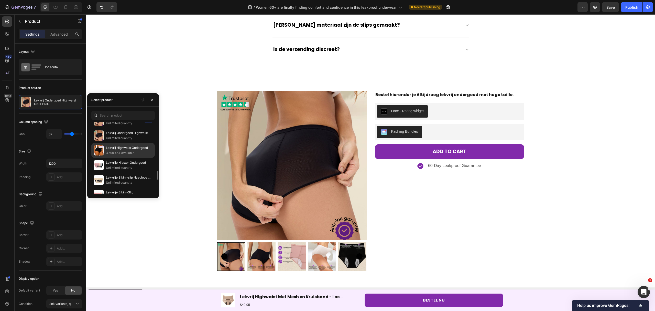
click at [138, 155] on p "3,599,454 available" at bounding box center [129, 152] width 47 height 5
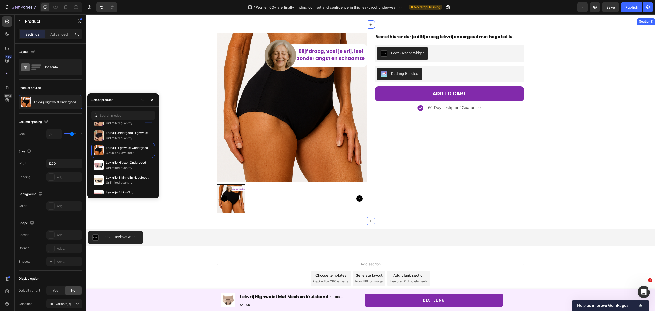
scroll to position [1715, 0]
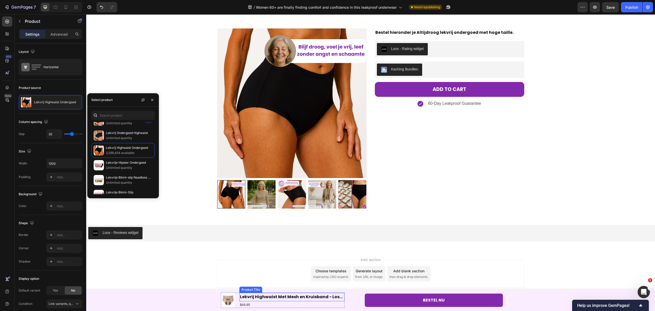
click at [340, 296] on h1 "Lekvrij Highwaist Met Mesh en Kruisband - Los Verkocht" at bounding box center [292, 296] width 105 height 8
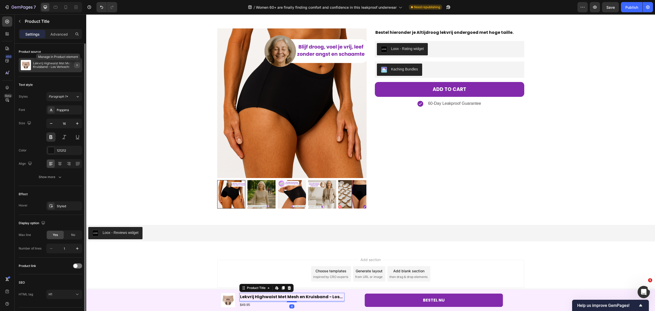
click at [75, 64] on icon "button" at bounding box center [77, 65] width 4 height 4
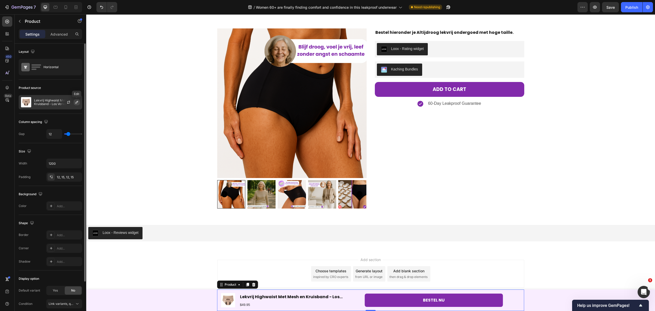
click at [75, 102] on icon "button" at bounding box center [77, 102] width 4 height 4
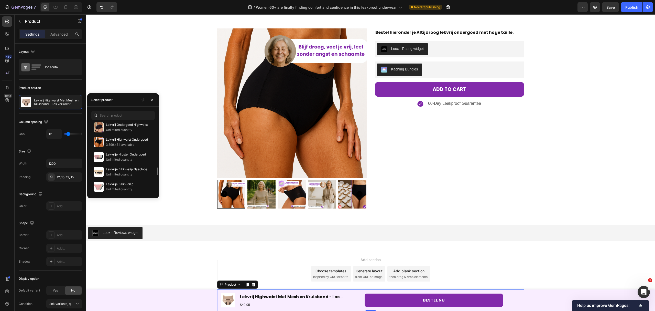
scroll to position [383, 0]
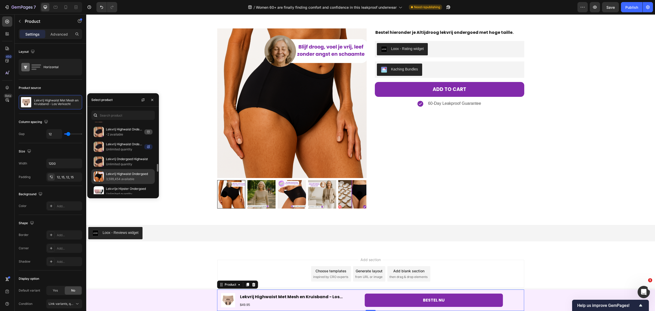
click at [131, 176] on div "Lekvrij Highwaist Ondergoed 3,599,454 available" at bounding box center [122, 176] width 63 height 15
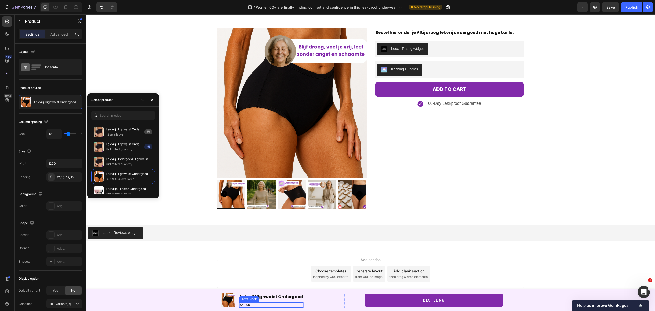
click at [247, 306] on p "$49.95" at bounding box center [271, 304] width 63 height 4
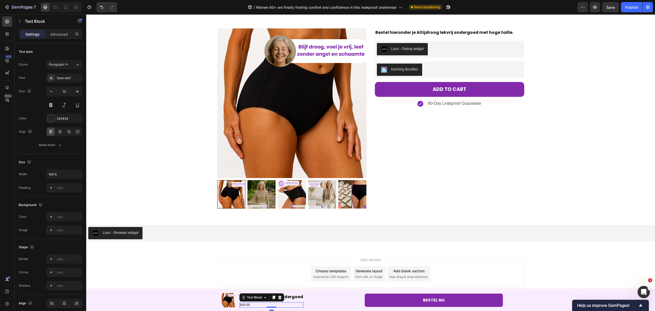
click at [251, 305] on p "$49.95" at bounding box center [271, 304] width 63 height 4
drag, startPoint x: 251, startPoint y: 305, endPoint x: 236, endPoint y: 303, distance: 14.6
click at [236, 303] on div "Product Images Lekvrij Highwaist Ondergoed Product Title $49.95 Text Block 0 Row" at bounding box center [283, 299] width 124 height 15
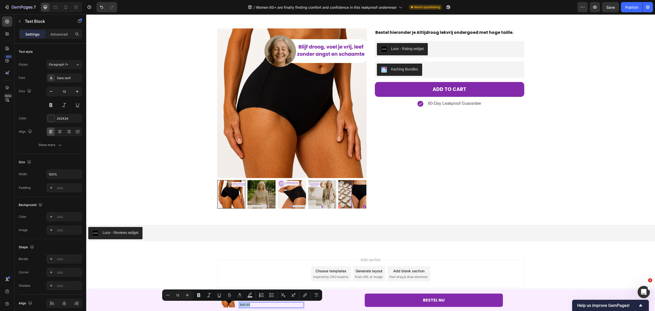
click at [242, 305] on p "$49.95" at bounding box center [271, 304] width 63 height 4
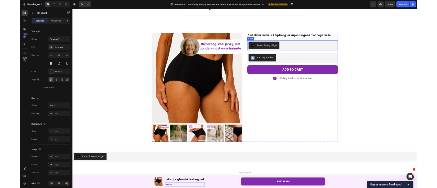
scroll to position [1681, 0]
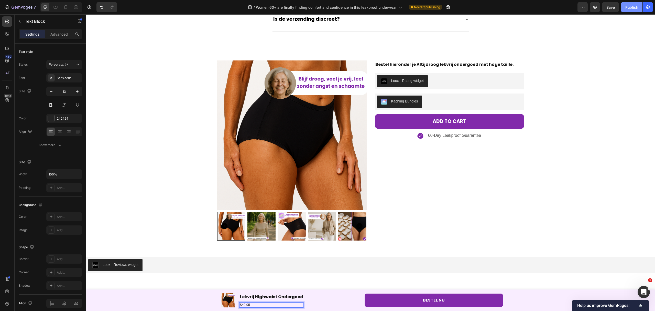
click at [625, 7] on div "Publish" at bounding box center [631, 7] width 13 height 5
